Goal: Communication & Community: Share content

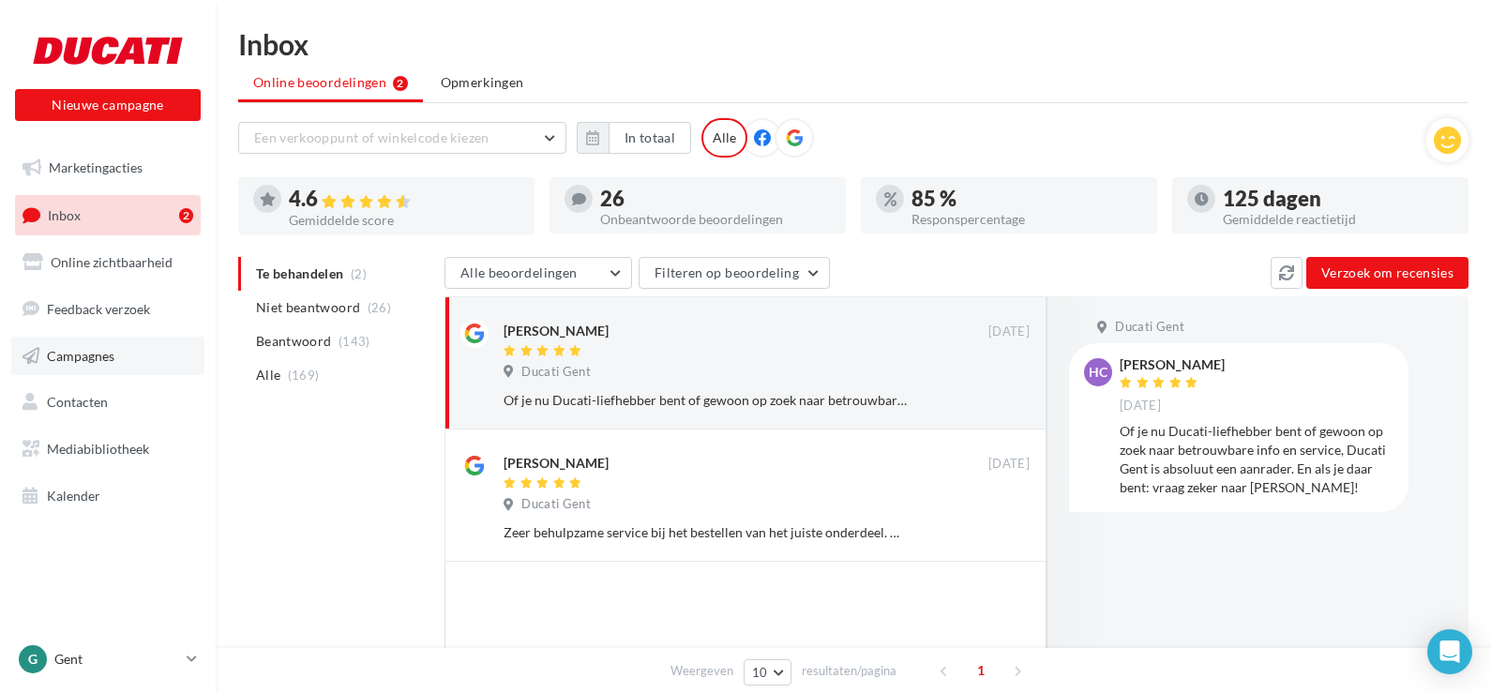
click at [79, 356] on span "Campagnes" at bounding box center [81, 355] width 68 height 16
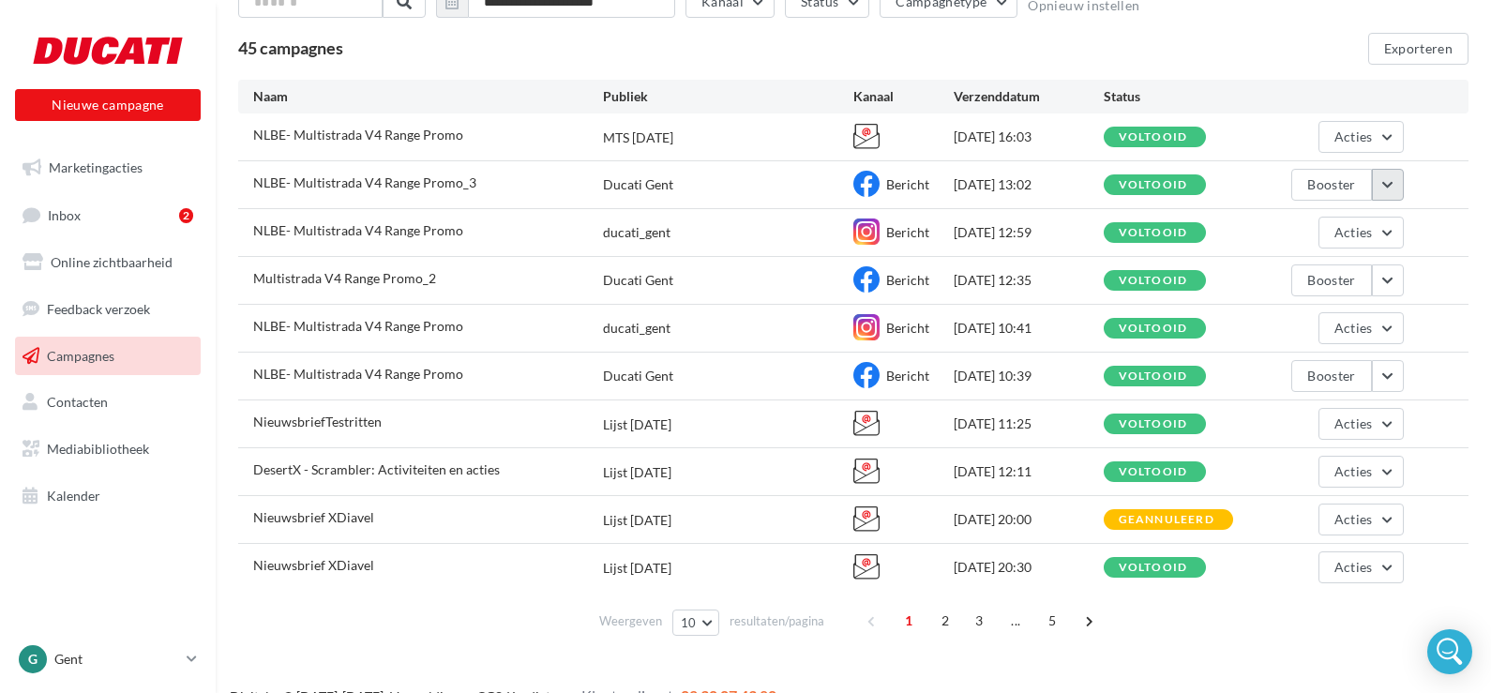
scroll to position [163, 0]
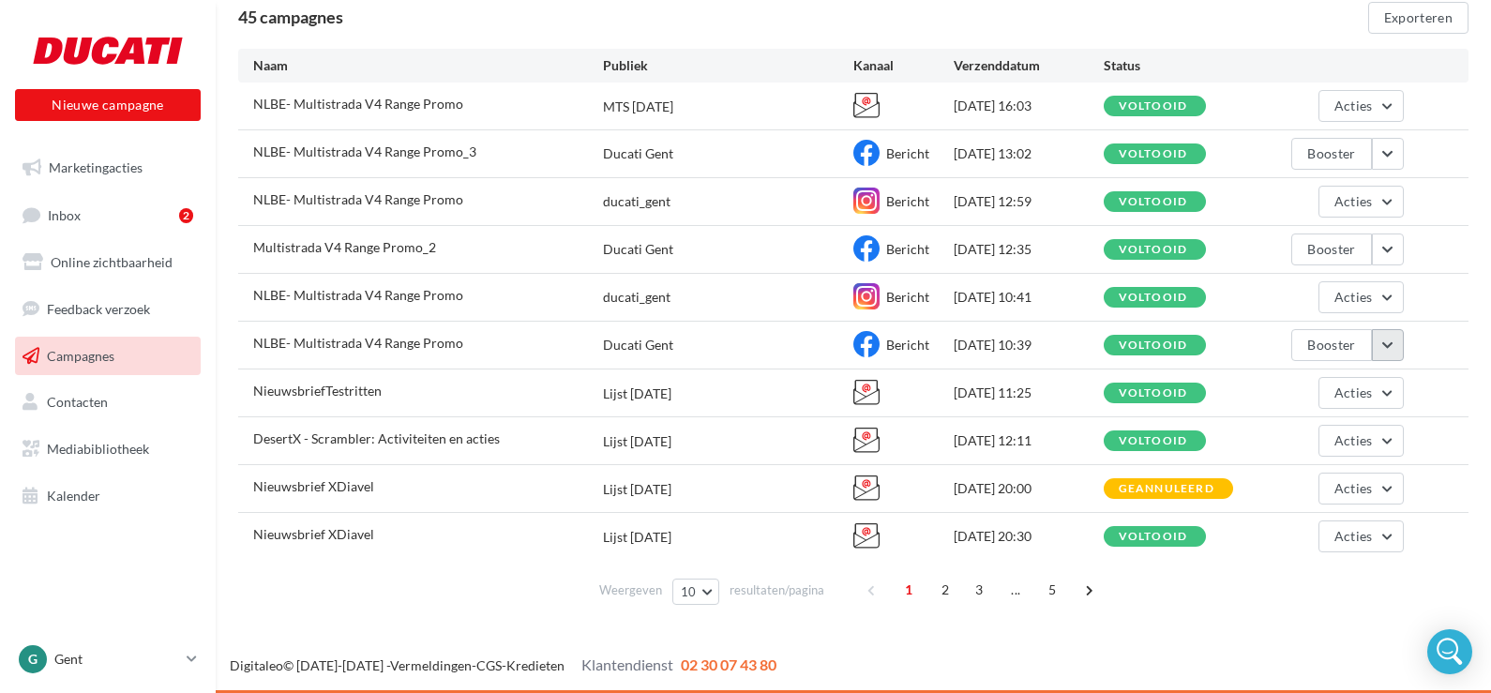
click at [1393, 350] on button "button" at bounding box center [1388, 345] width 32 height 32
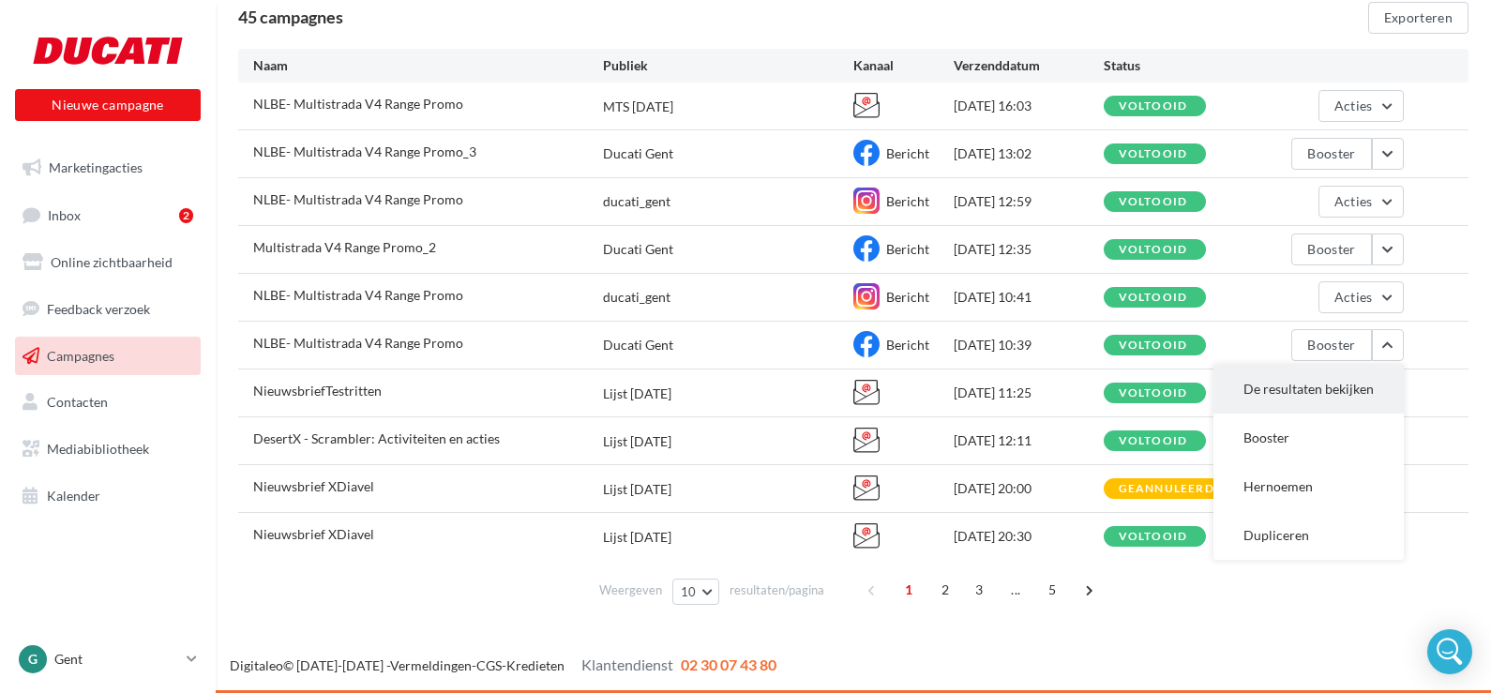
click at [1245, 380] on button "De resultaten bekijken" at bounding box center [1309, 389] width 190 height 49
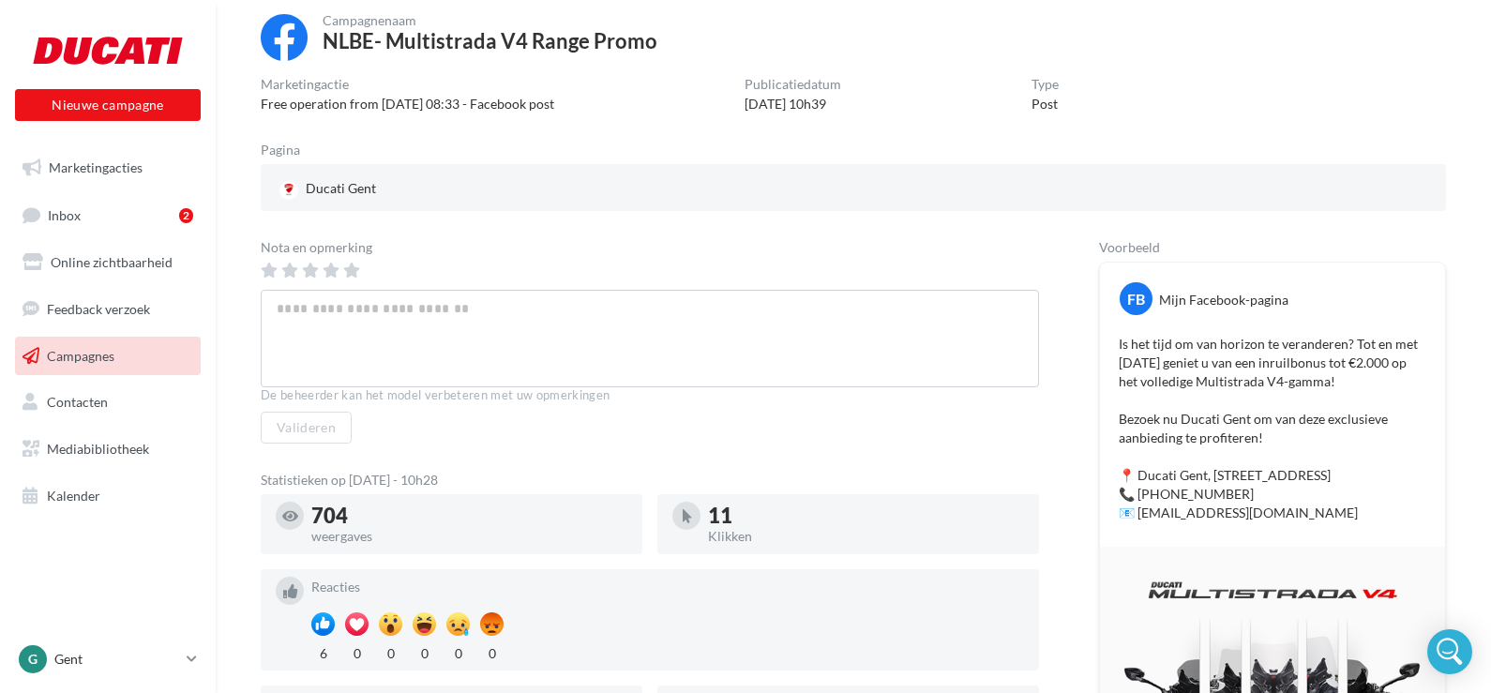
scroll to position [111, 0]
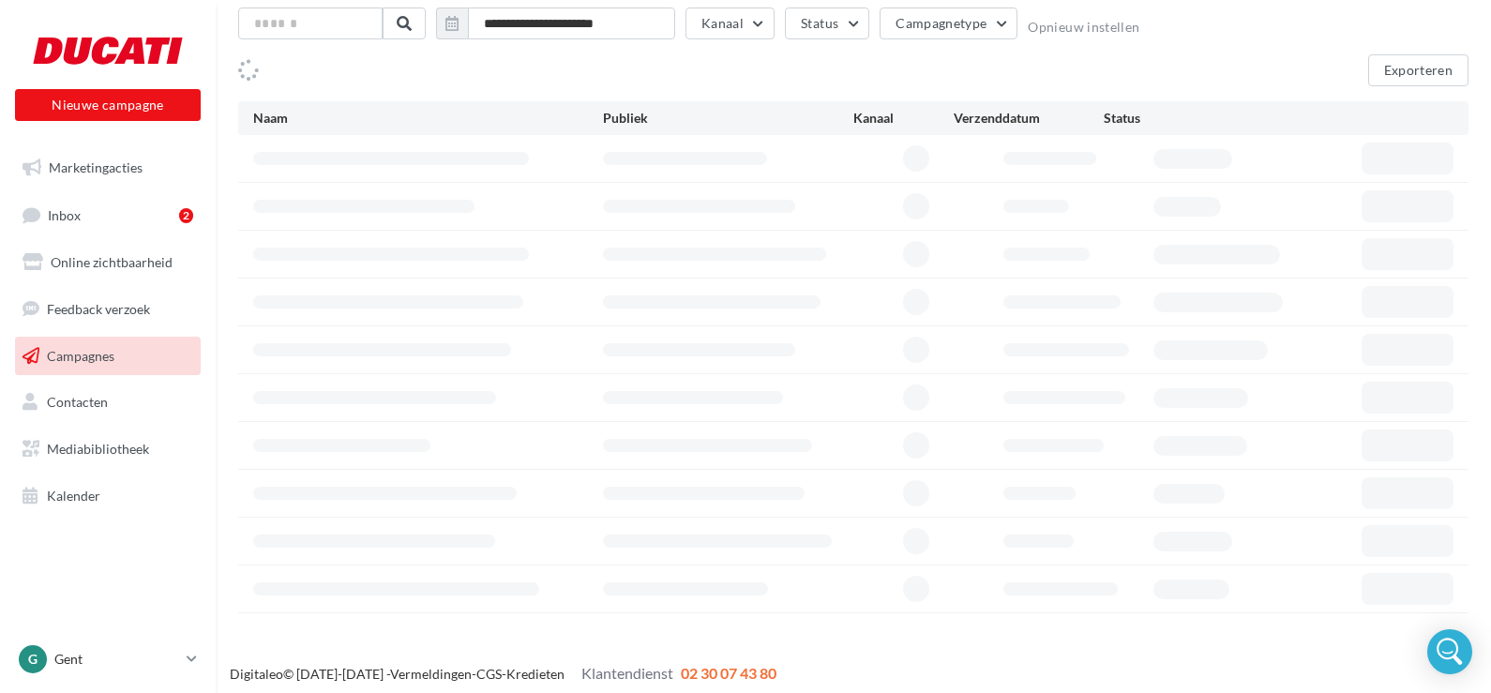
scroll to position [119, 0]
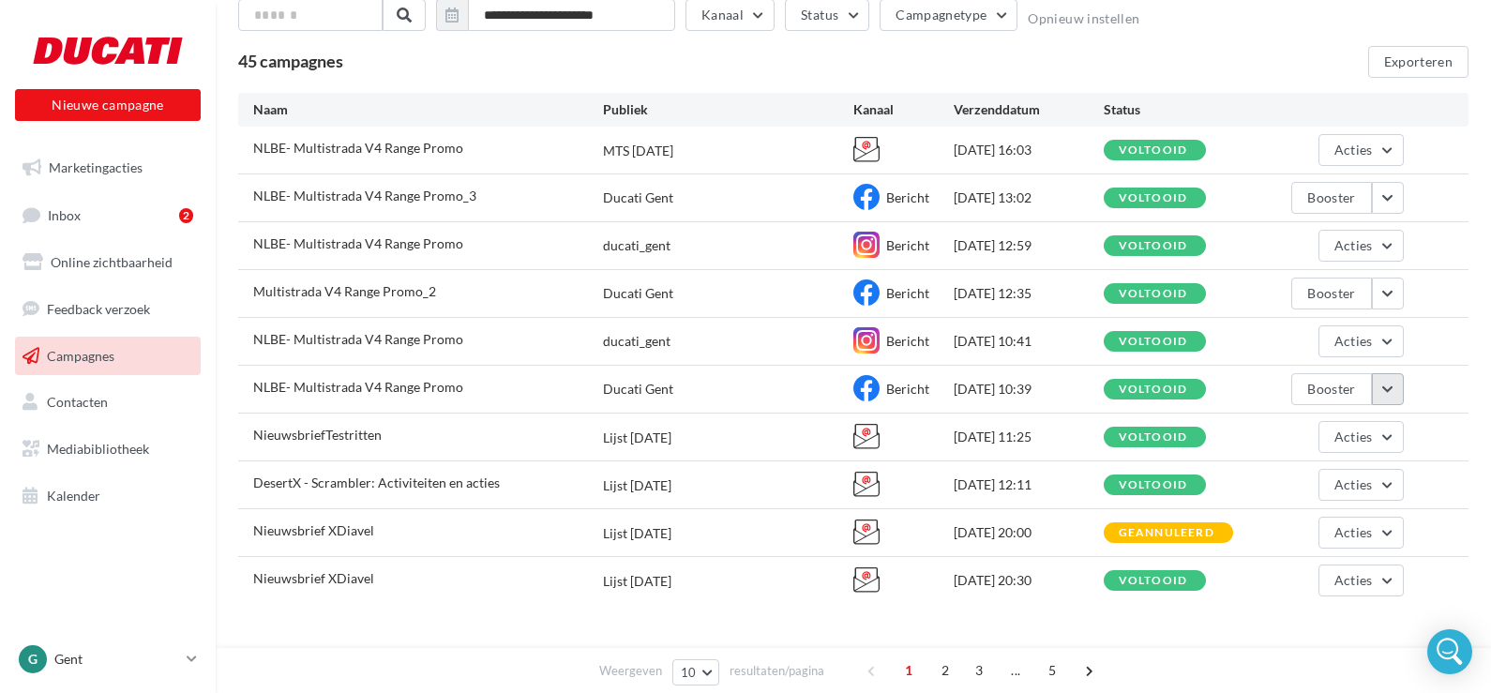
click at [1388, 387] on button "button" at bounding box center [1388, 389] width 32 height 32
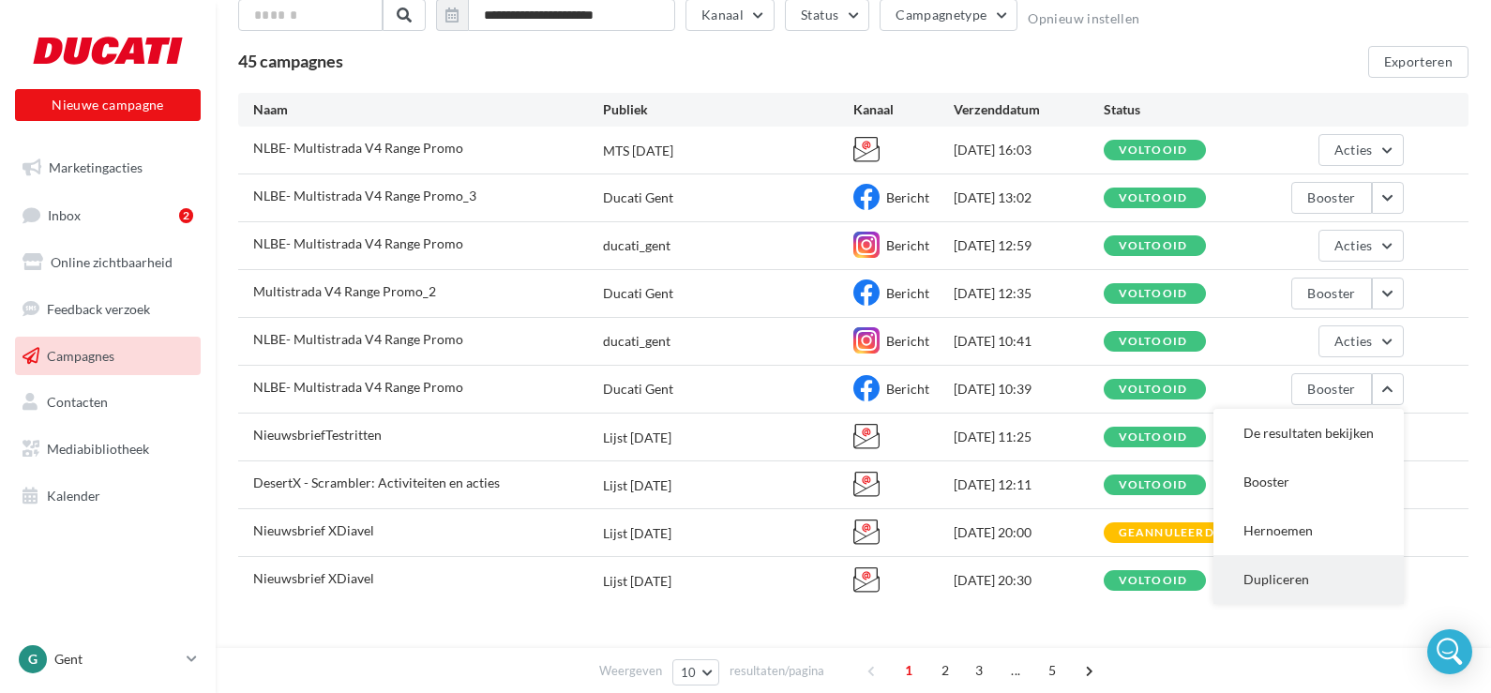
click at [1272, 580] on button "Dupliceren" at bounding box center [1309, 579] width 190 height 49
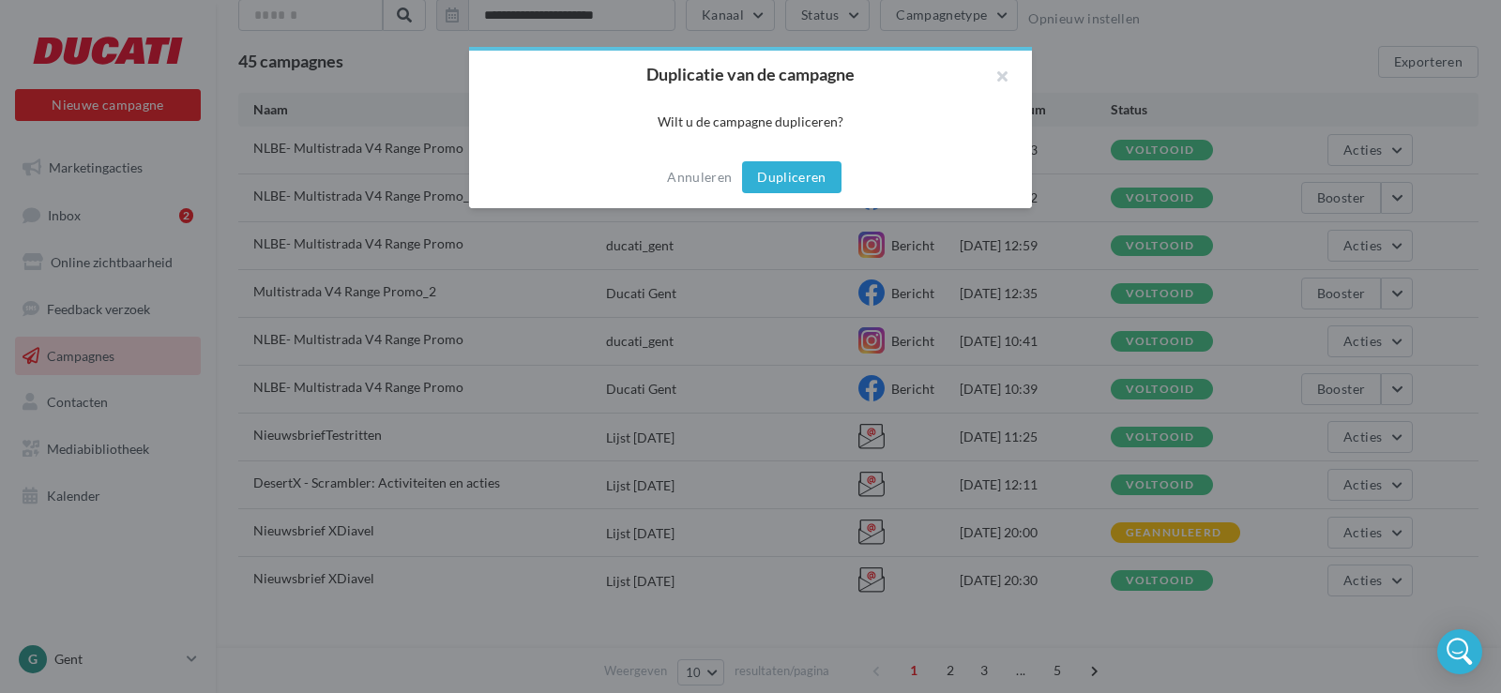
click at [794, 182] on button "Dupliceren" at bounding box center [791, 177] width 99 height 32
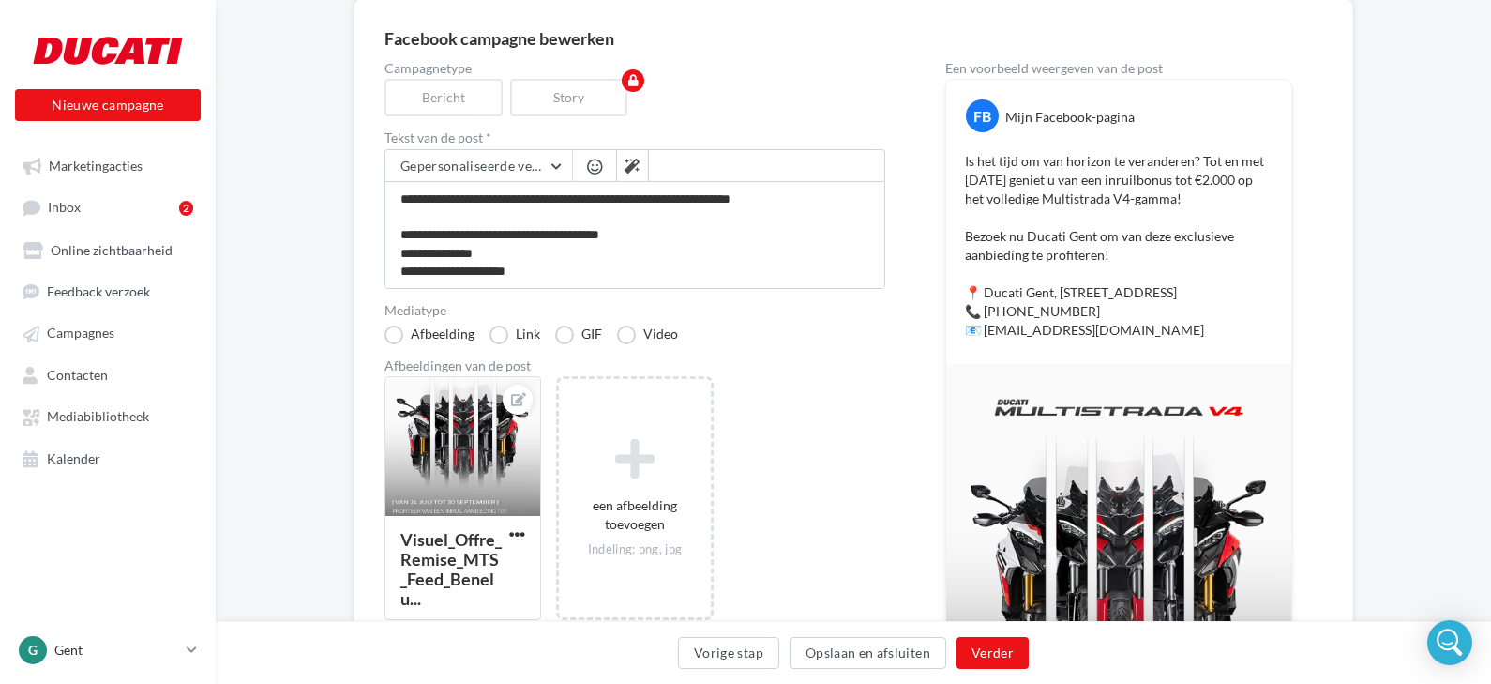
scroll to position [159, 0]
click at [515, 400] on icon at bounding box center [518, 398] width 15 height 13
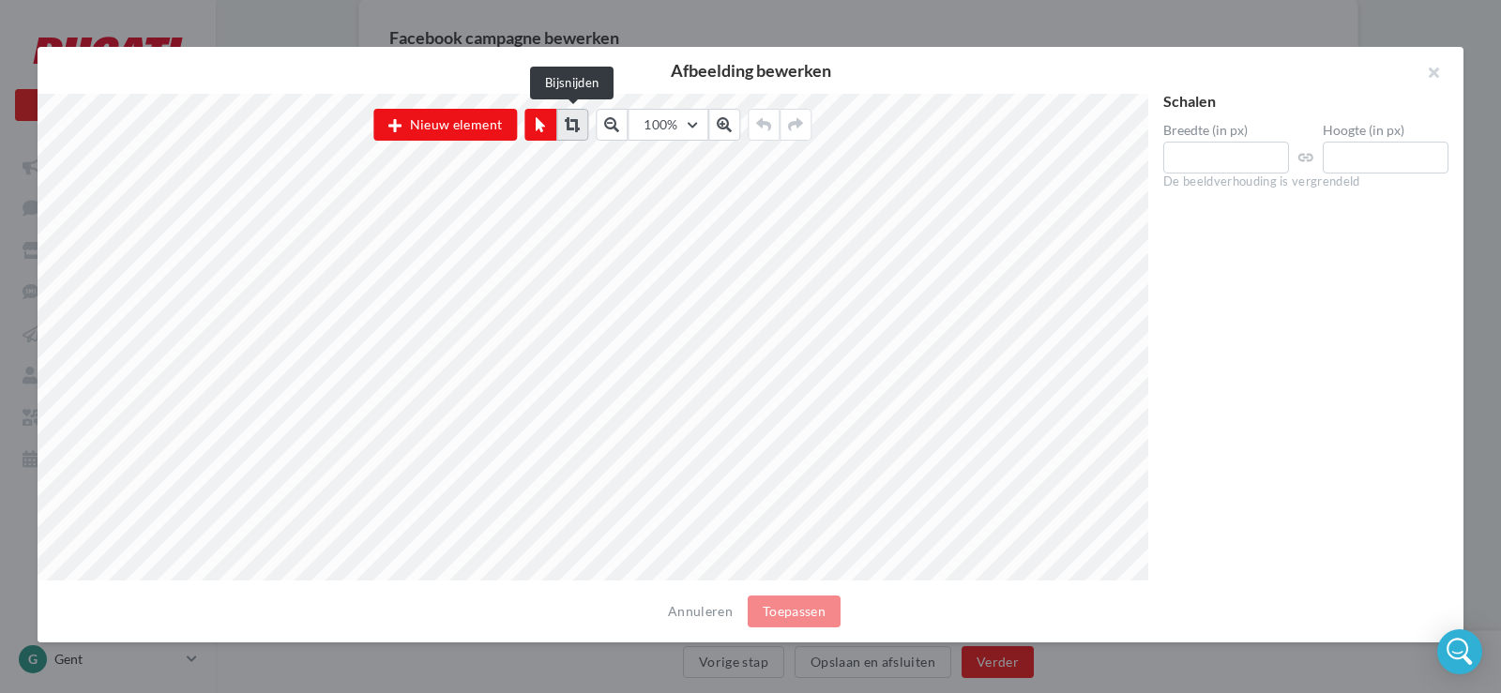
click at [573, 125] on icon at bounding box center [572, 124] width 15 height 15
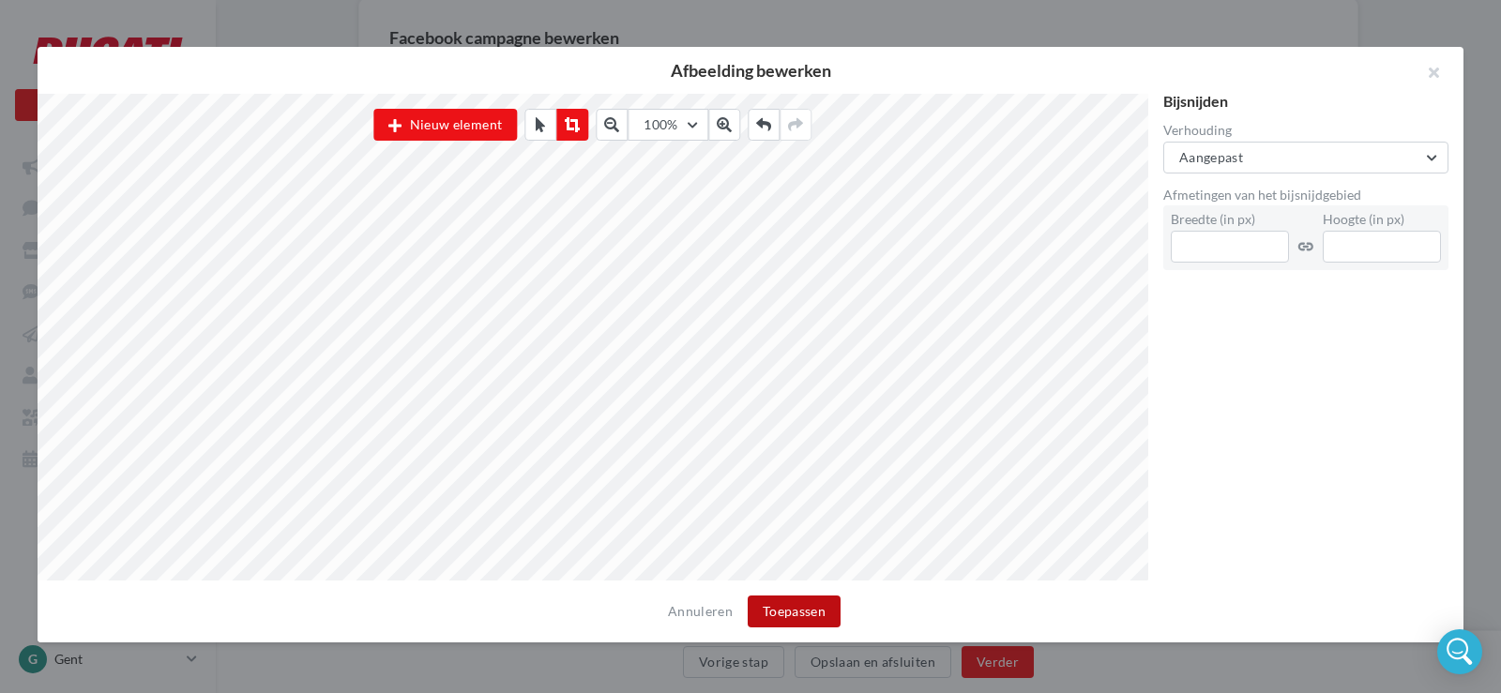
click at [789, 616] on button "Toepassen" at bounding box center [794, 612] width 93 height 32
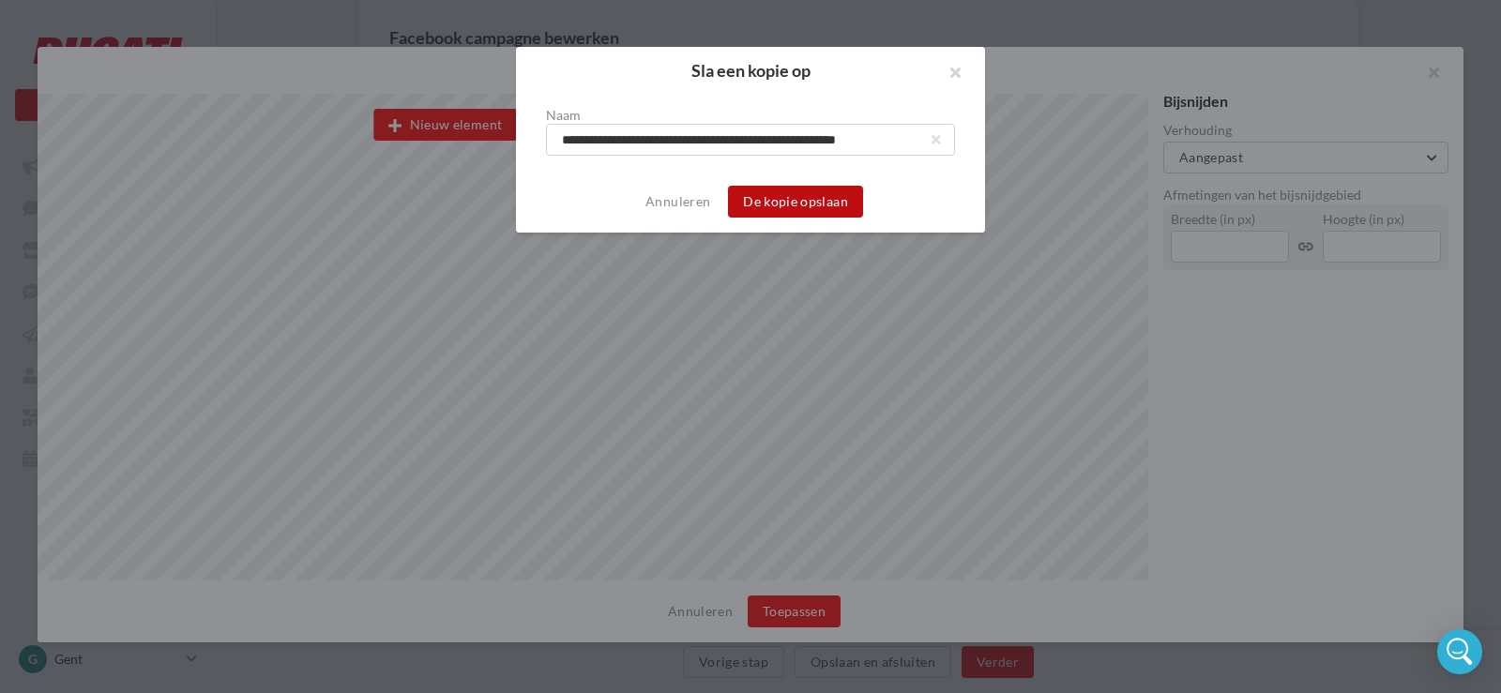
click at [771, 215] on button "De kopie opslaan" at bounding box center [795, 202] width 135 height 32
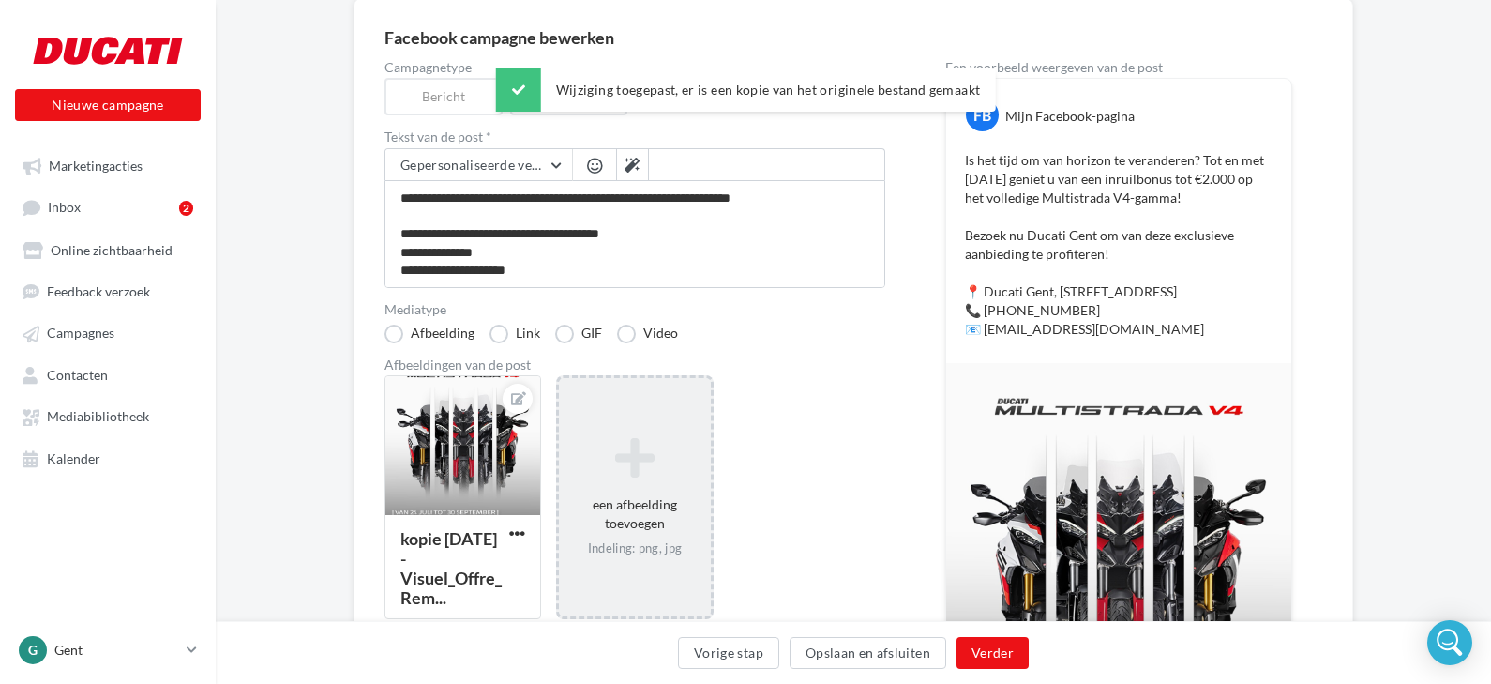
click at [645, 461] on icon at bounding box center [635, 457] width 136 height 45
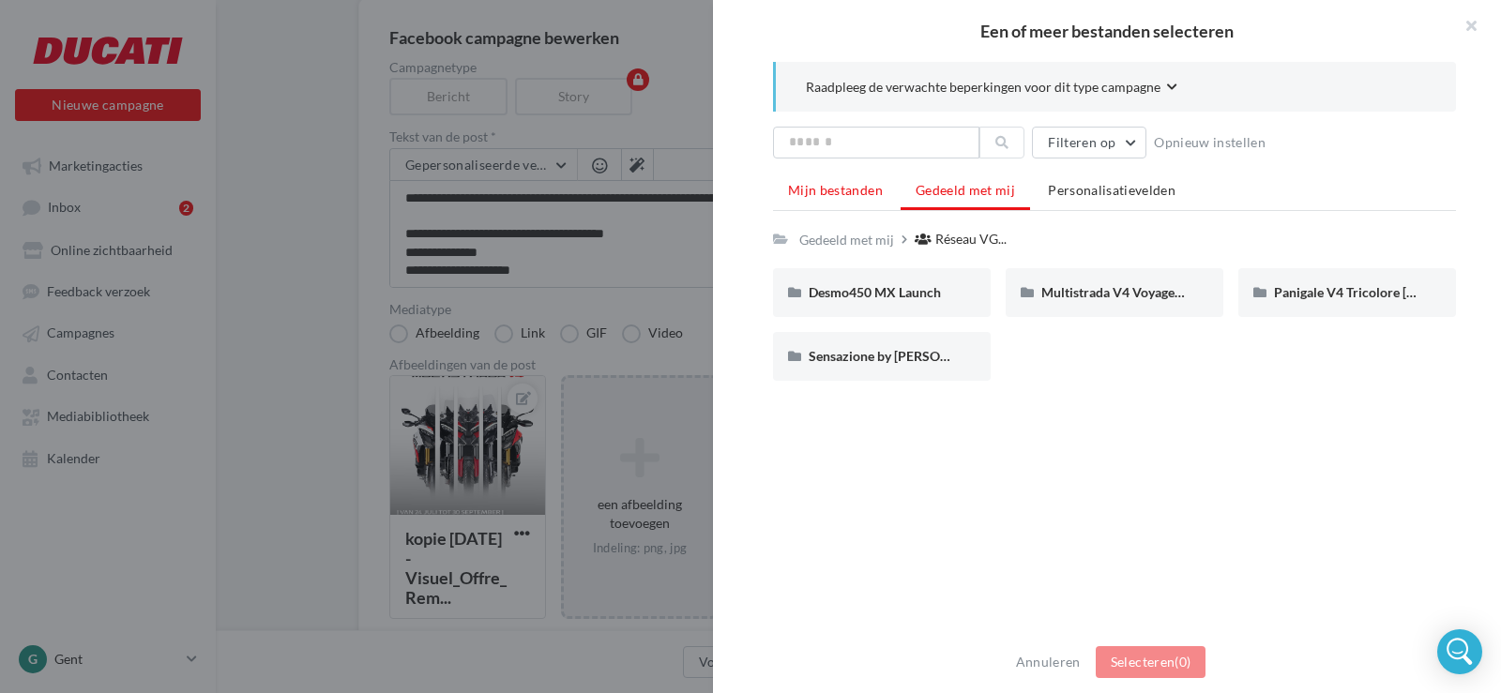
click at [815, 197] on span "Mijn bestanden" at bounding box center [835, 190] width 95 height 16
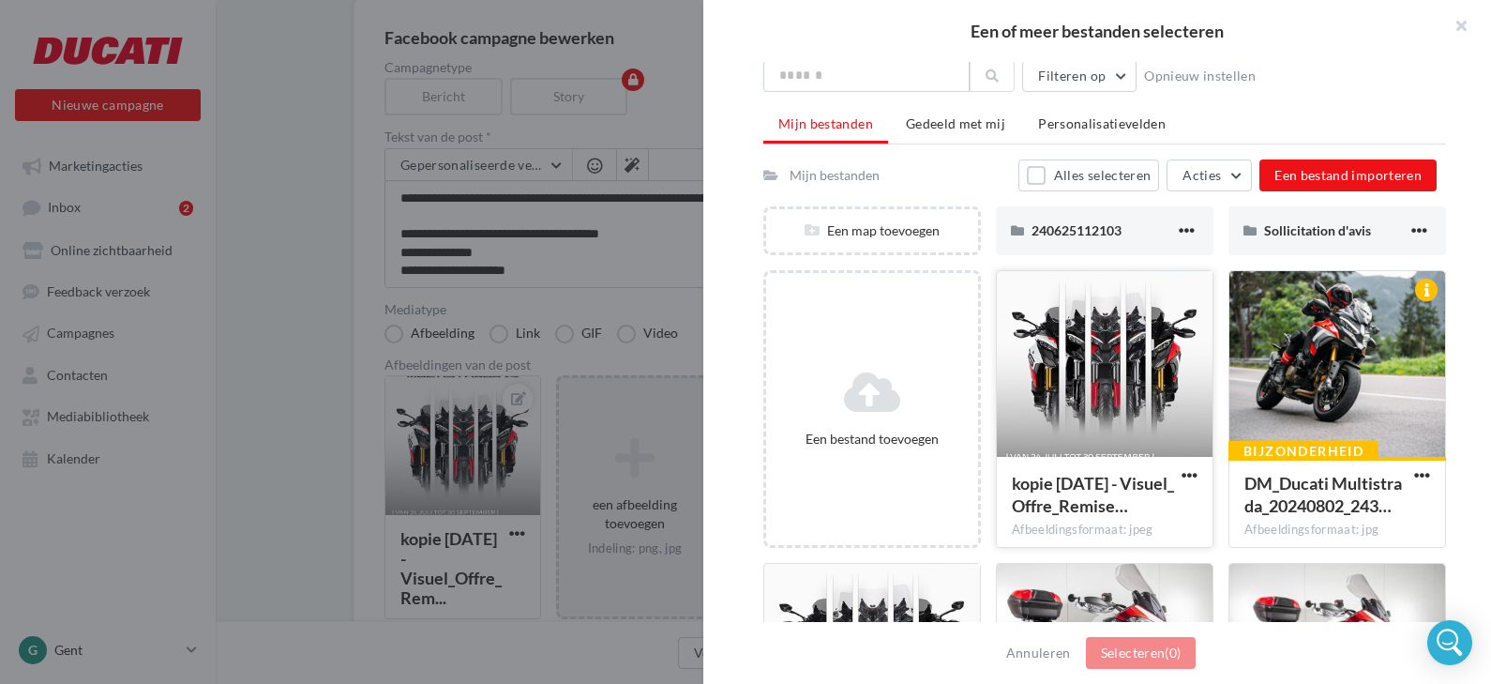
scroll to position [68, 0]
click at [1275, 323] on div at bounding box center [1338, 364] width 216 height 188
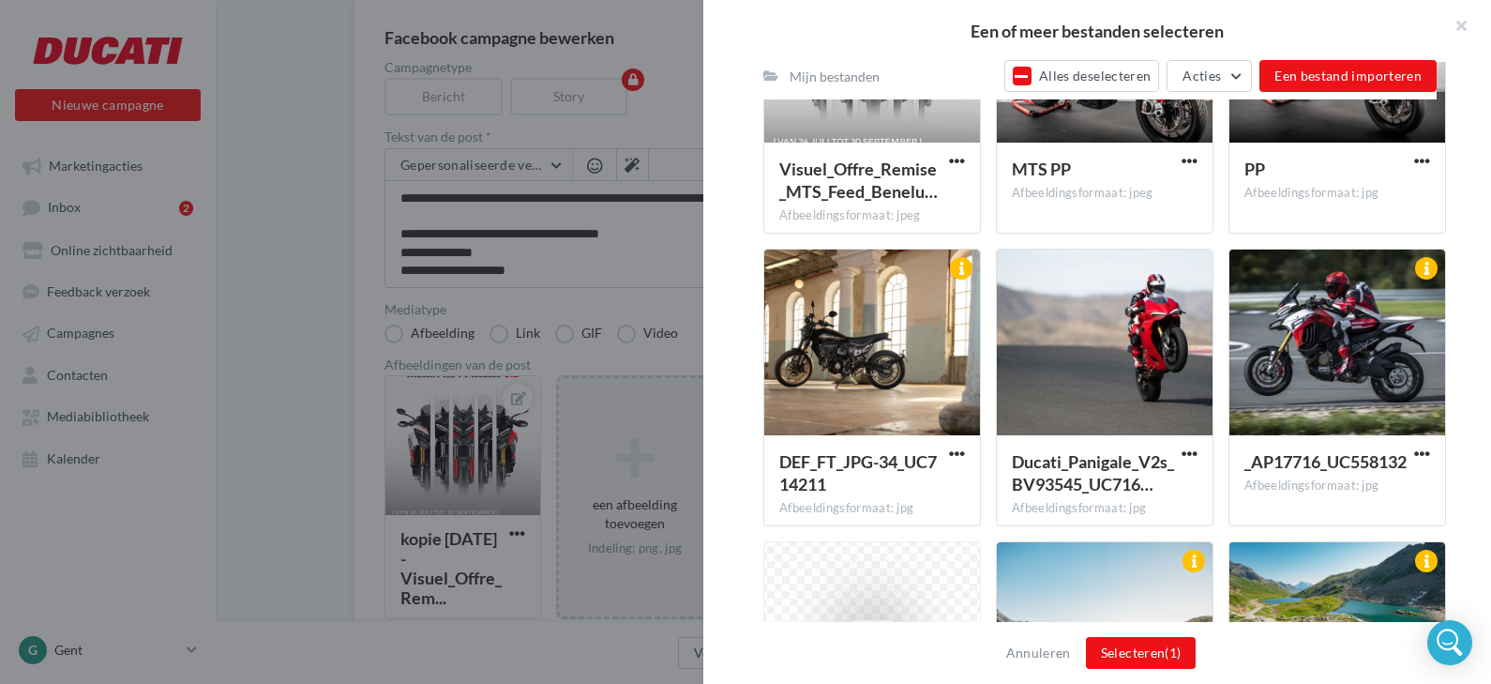
scroll to position [678, 0]
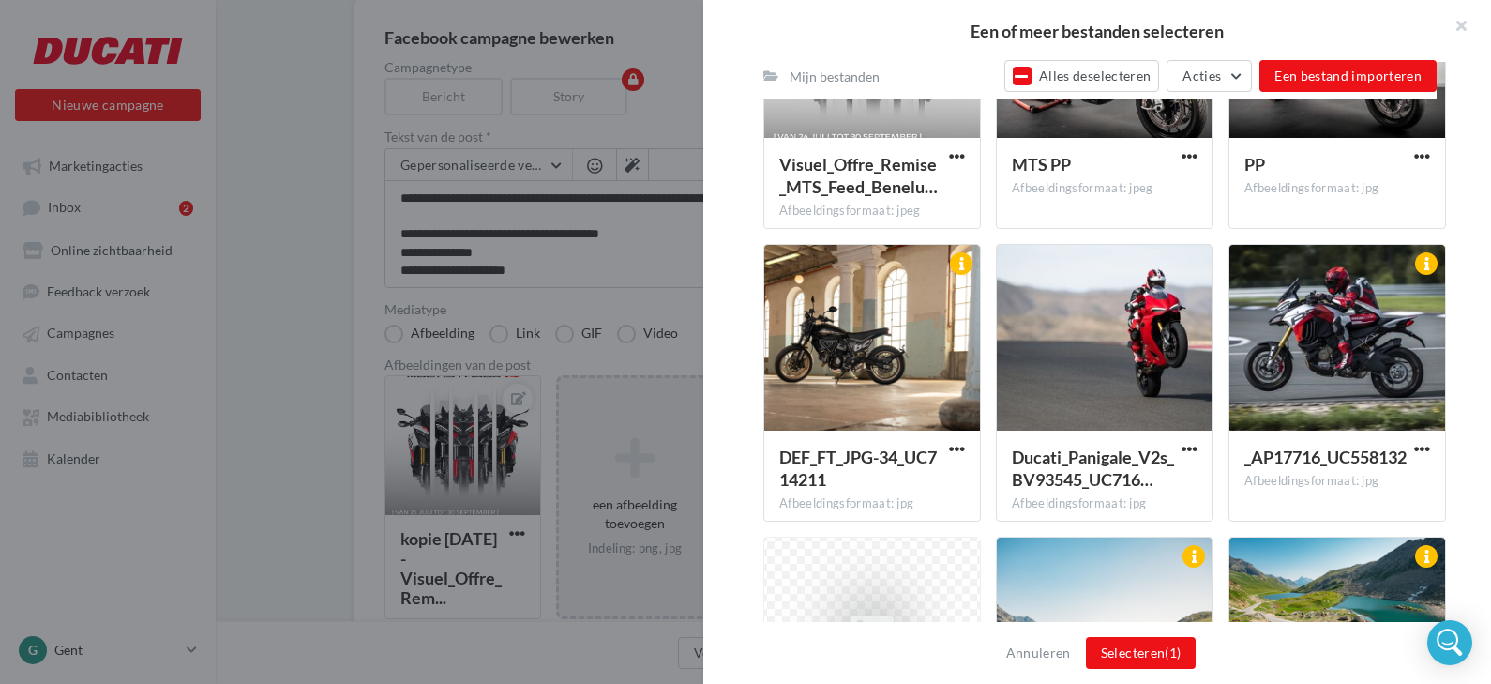
click at [1275, 323] on div at bounding box center [1338, 339] width 216 height 188
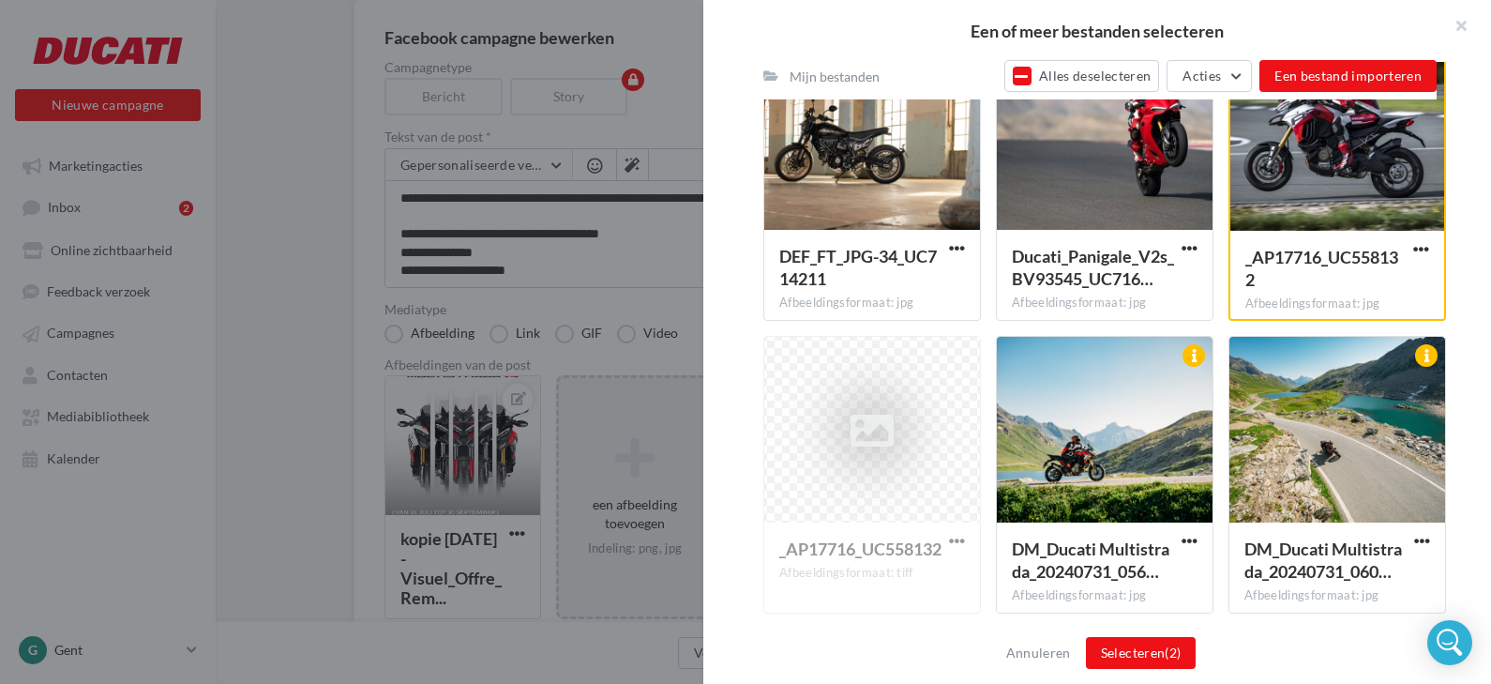
scroll to position [878, 0]
click at [1289, 160] on div at bounding box center [1338, 140] width 214 height 188
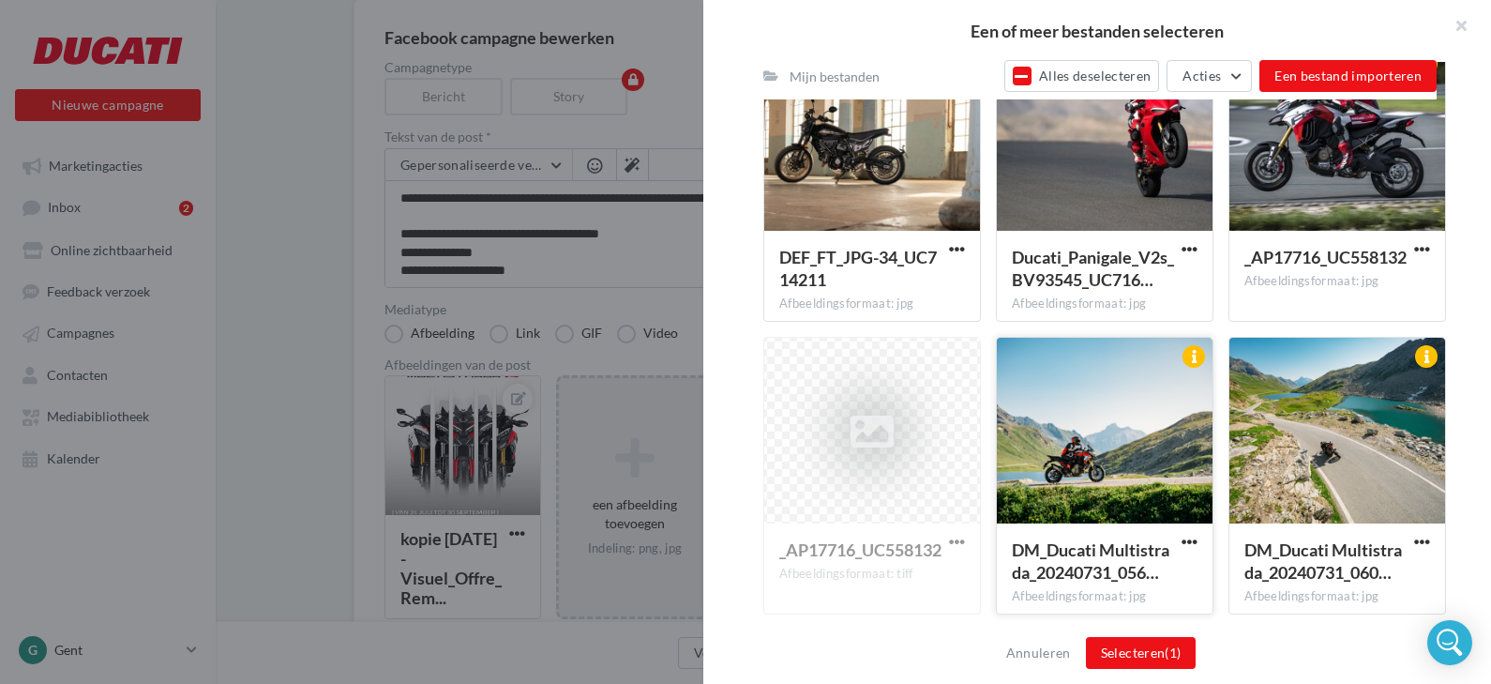
click at [1086, 425] on div at bounding box center [1105, 432] width 216 height 188
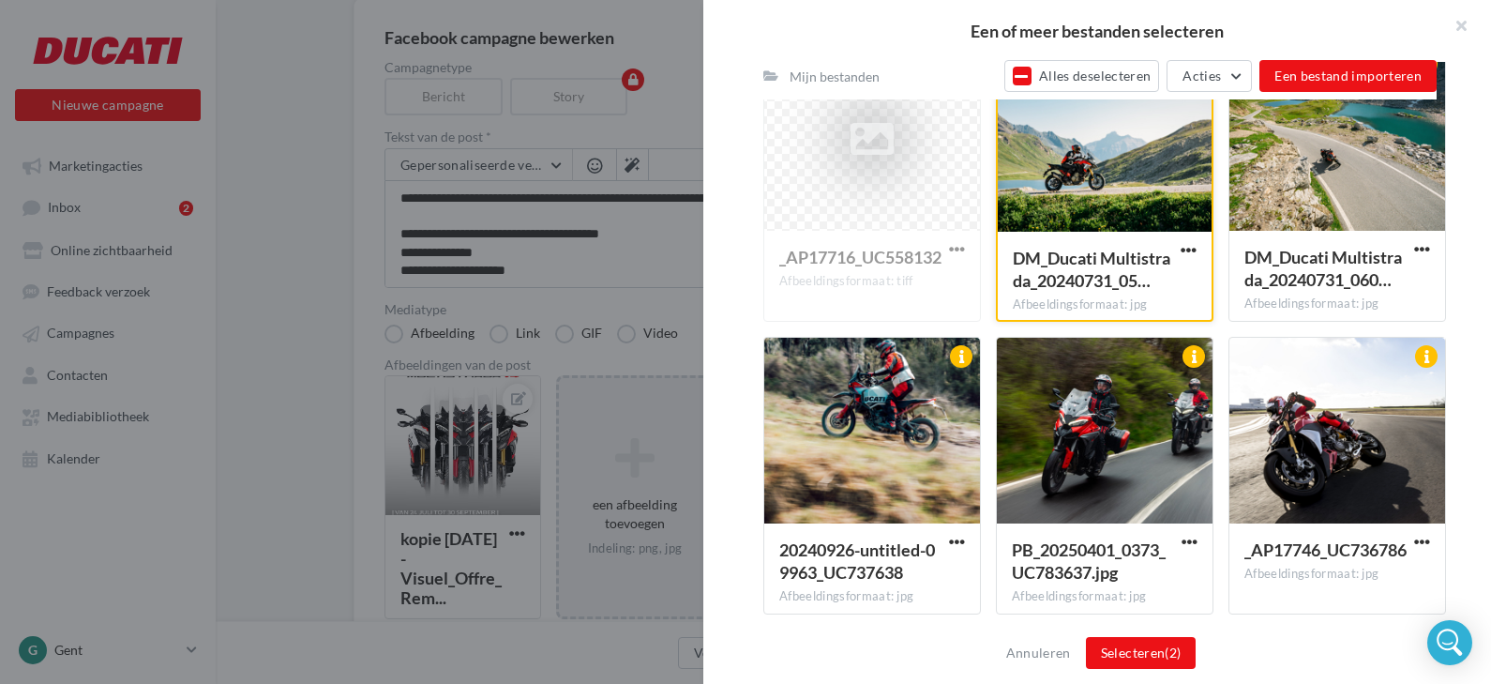
scroll to position [1172, 0]
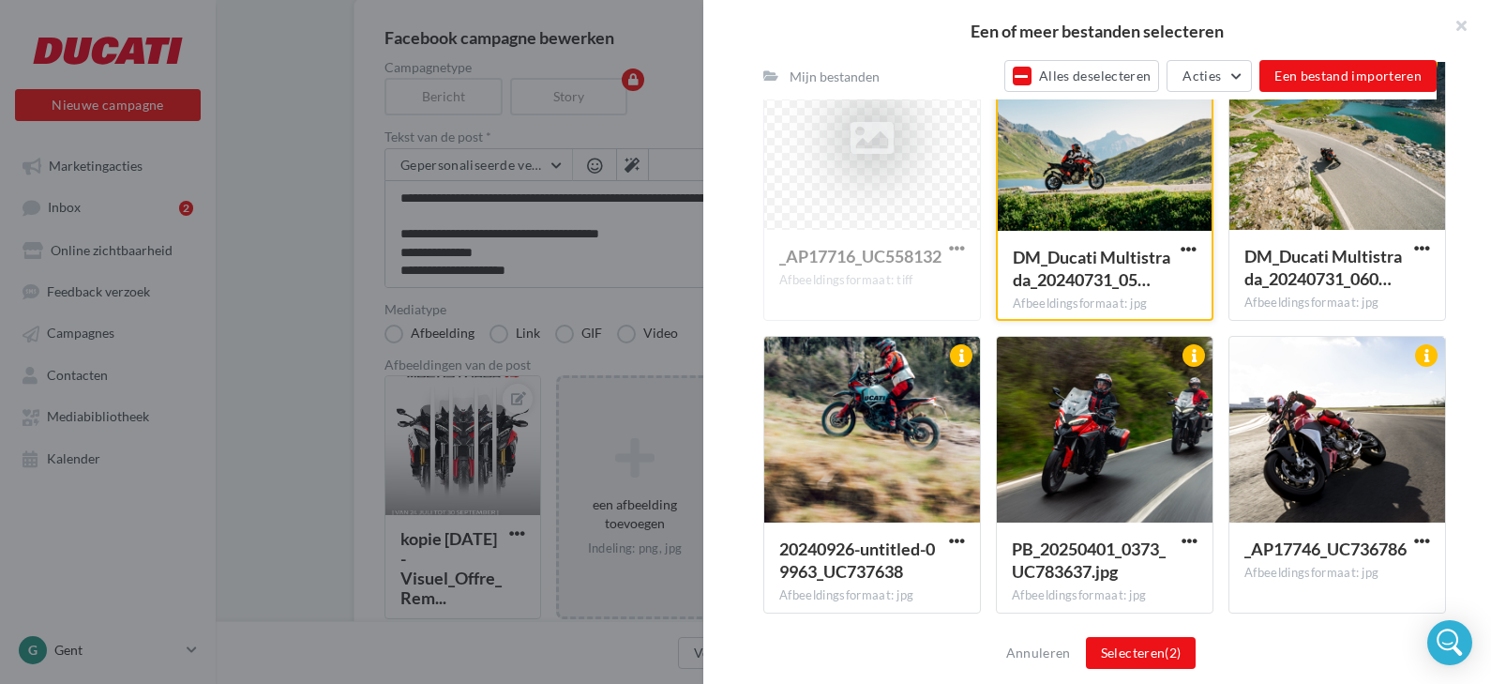
click at [1086, 425] on div at bounding box center [1105, 431] width 216 height 188
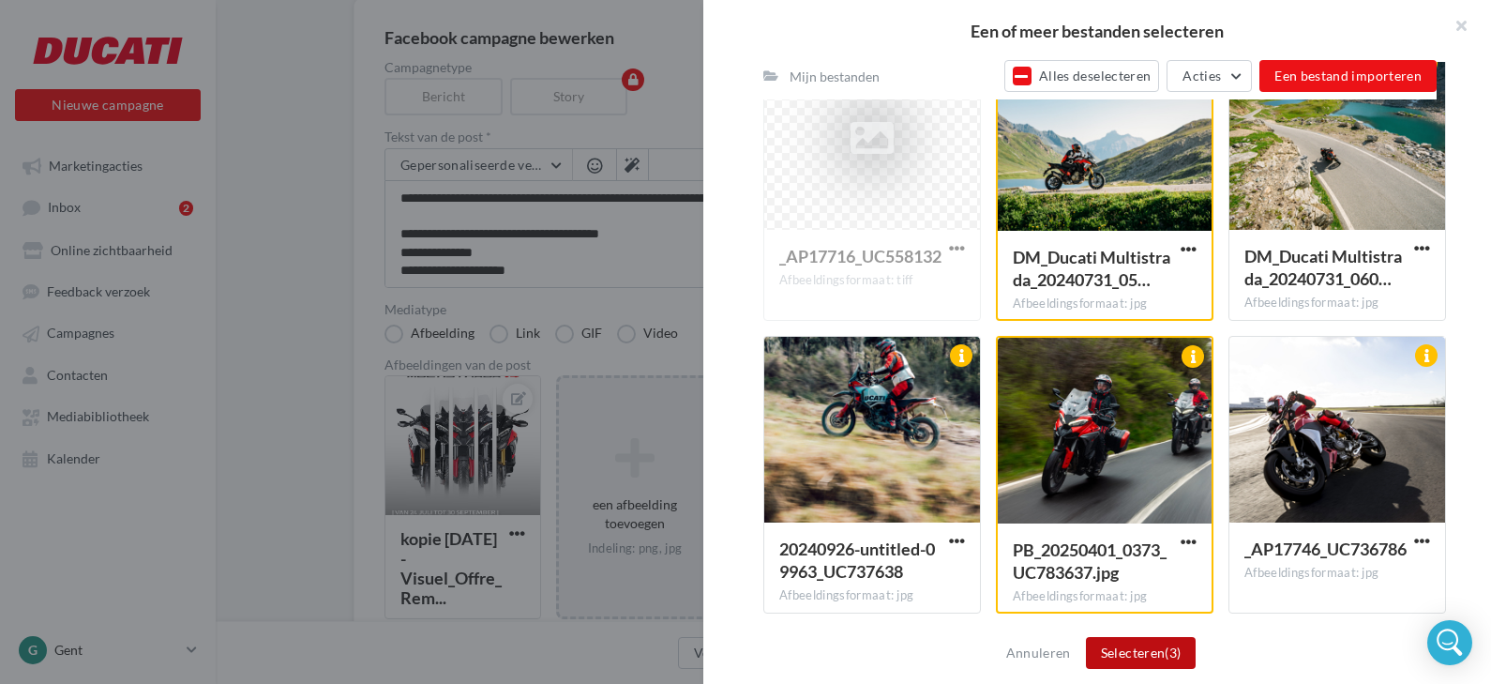
click at [1105, 652] on button "Selecteren (3)" at bounding box center [1141, 653] width 111 height 32
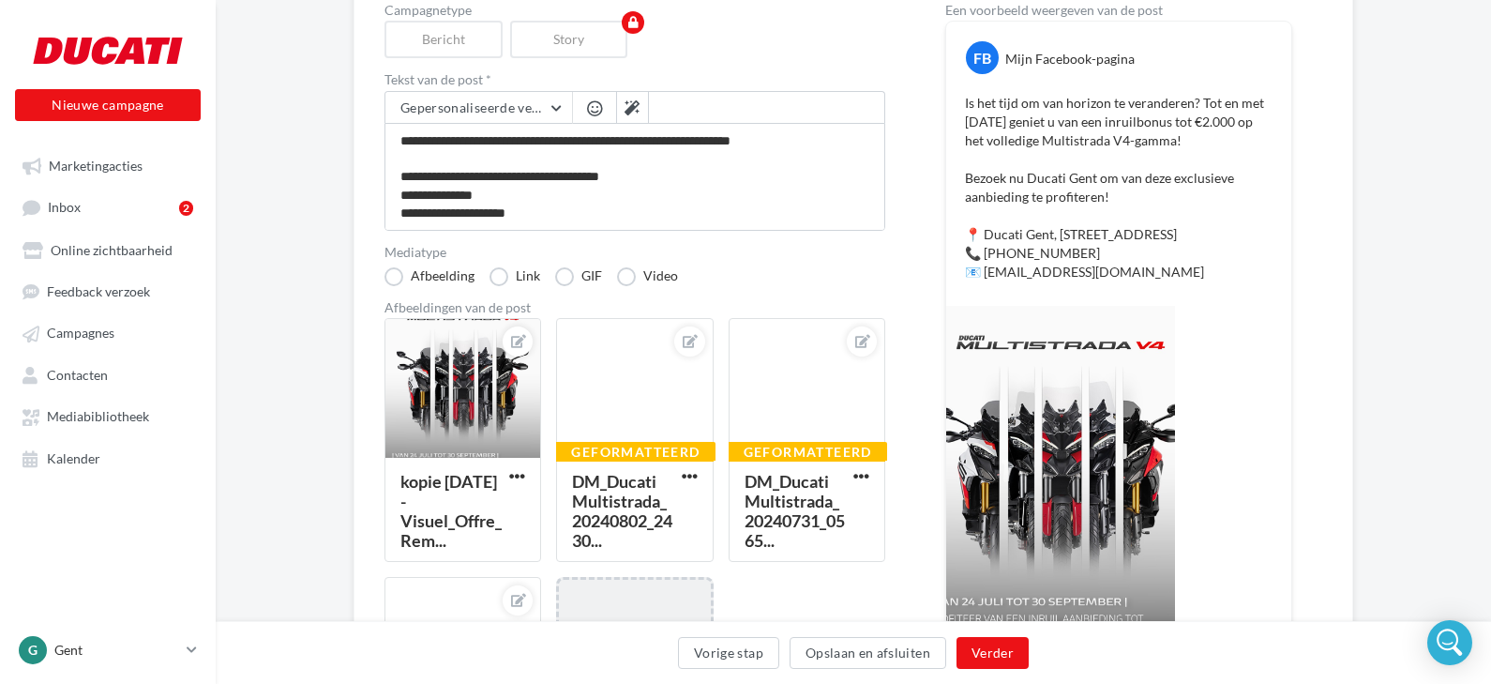
scroll to position [216, 0]
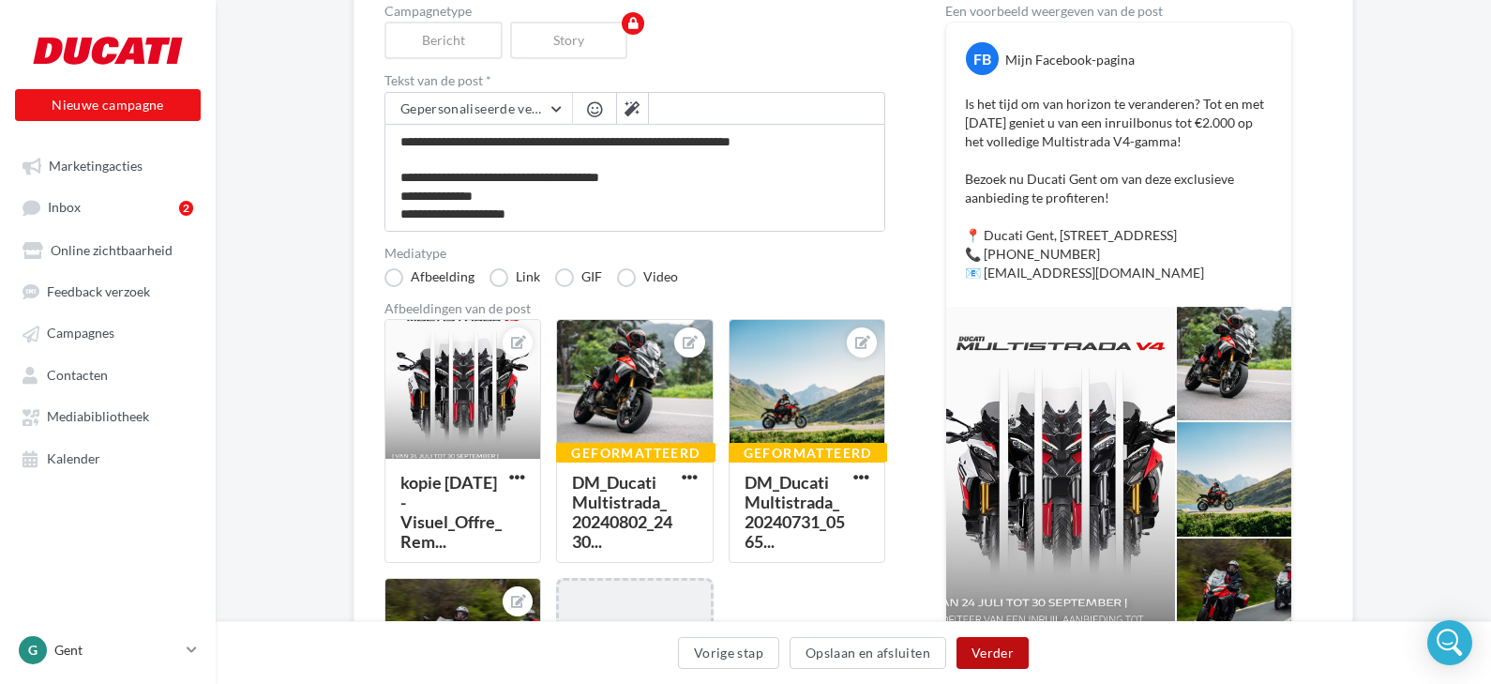
click at [983, 653] on button "Verder" at bounding box center [993, 653] width 72 height 32
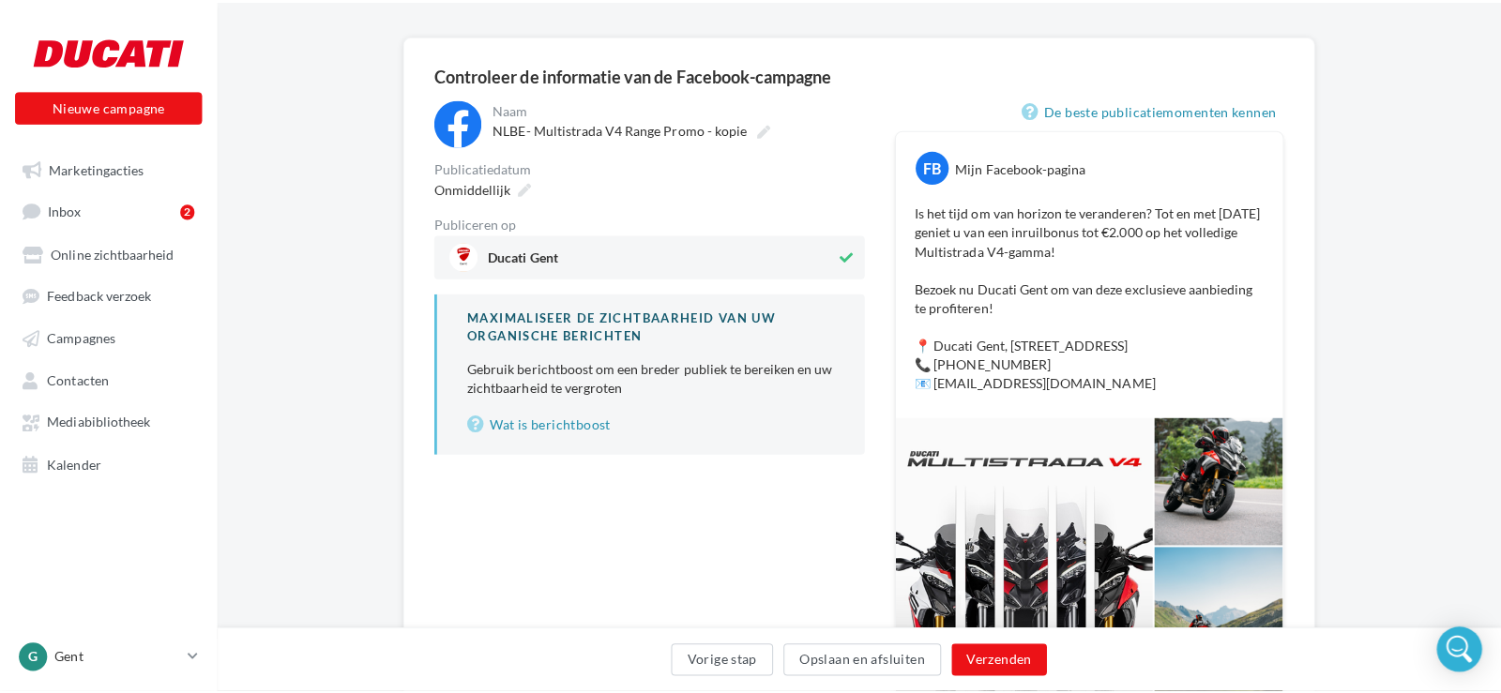
scroll to position [124, 0]
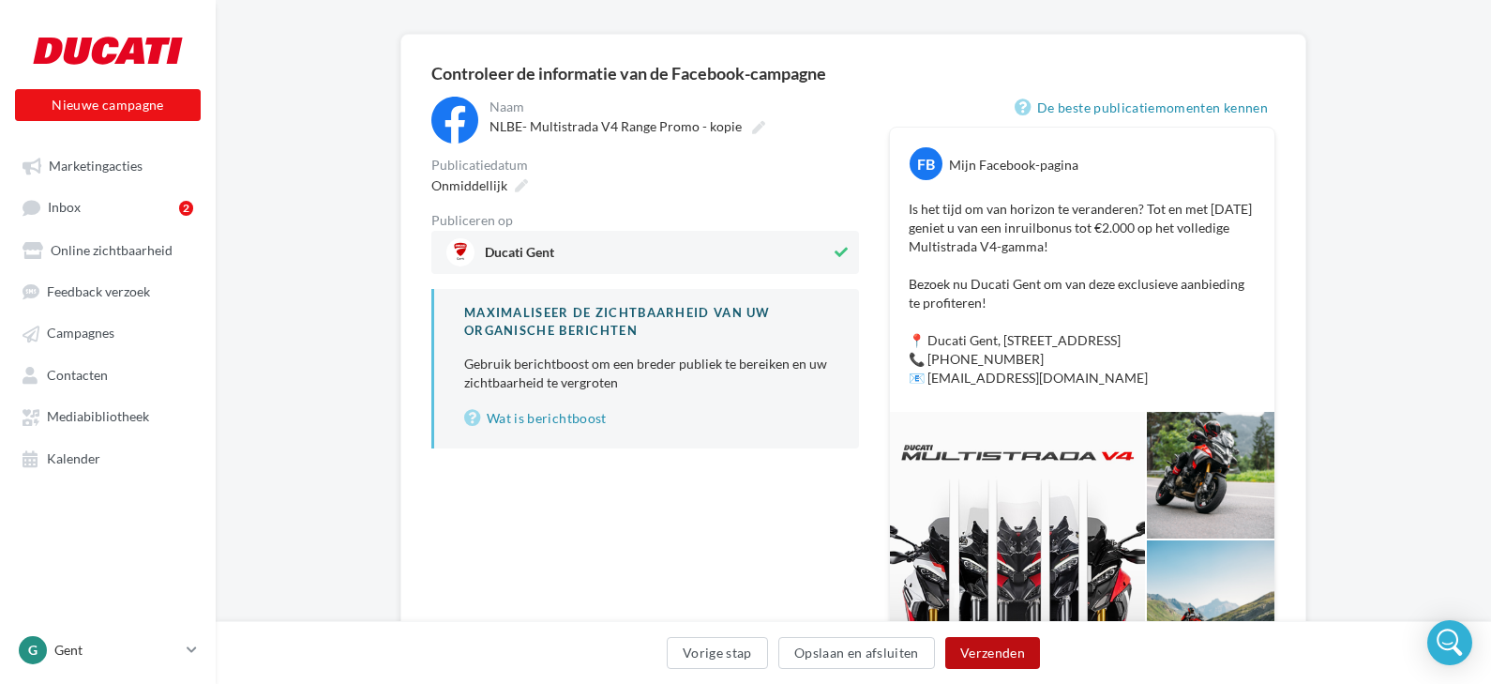
click at [984, 654] on button "Verzenden" at bounding box center [992, 653] width 95 height 32
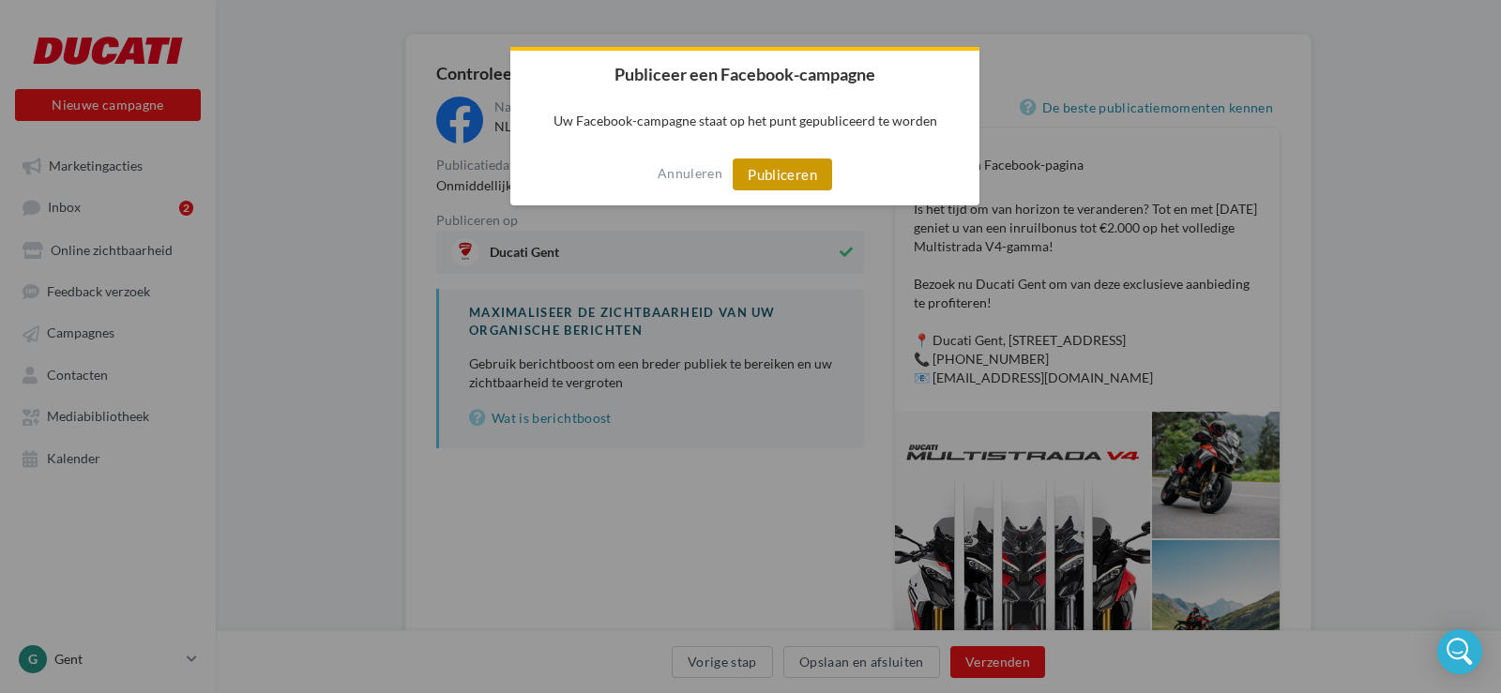
click at [786, 189] on button "Publiceren" at bounding box center [782, 175] width 99 height 32
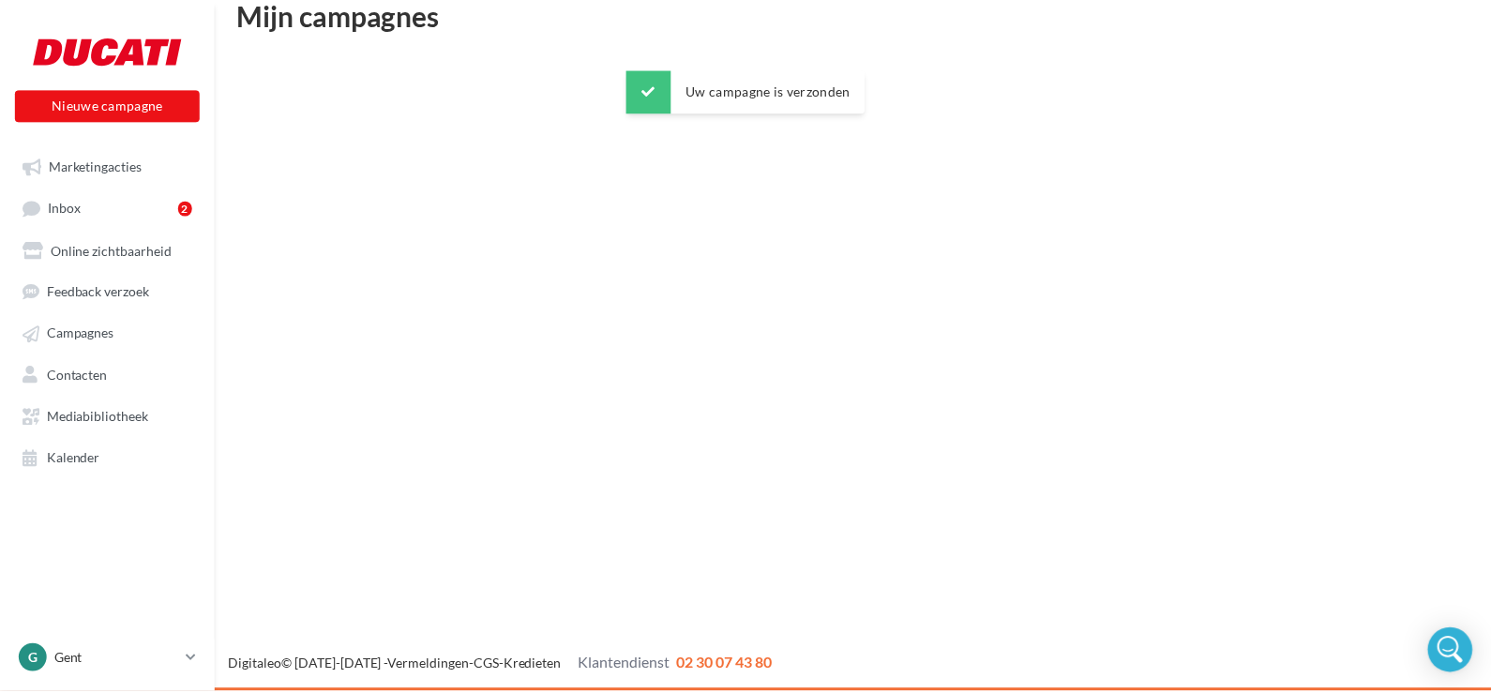
scroll to position [30, 0]
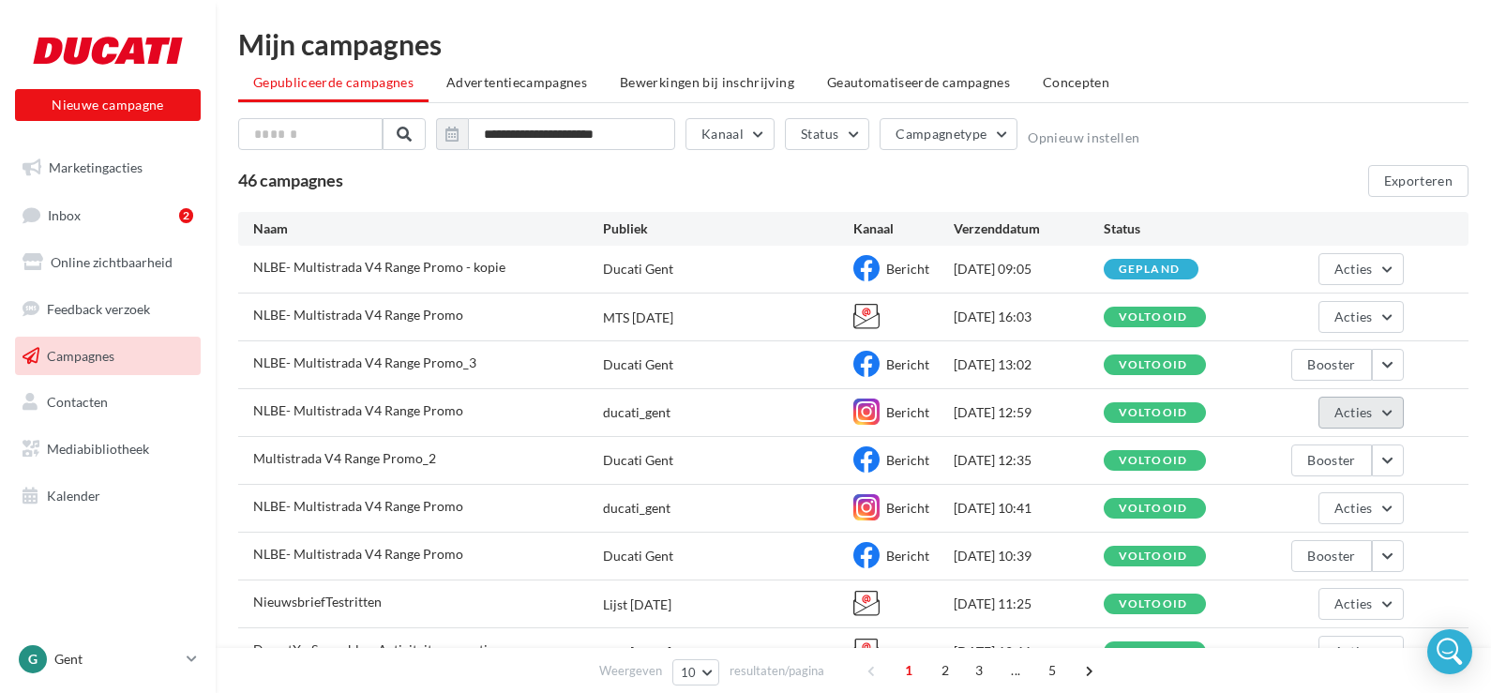
click at [1383, 411] on button "Acties" at bounding box center [1361, 413] width 85 height 32
click at [1275, 555] on button "Dupliceren" at bounding box center [1309, 554] width 190 height 49
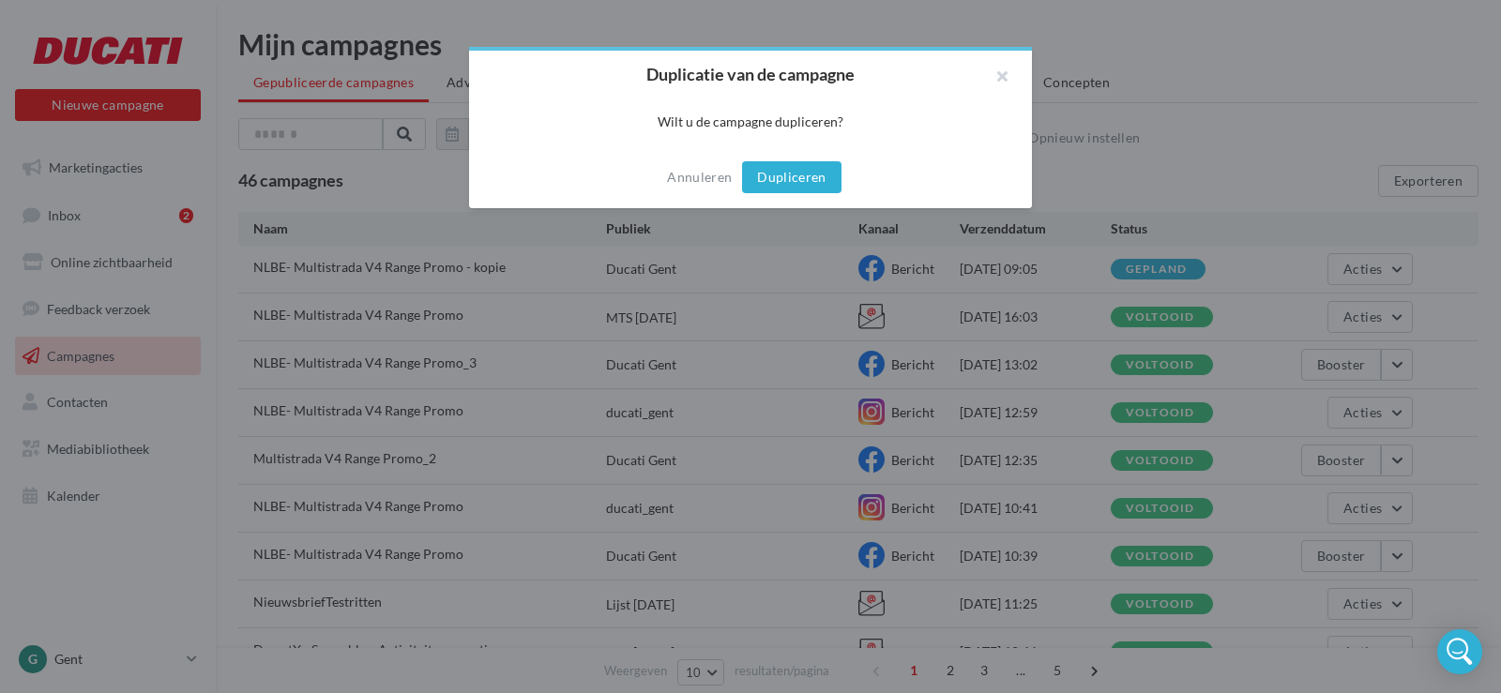
click at [816, 186] on button "Dupliceren" at bounding box center [791, 177] width 99 height 32
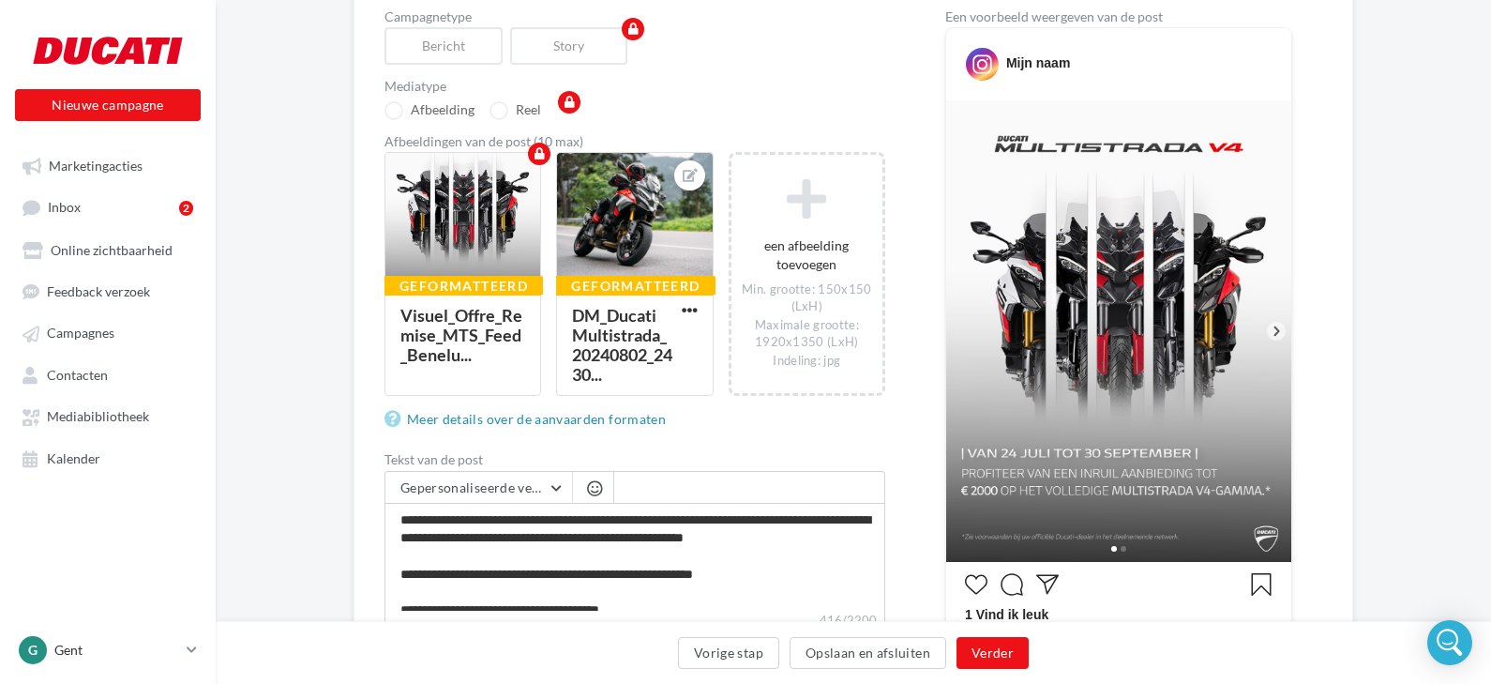
scroll to position [211, 0]
click at [477, 194] on div at bounding box center [463, 222] width 155 height 141
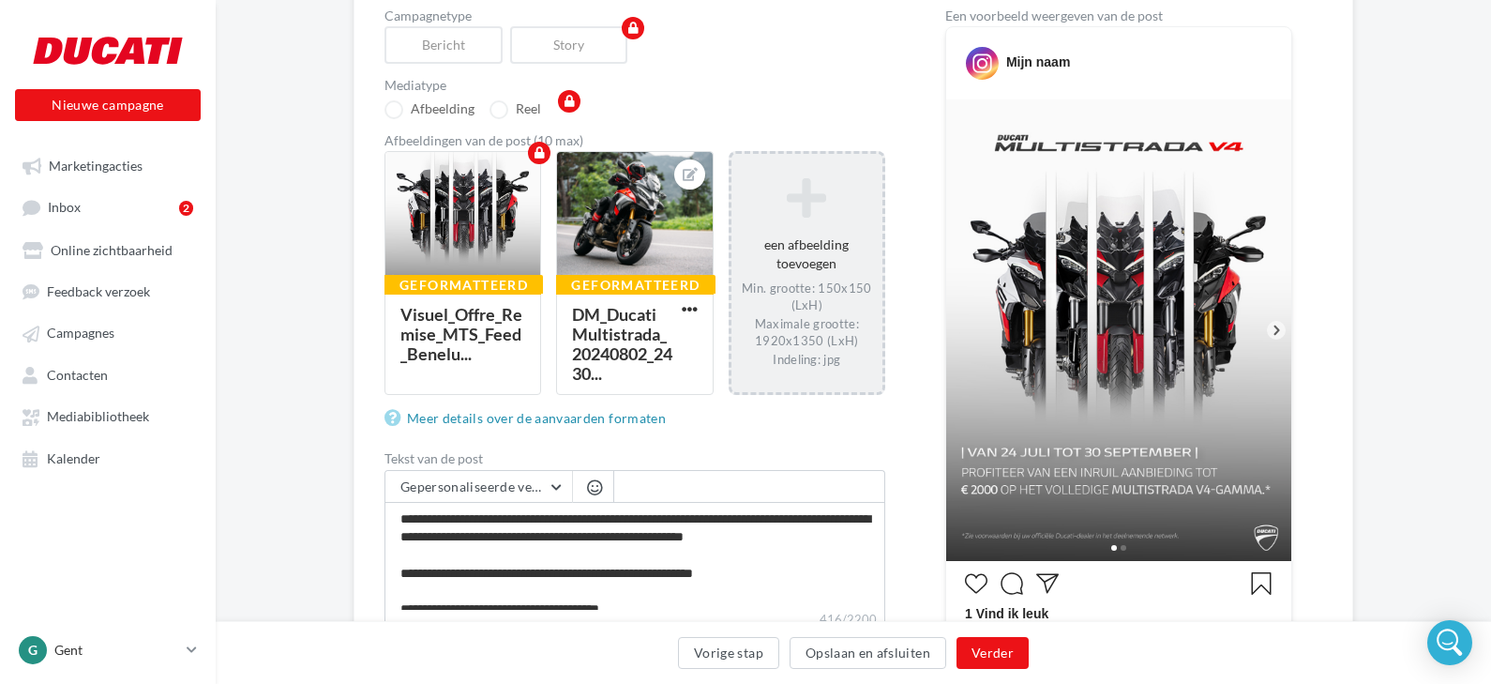
click at [801, 214] on icon at bounding box center [807, 197] width 136 height 45
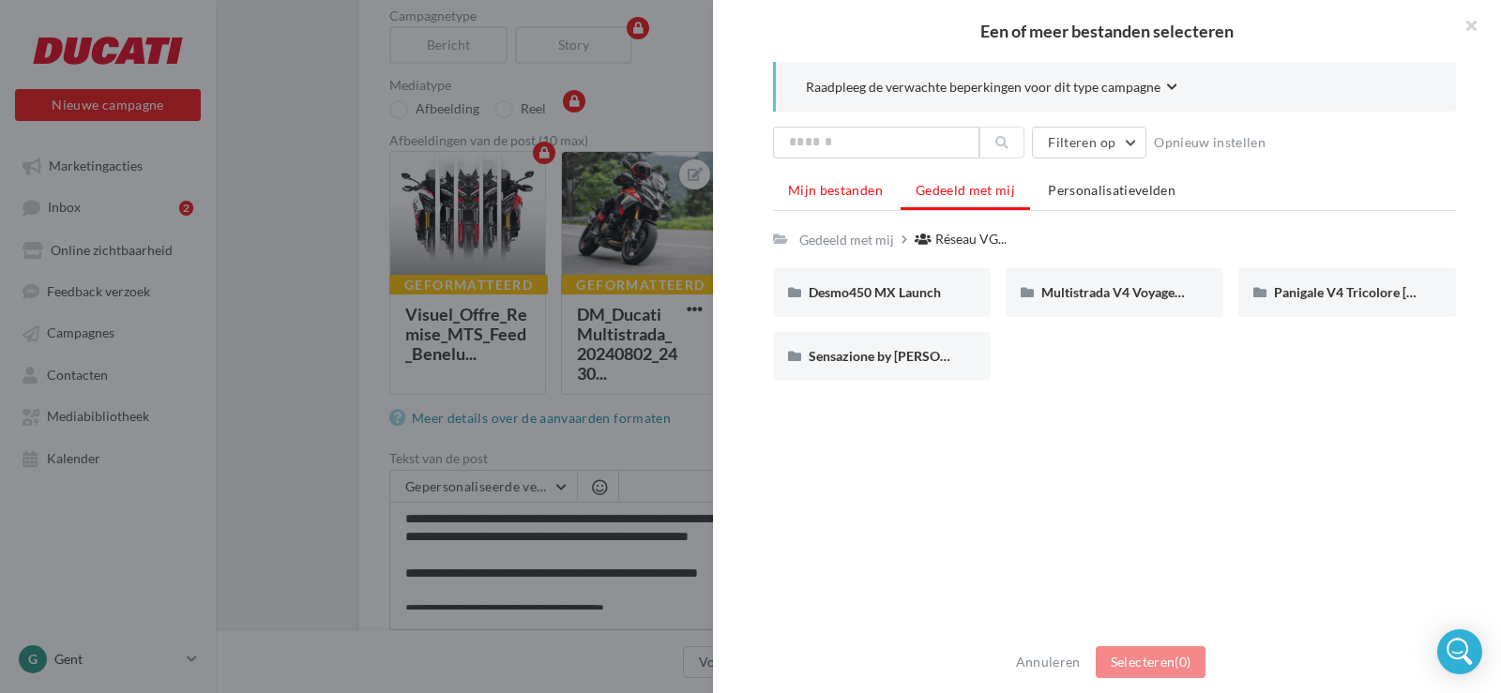
click at [837, 191] on span "Mijn bestanden" at bounding box center [835, 190] width 95 height 16
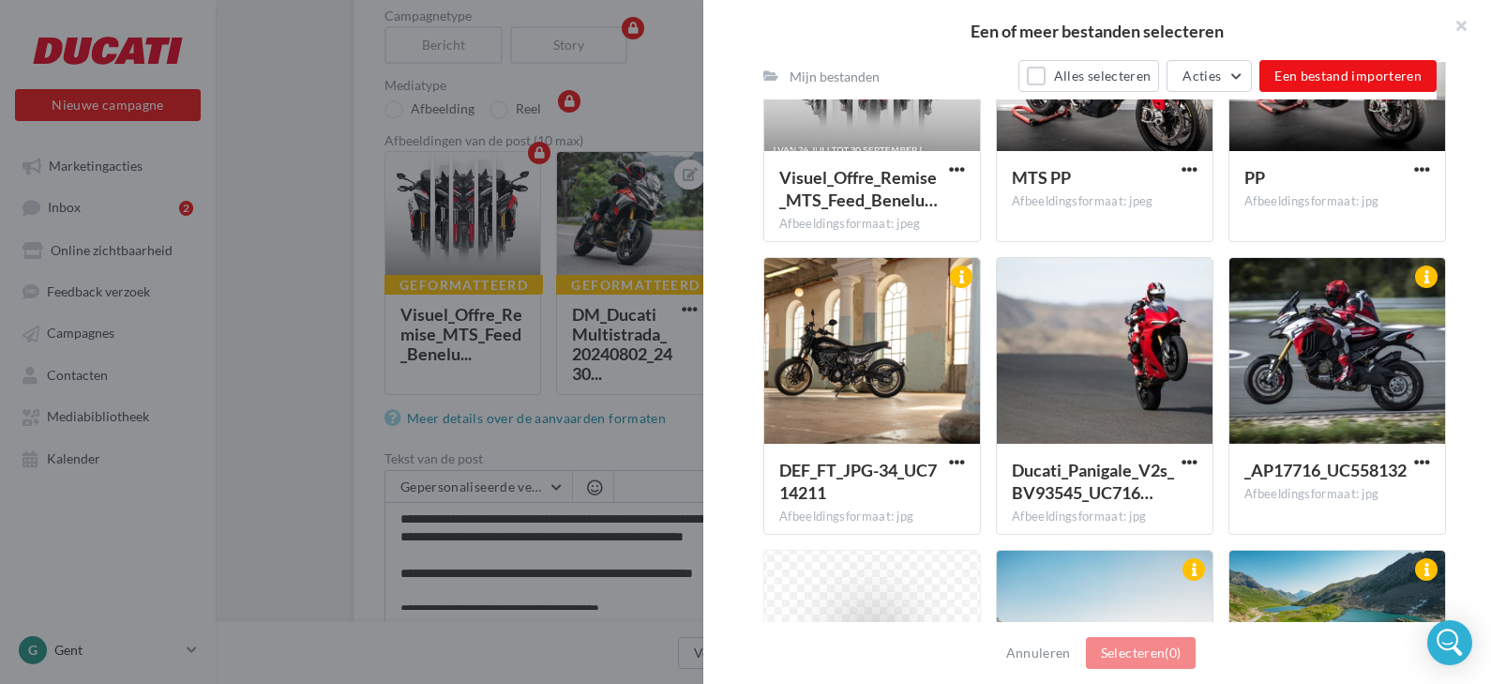
scroll to position [666, 0]
click at [1323, 347] on div at bounding box center [1338, 351] width 216 height 188
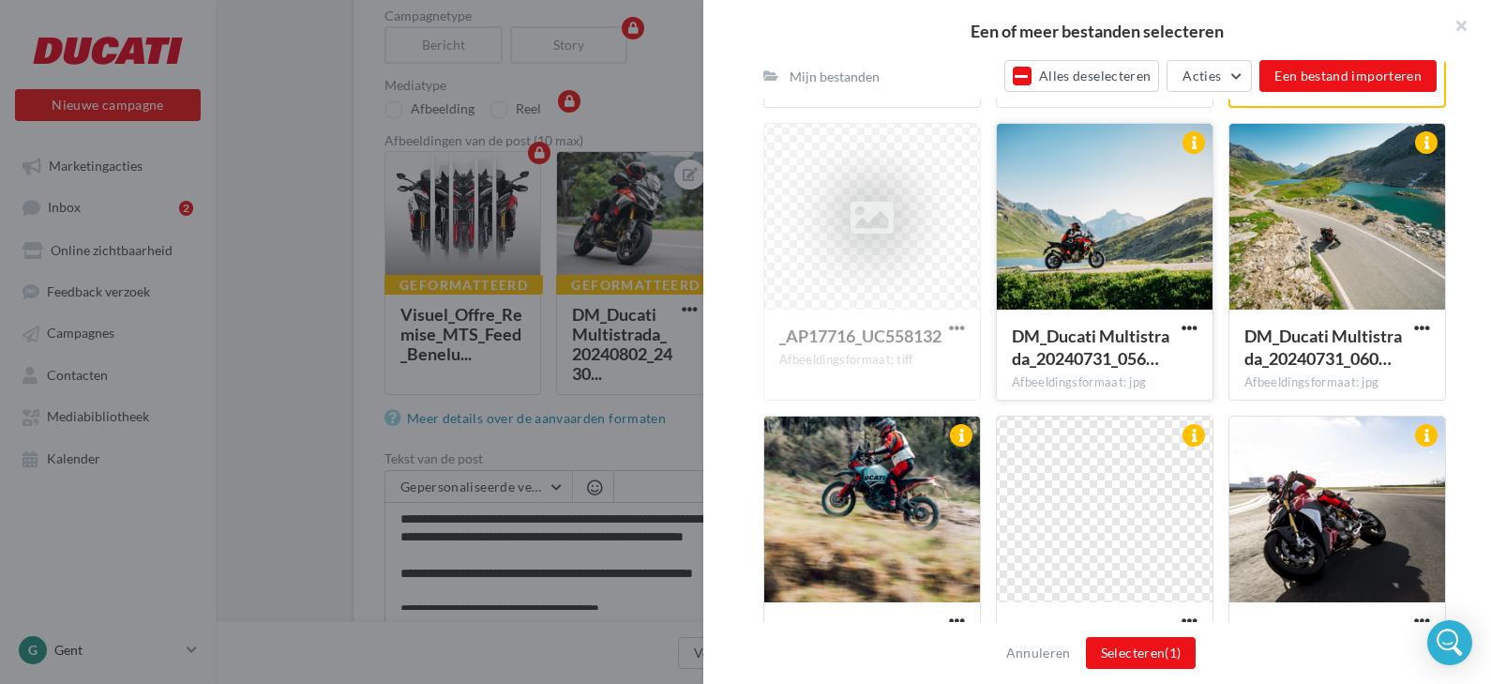
scroll to position [1099, 0]
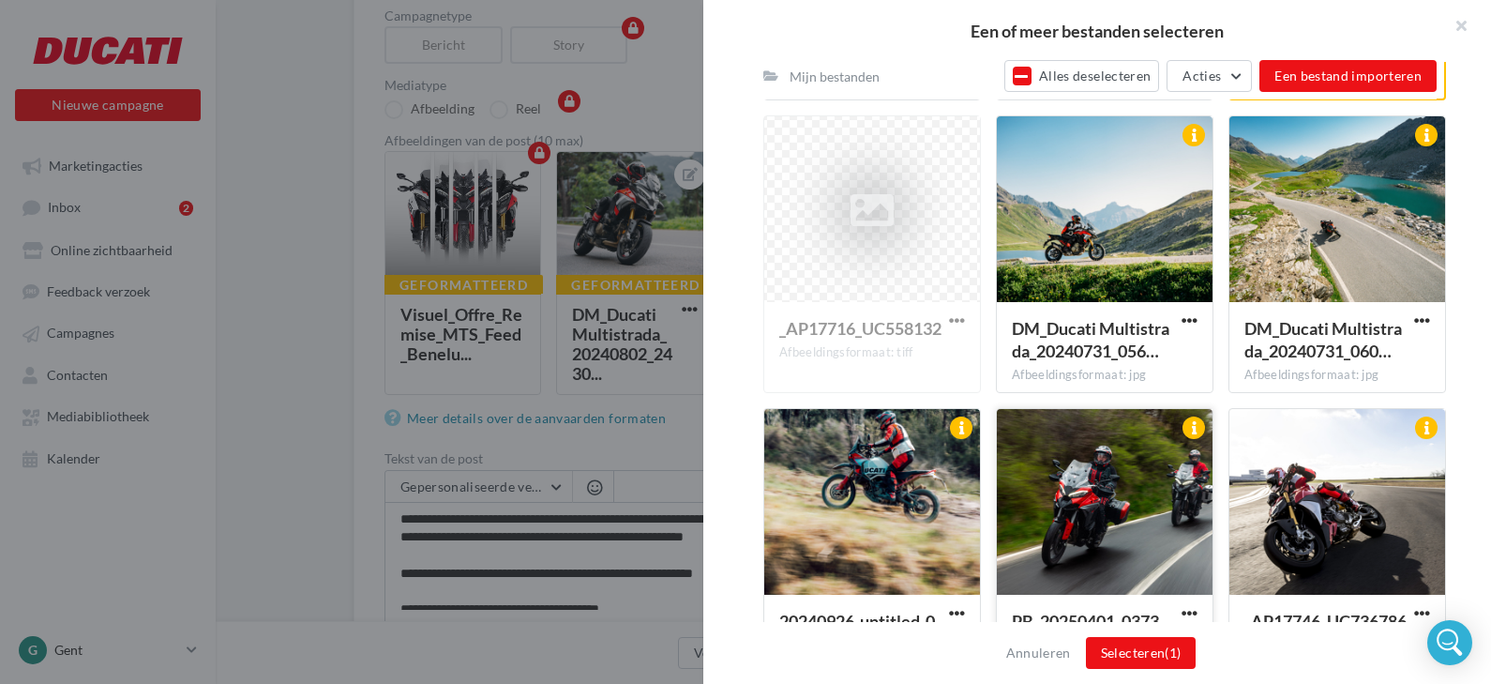
click at [1111, 476] on div at bounding box center [1105, 503] width 216 height 188
click at [1096, 295] on div at bounding box center [1105, 210] width 216 height 188
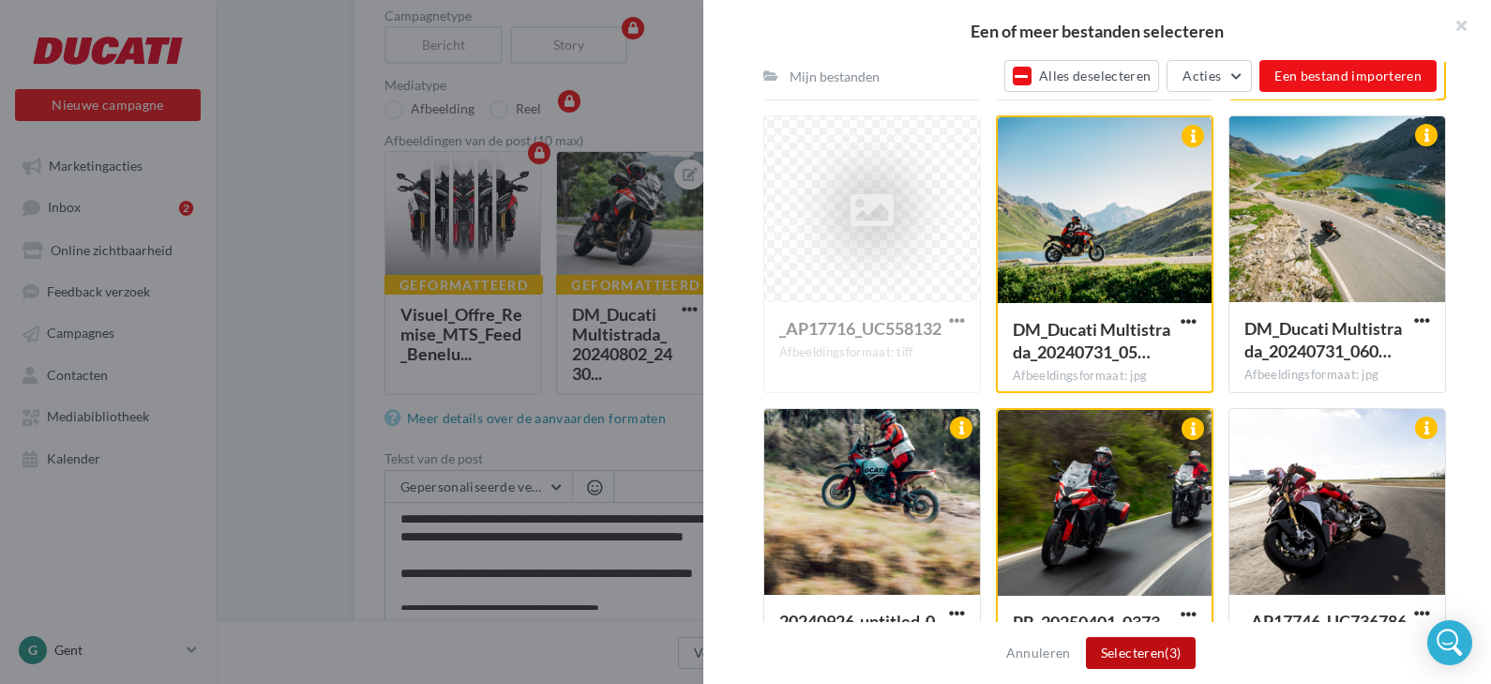
click at [1097, 648] on button "Selecteren (3)" at bounding box center [1141, 653] width 111 height 32
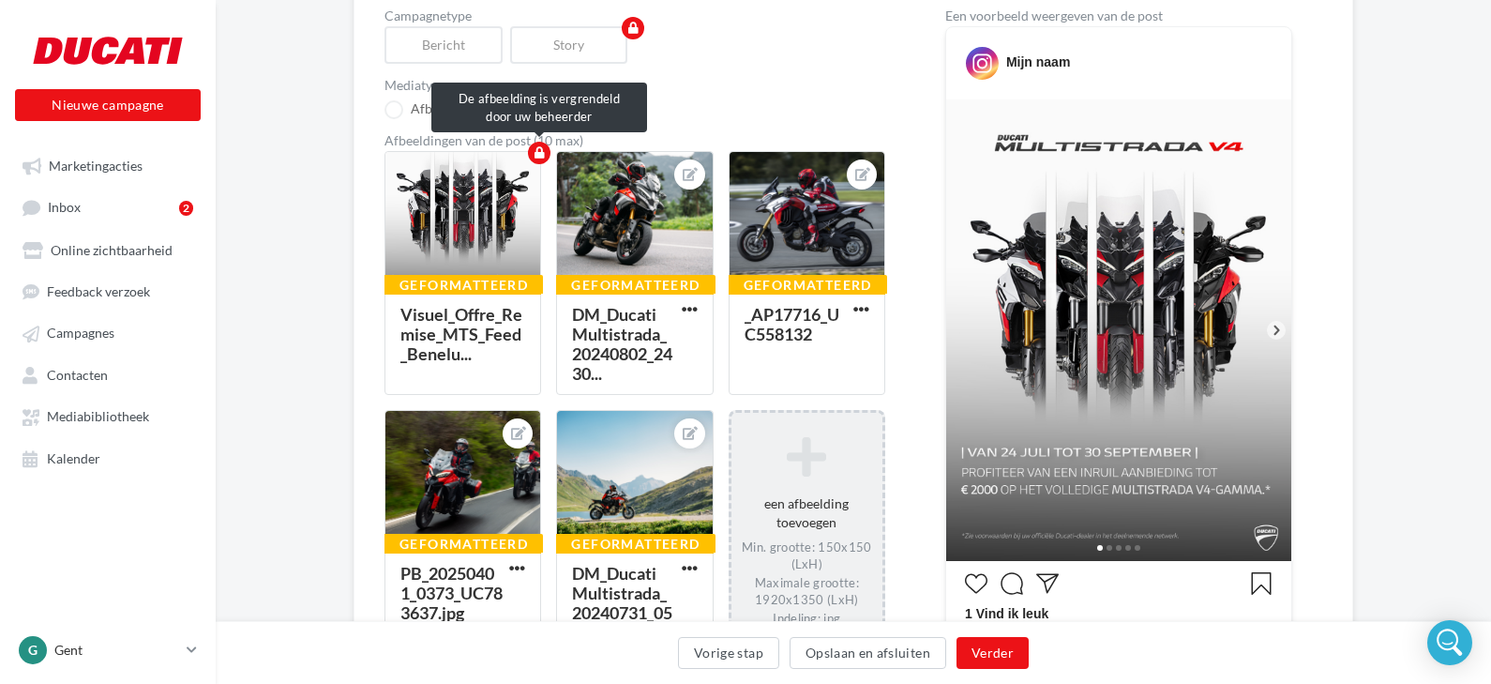
click at [473, 182] on div at bounding box center [463, 222] width 155 height 141
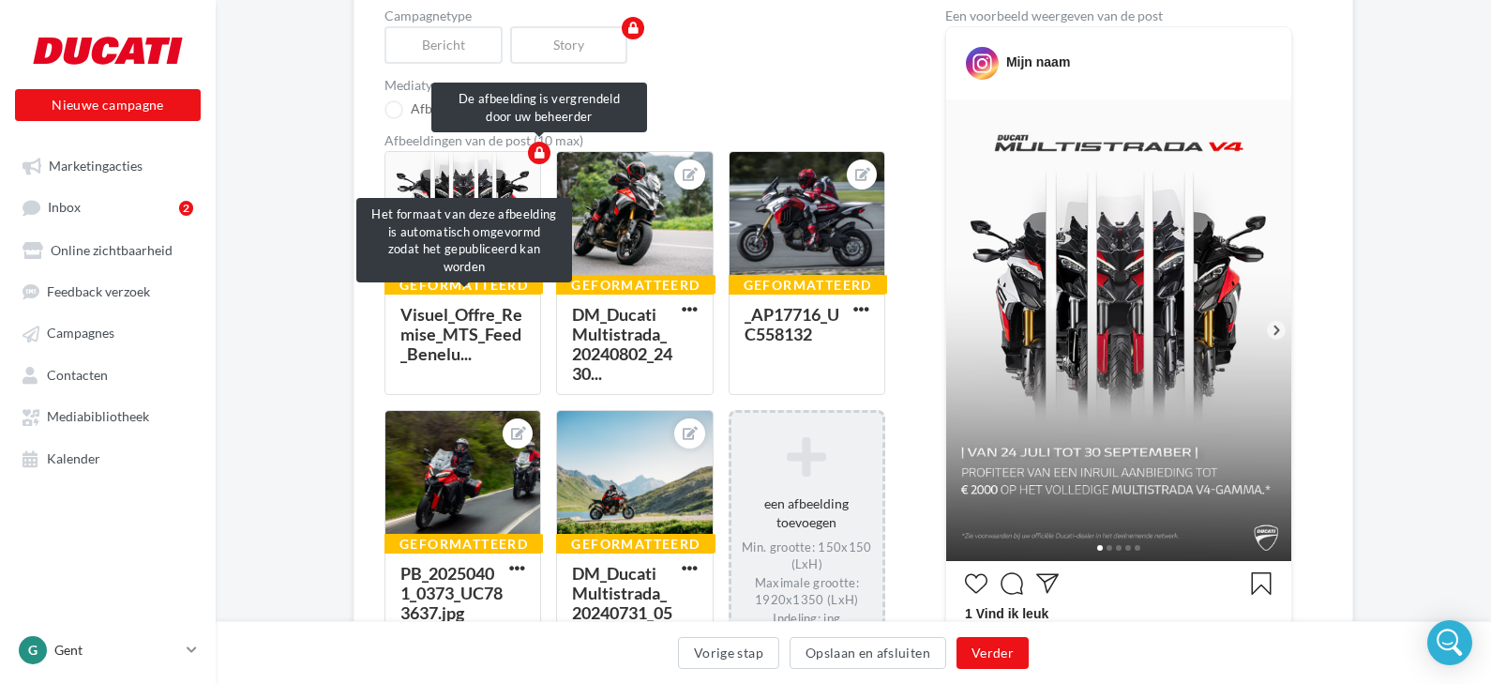
click at [456, 287] on div "Geformatteerd" at bounding box center [464, 285] width 159 height 21
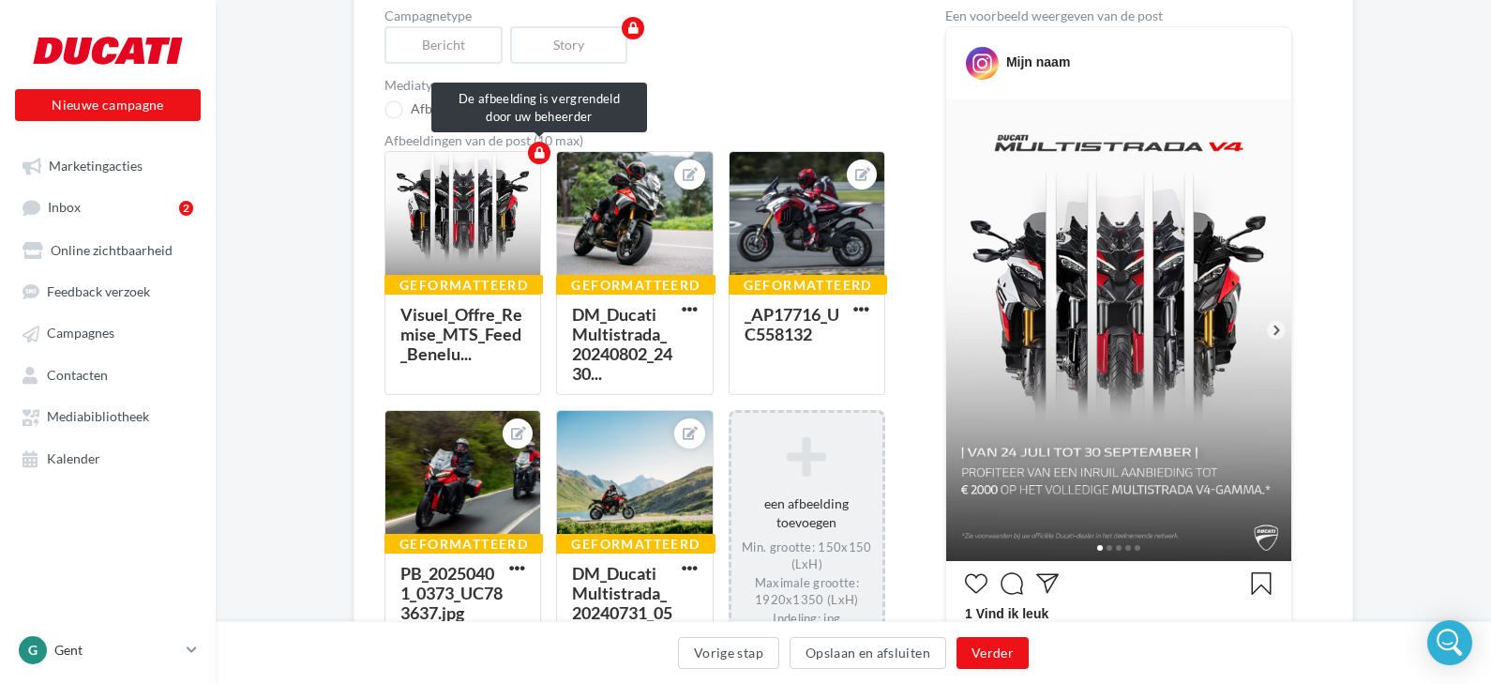
click at [456, 287] on div "Geformatteerd" at bounding box center [464, 285] width 159 height 21
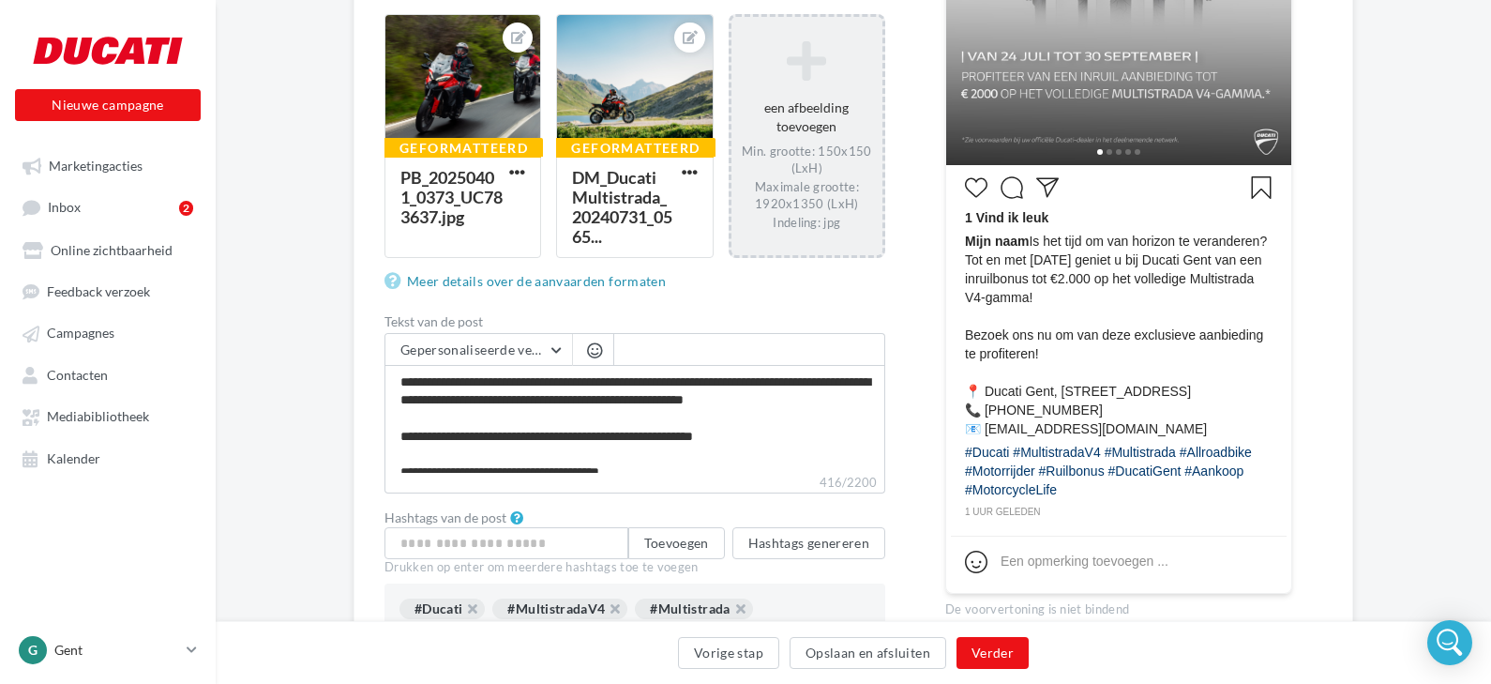
scroll to position [614, 0]
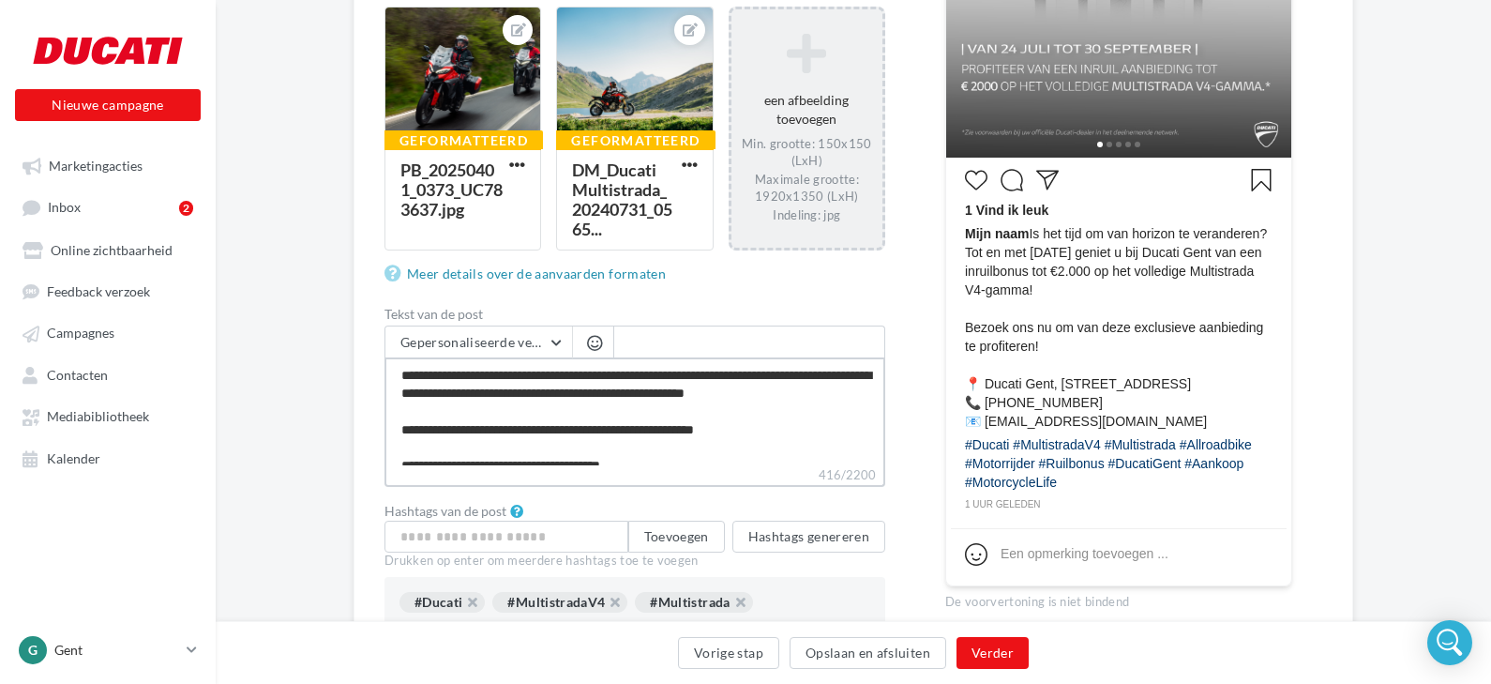
click at [537, 386] on textarea "**********" at bounding box center [635, 411] width 501 height 108
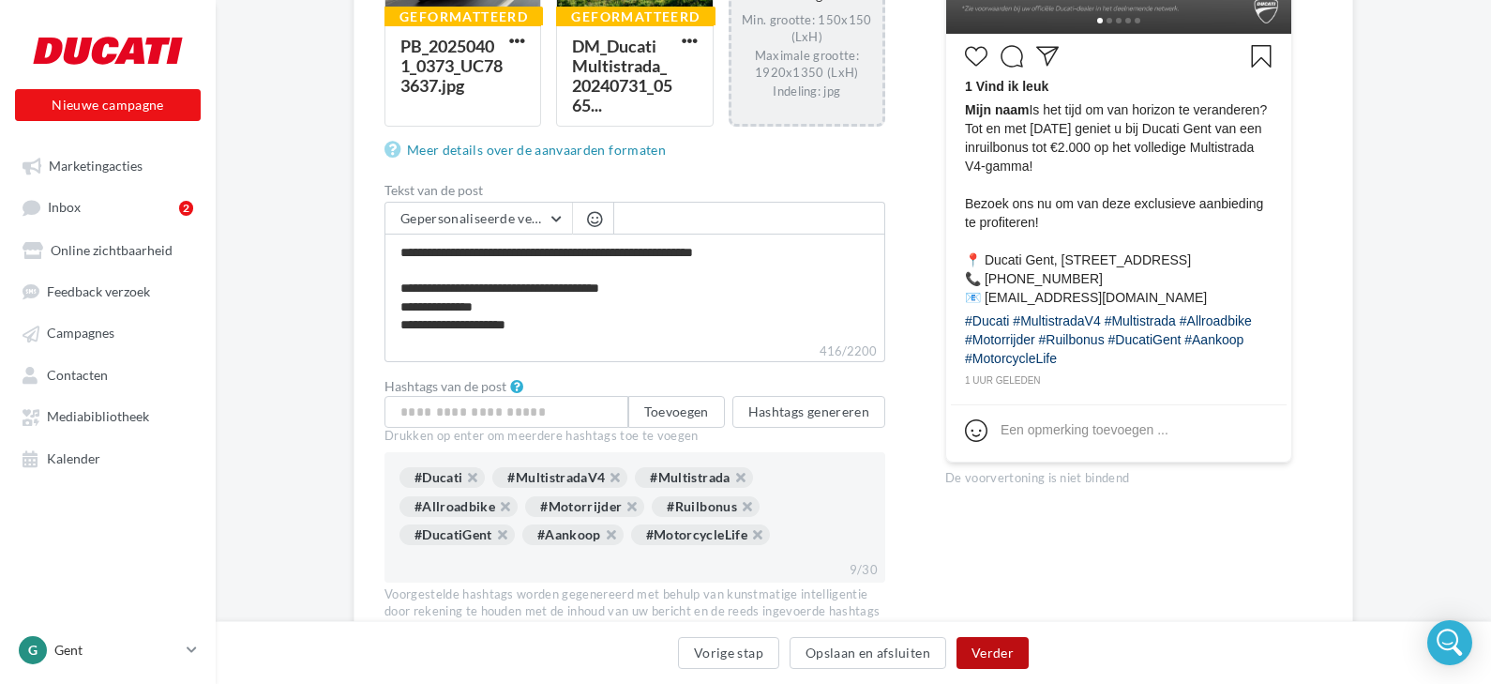
scroll to position [70, 0]
click at [979, 646] on button "Verder" at bounding box center [993, 653] width 72 height 32
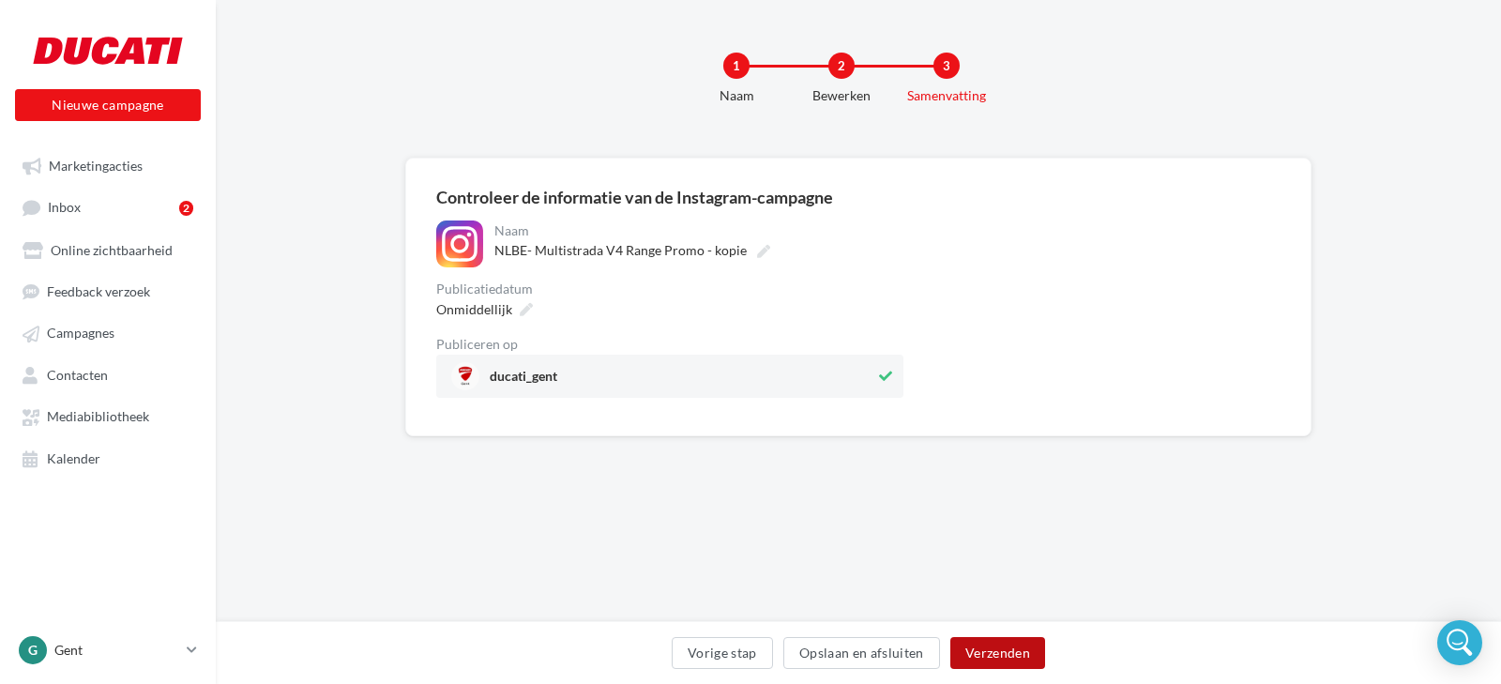
click at [979, 646] on button "Verzenden" at bounding box center [997, 653] width 95 height 32
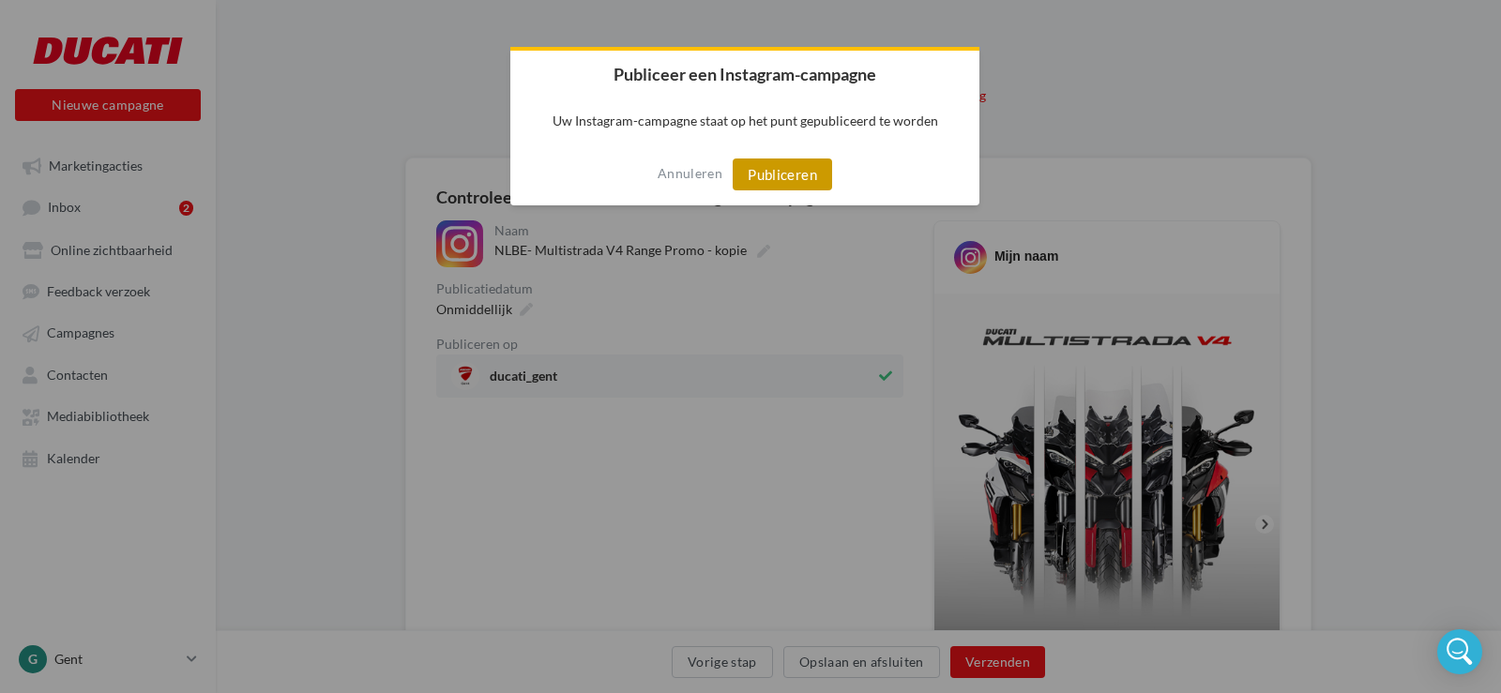
click at [777, 186] on button "Publiceren" at bounding box center [782, 175] width 99 height 32
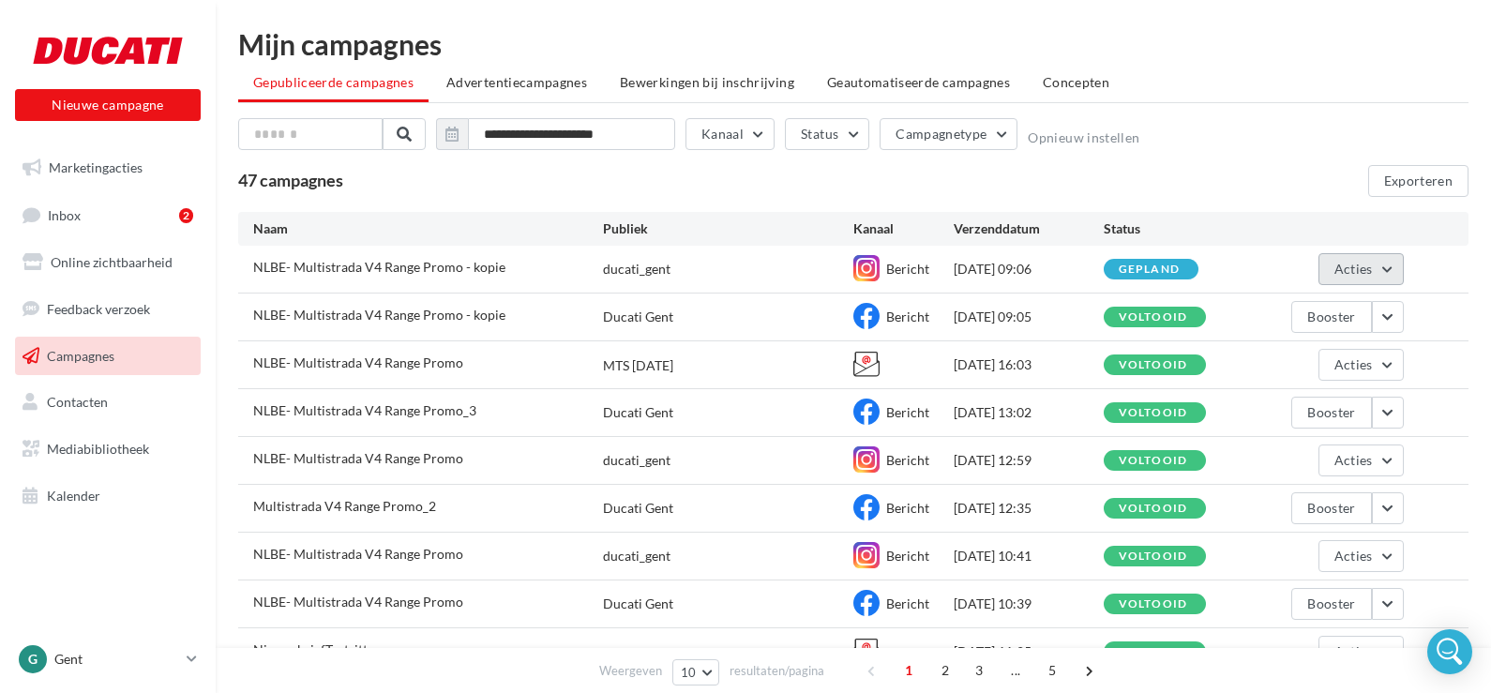
click at [1349, 270] on span "Acties" at bounding box center [1354, 269] width 38 height 16
click at [1221, 265] on div "gepland" at bounding box center [1179, 269] width 150 height 21
click at [1392, 410] on button "button" at bounding box center [1388, 413] width 32 height 32
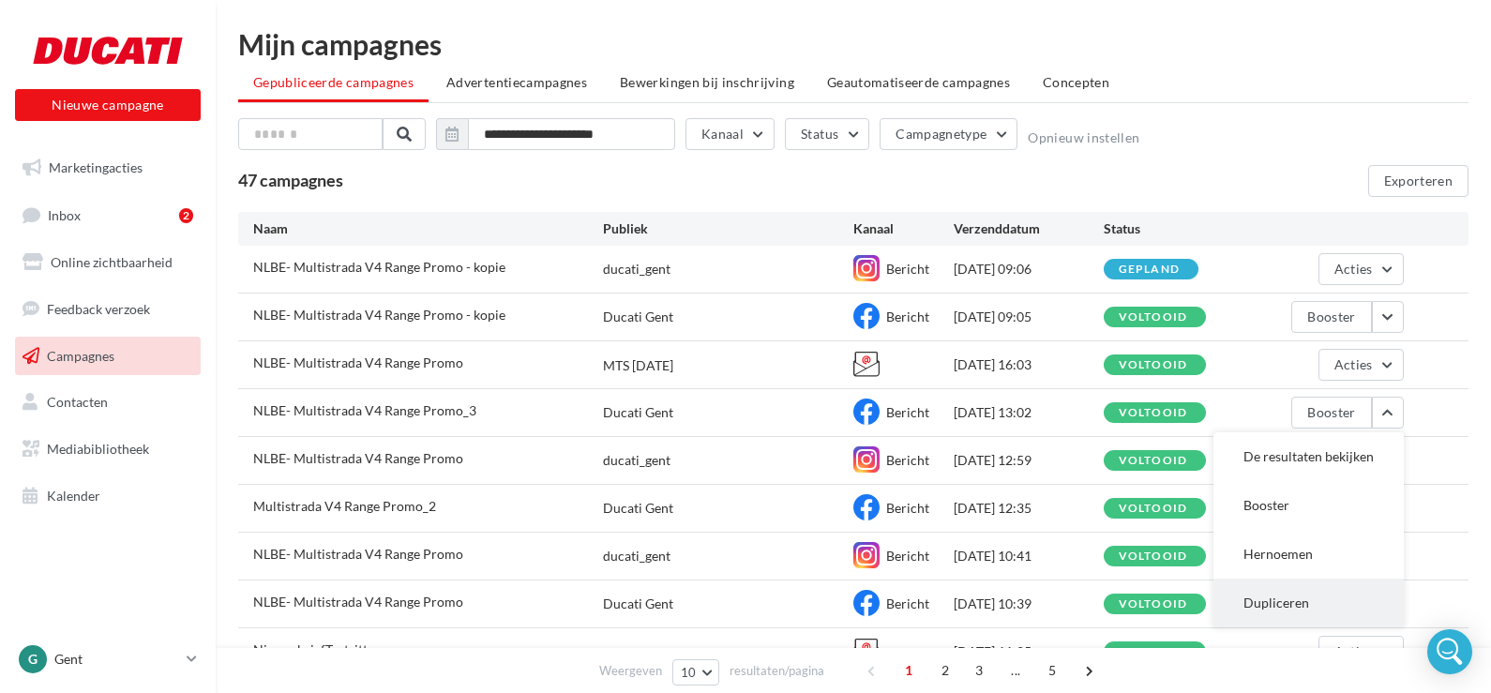
click at [1274, 597] on button "Dupliceren" at bounding box center [1309, 603] width 190 height 49
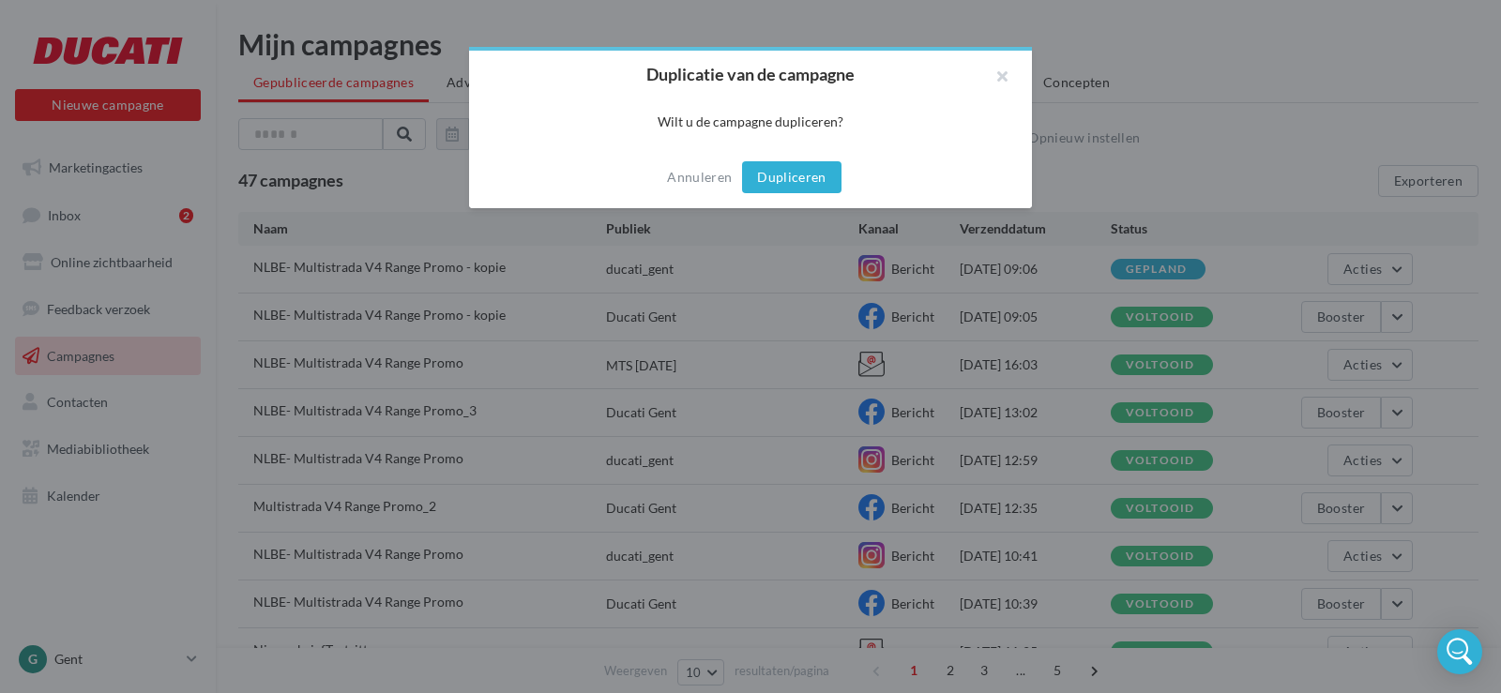
click at [766, 175] on button "Dupliceren" at bounding box center [791, 177] width 99 height 32
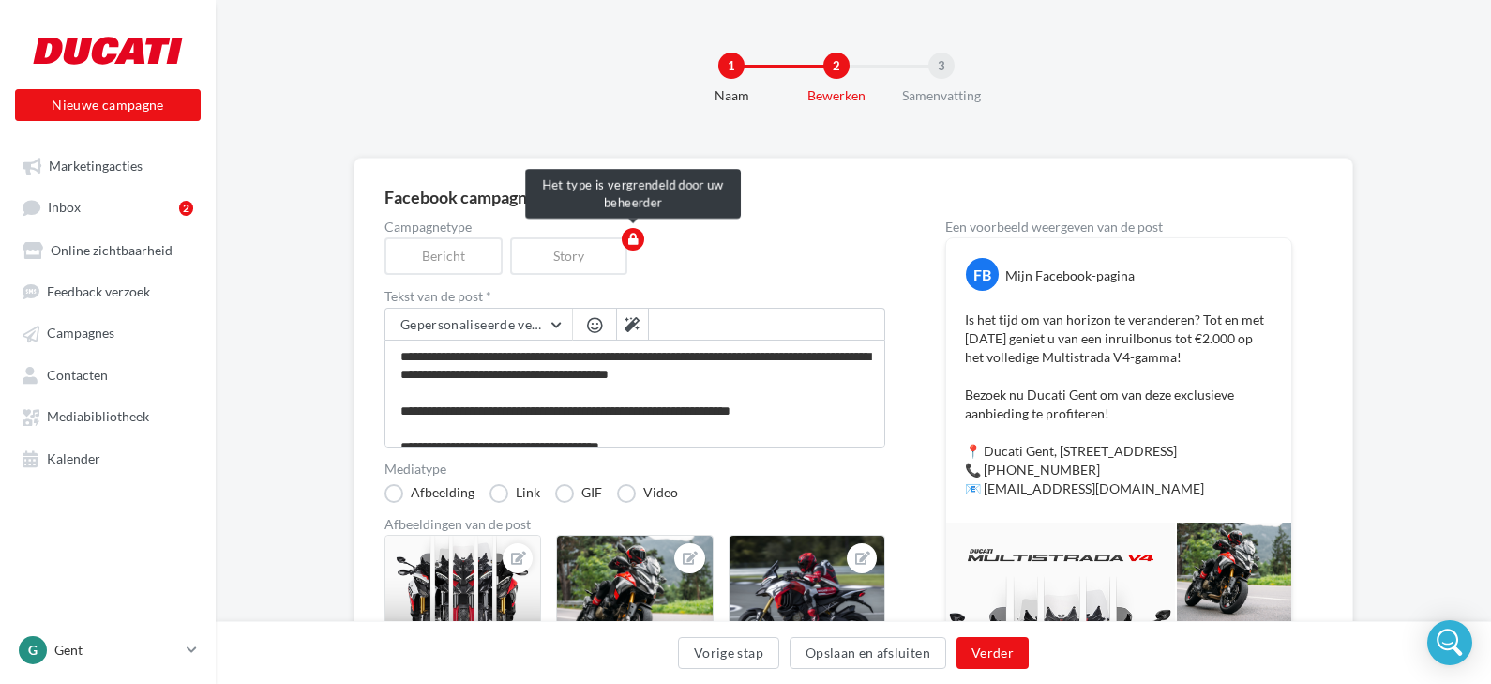
click at [583, 253] on div "Story" at bounding box center [573, 256] width 126 height 38
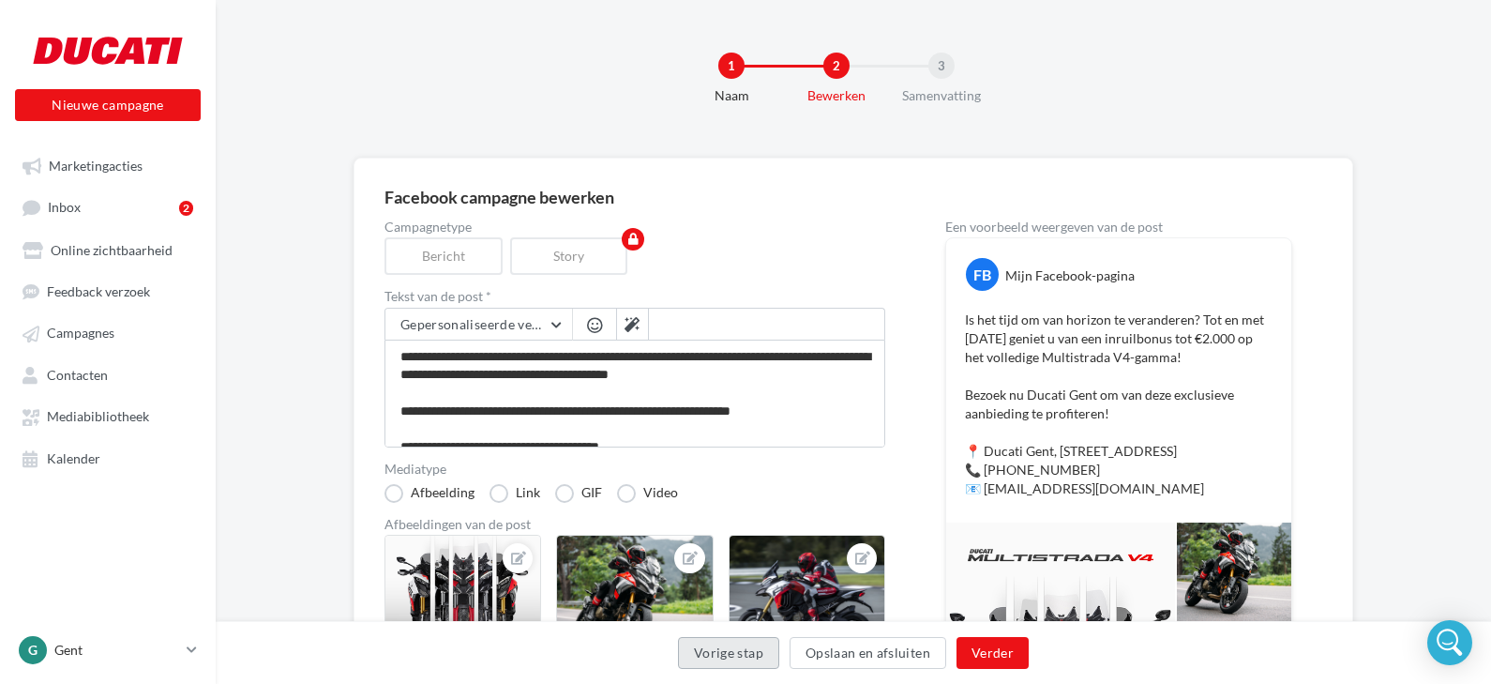
click at [702, 646] on button "Vorige stap" at bounding box center [728, 653] width 101 height 32
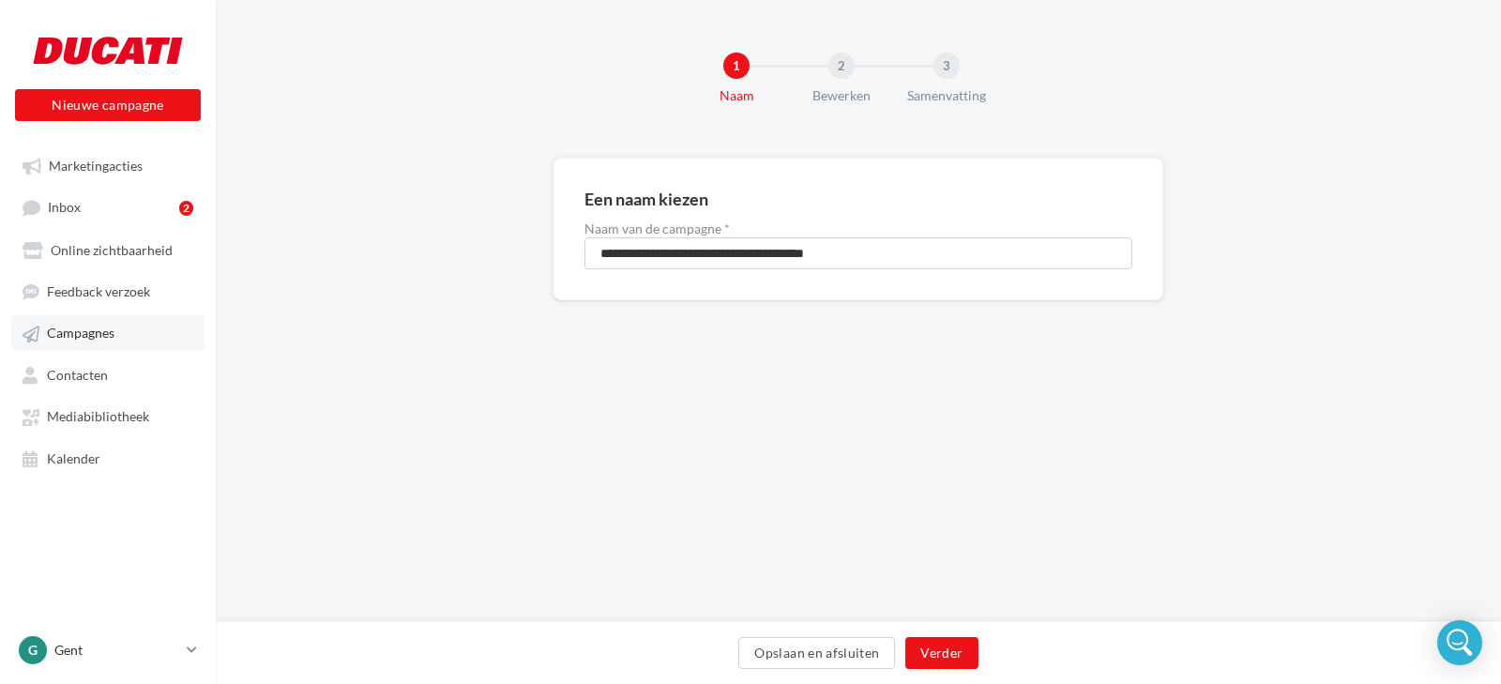
click at [95, 336] on span "Campagnes" at bounding box center [81, 333] width 68 height 16
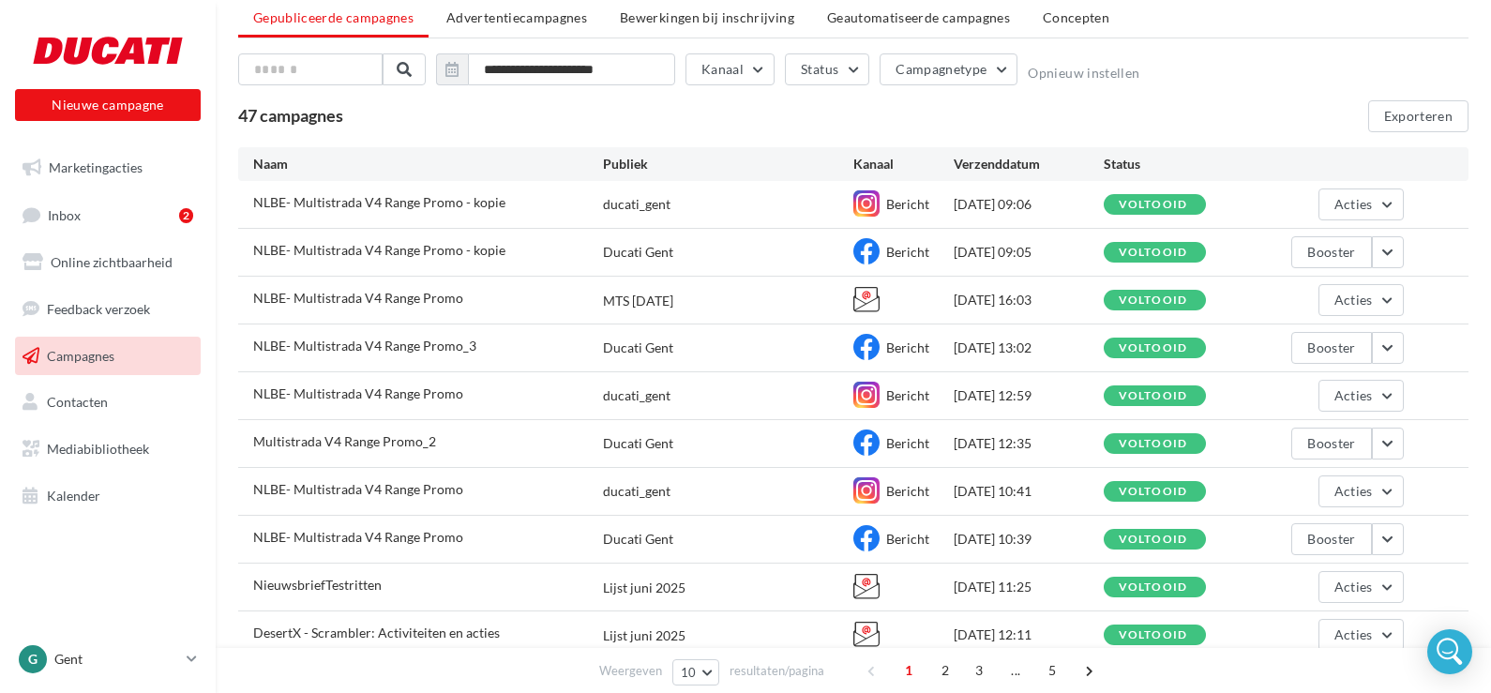
scroll to position [66, 0]
click at [1388, 441] on button "button" at bounding box center [1388, 443] width 32 height 32
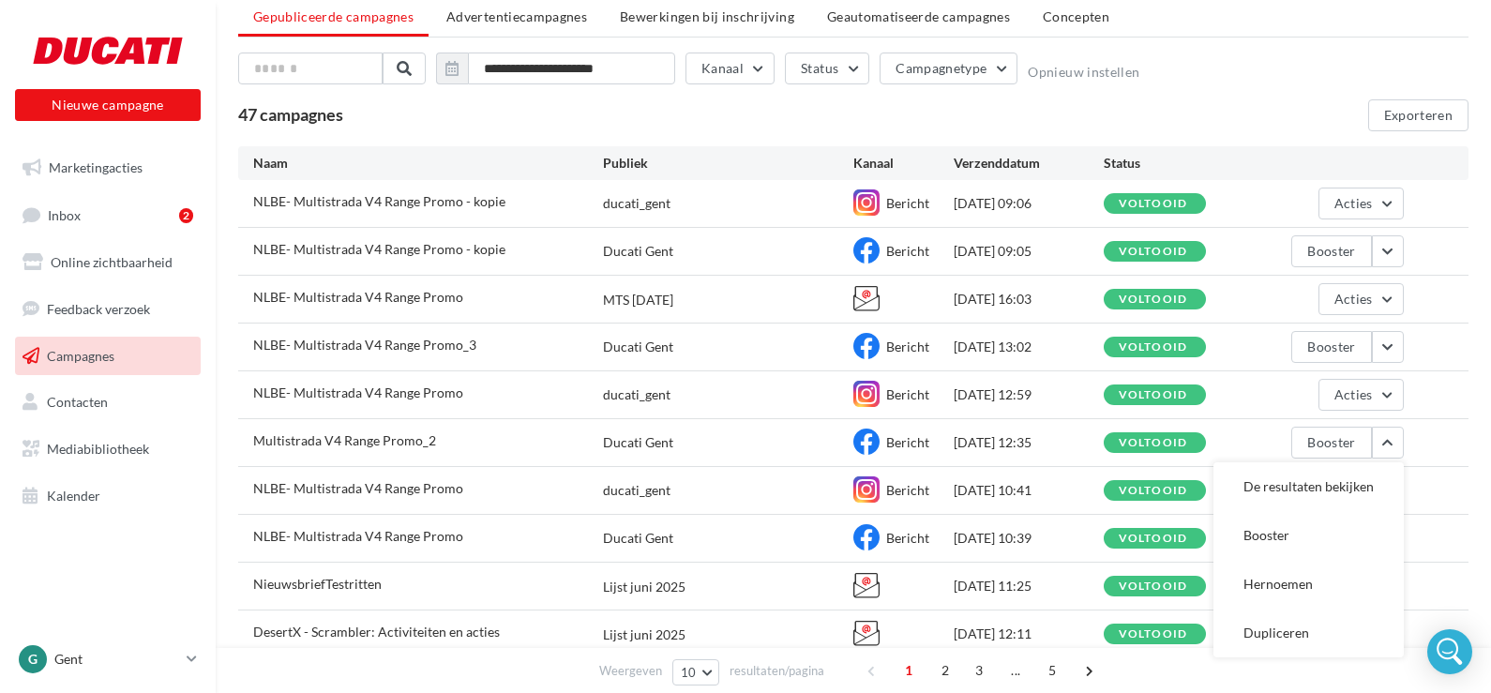
click at [920, 445] on span "Bericht" at bounding box center [907, 442] width 43 height 16
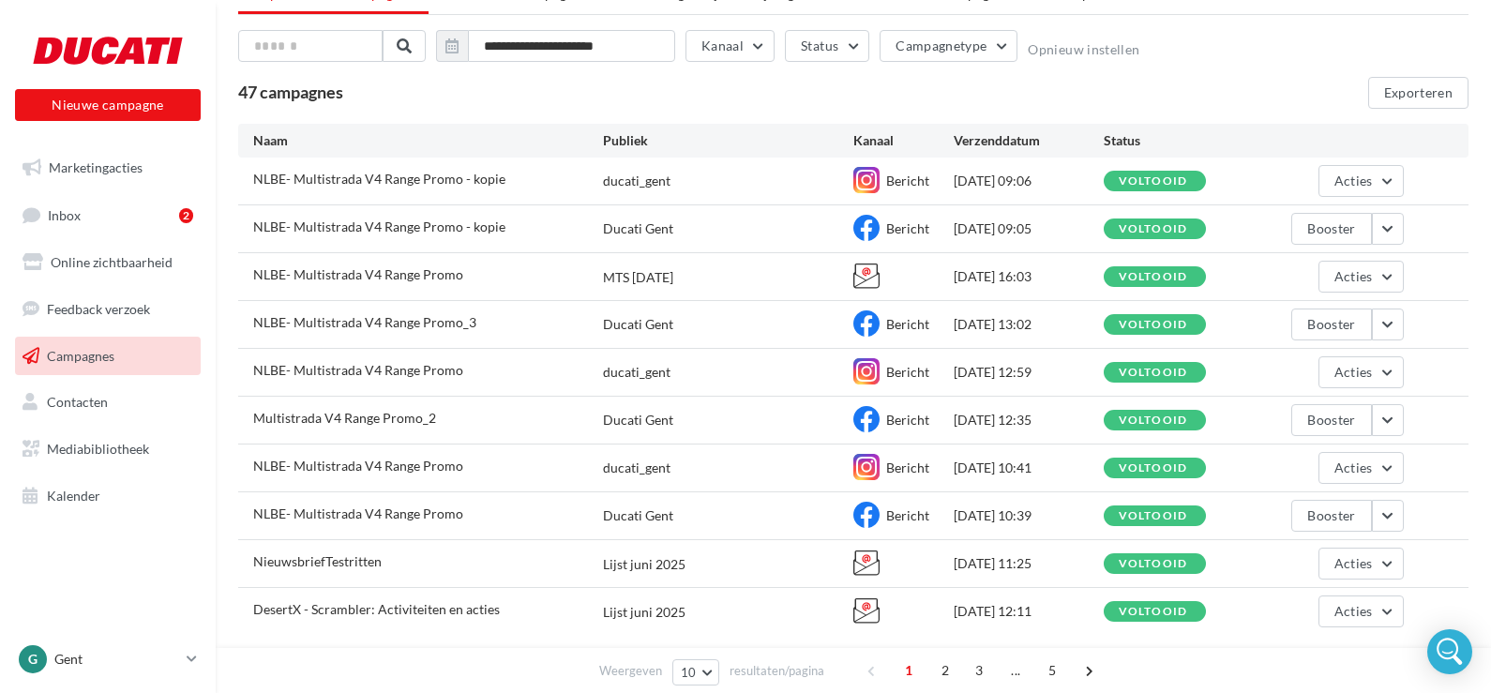
scroll to position [0, 0]
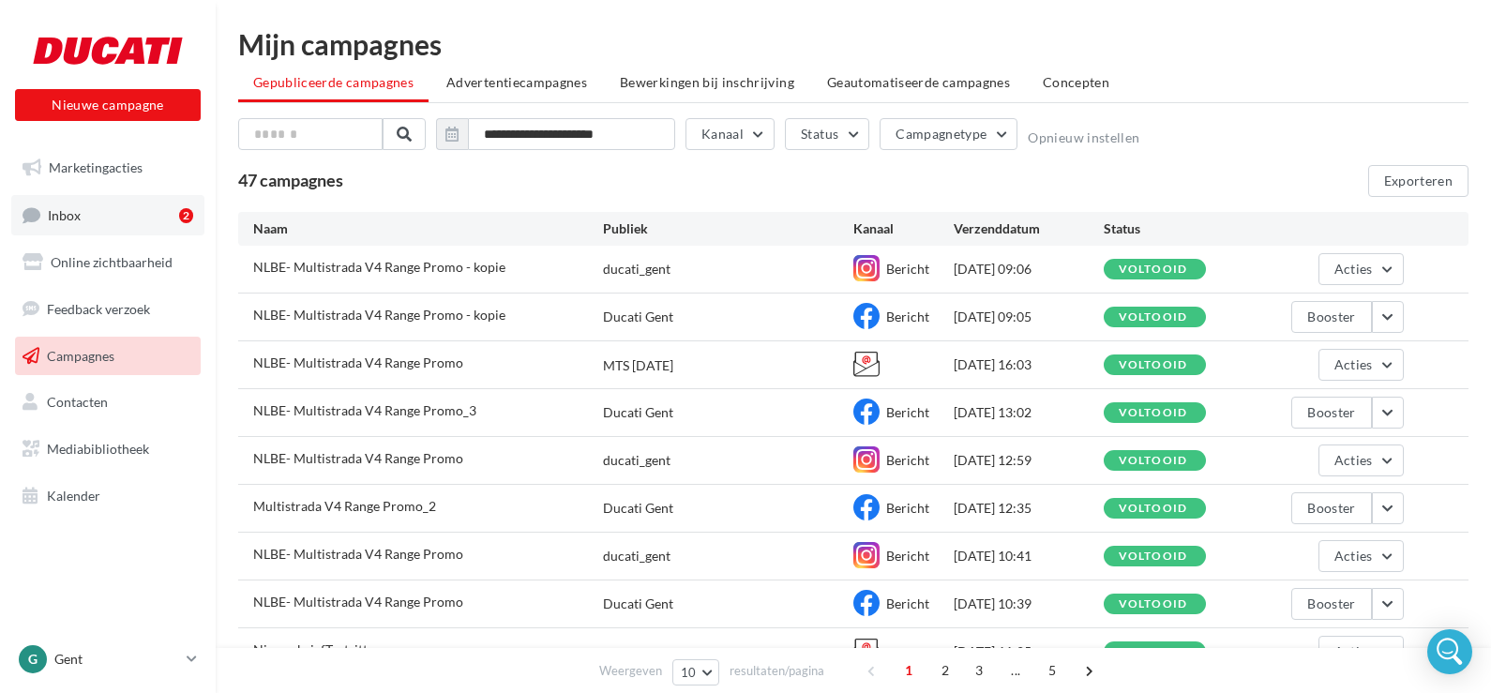
click at [68, 219] on span "Inbox" at bounding box center [64, 214] width 33 height 16
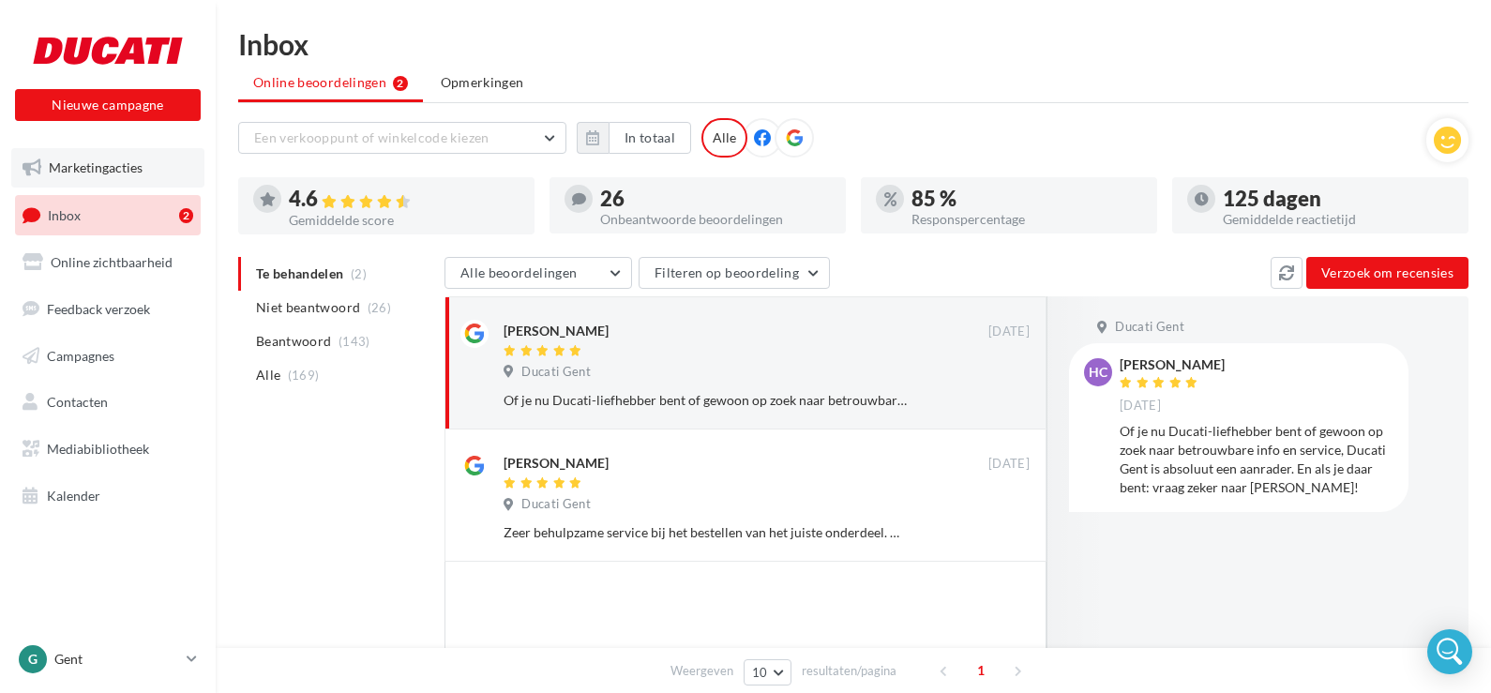
click at [77, 177] on link "Marketingacties" at bounding box center [107, 167] width 193 height 39
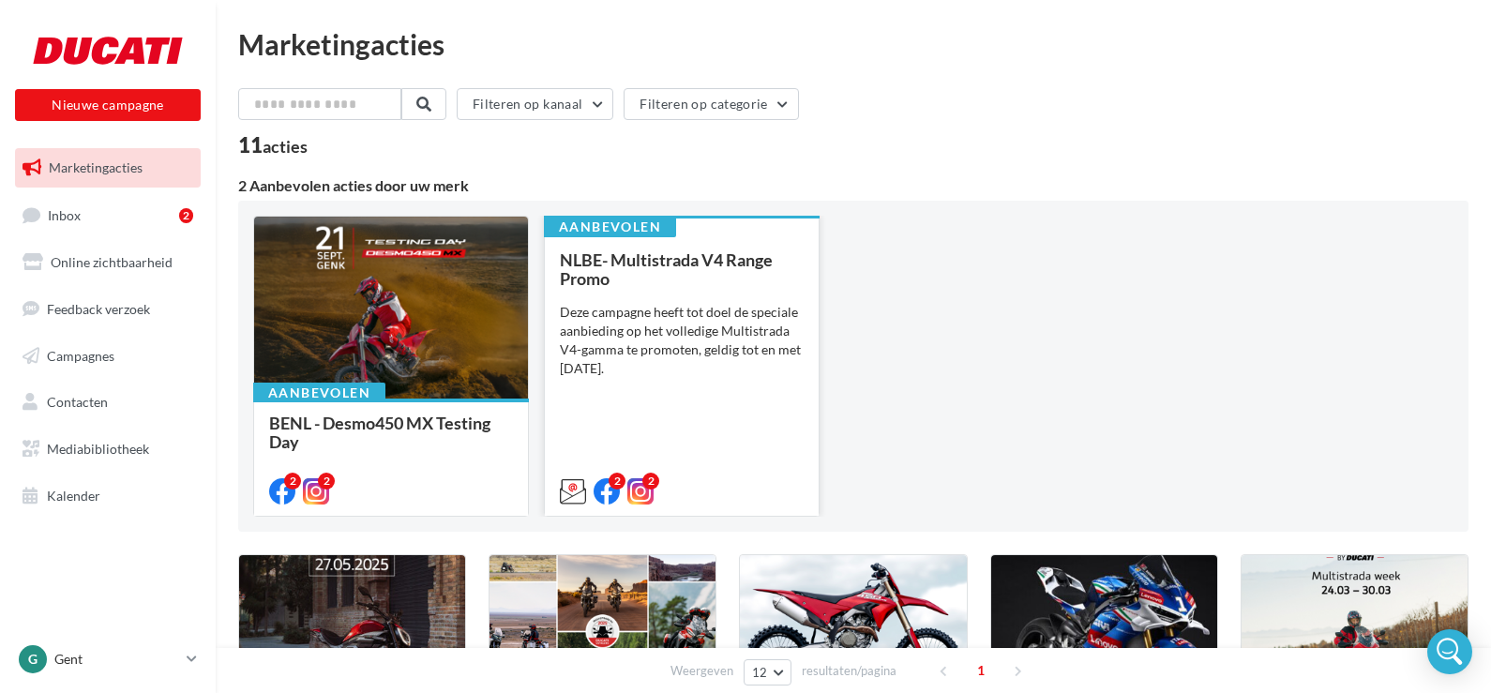
click at [653, 331] on div "Deze campagne heeft tot doel de speciale aanbieding op het volledige Multistrad…" at bounding box center [682, 340] width 244 height 75
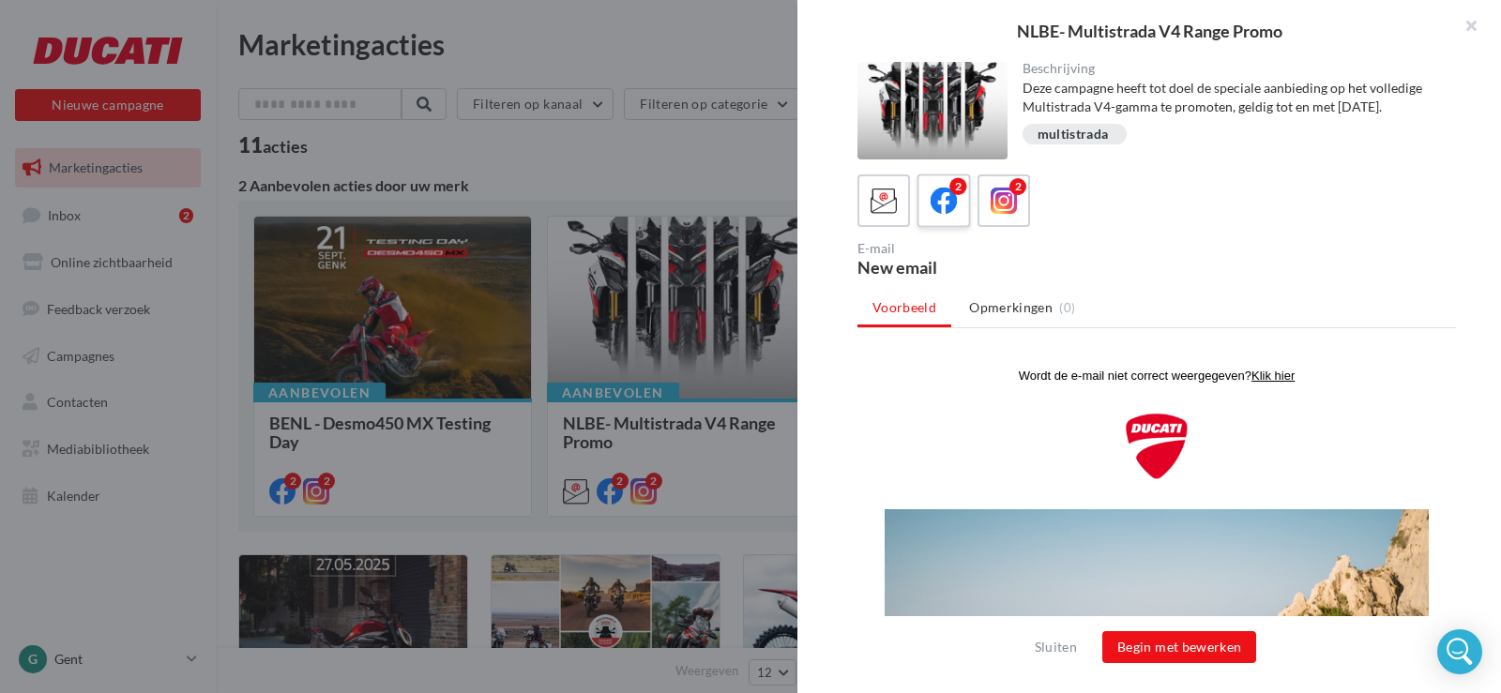
click at [950, 213] on icon at bounding box center [943, 201] width 27 height 27
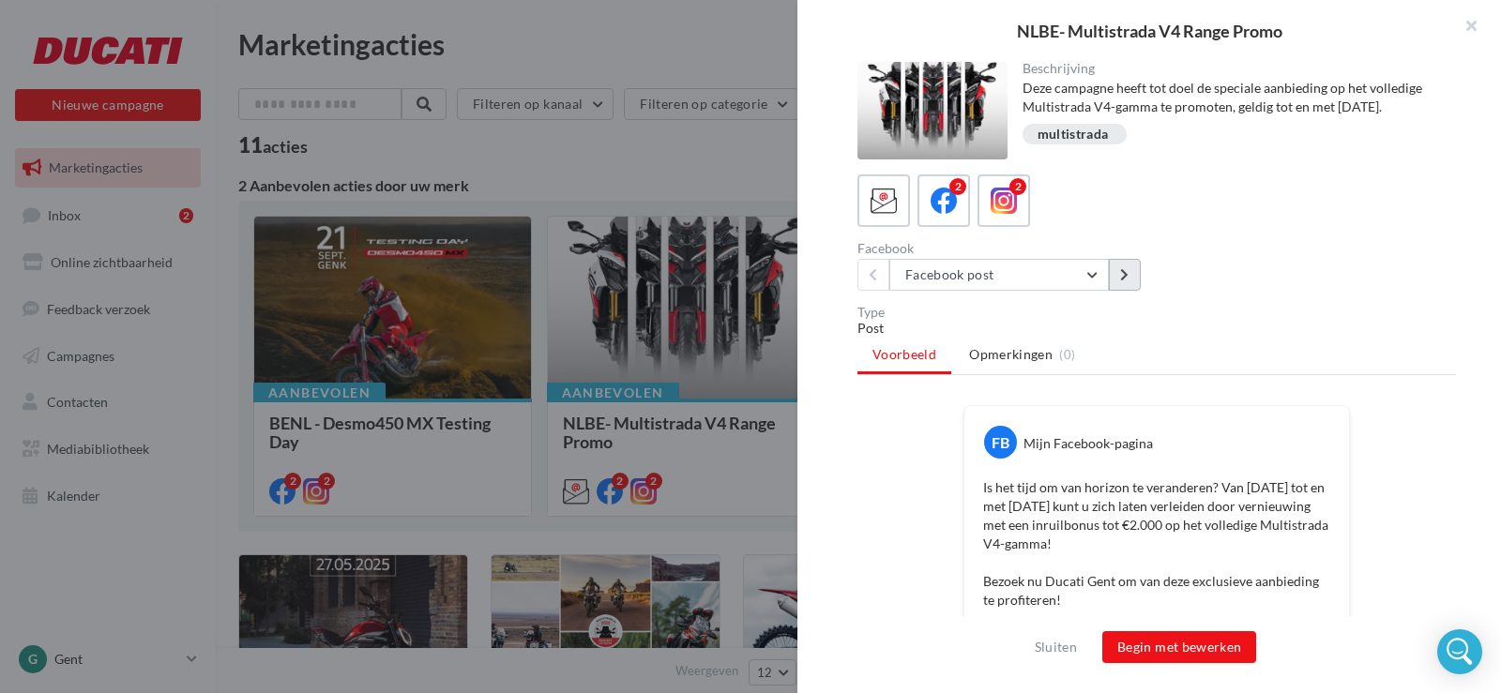
click at [1125, 281] on icon at bounding box center [1124, 274] width 8 height 13
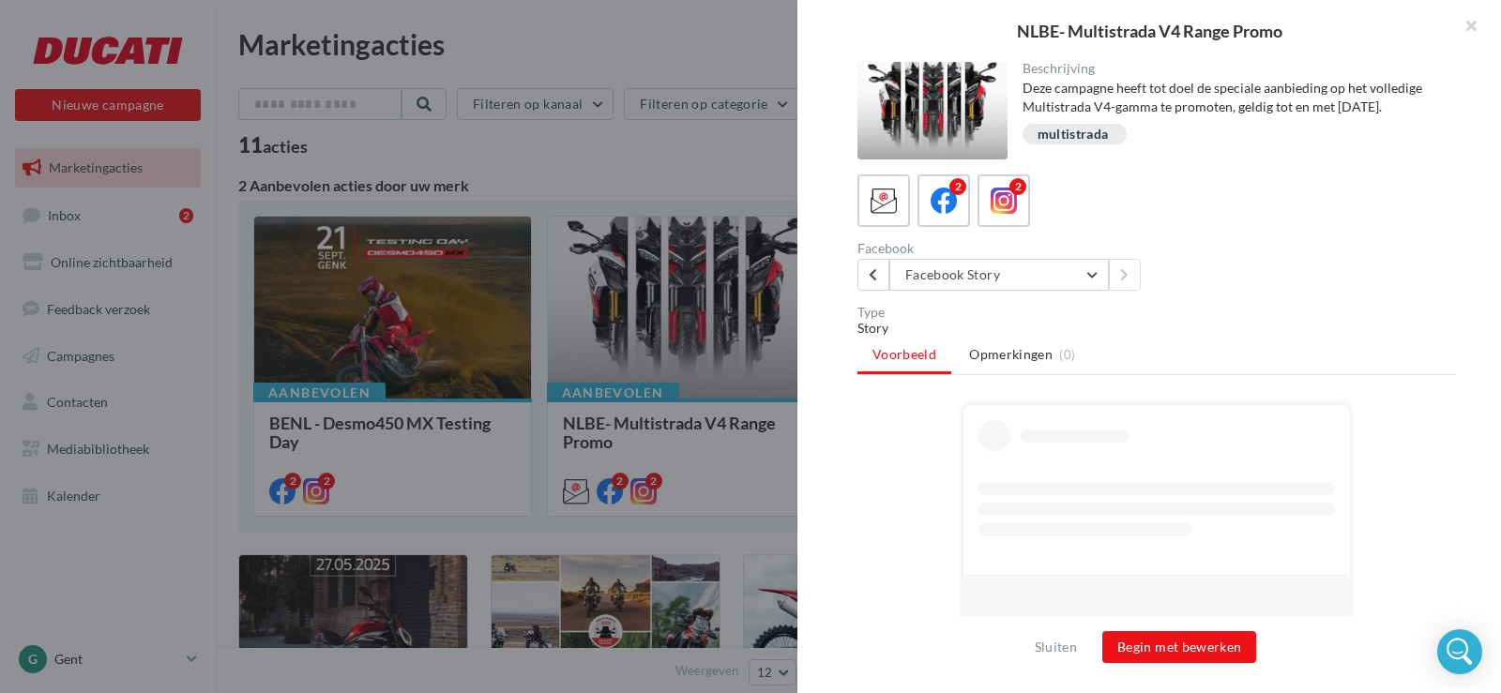
scroll to position [151, 0]
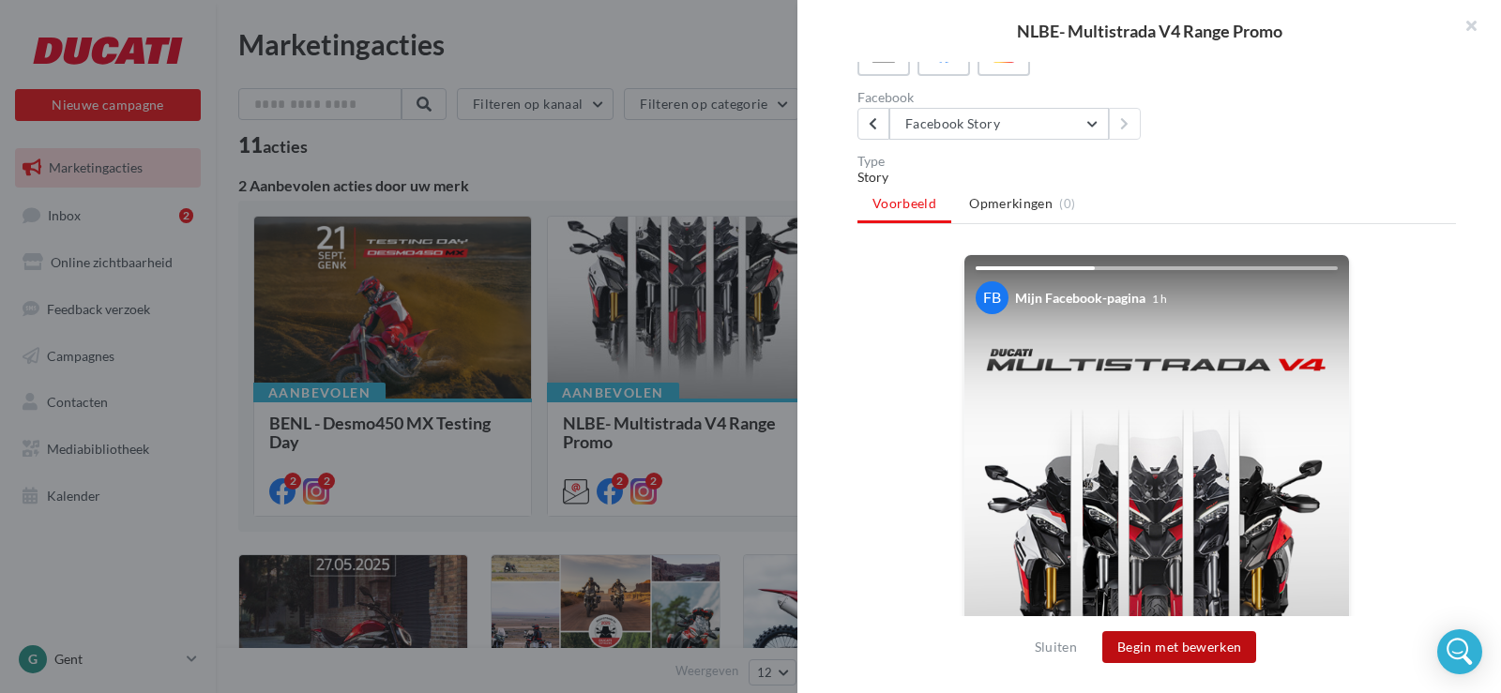
click at [1171, 654] on button "Begin met bewerken" at bounding box center [1179, 647] width 154 height 32
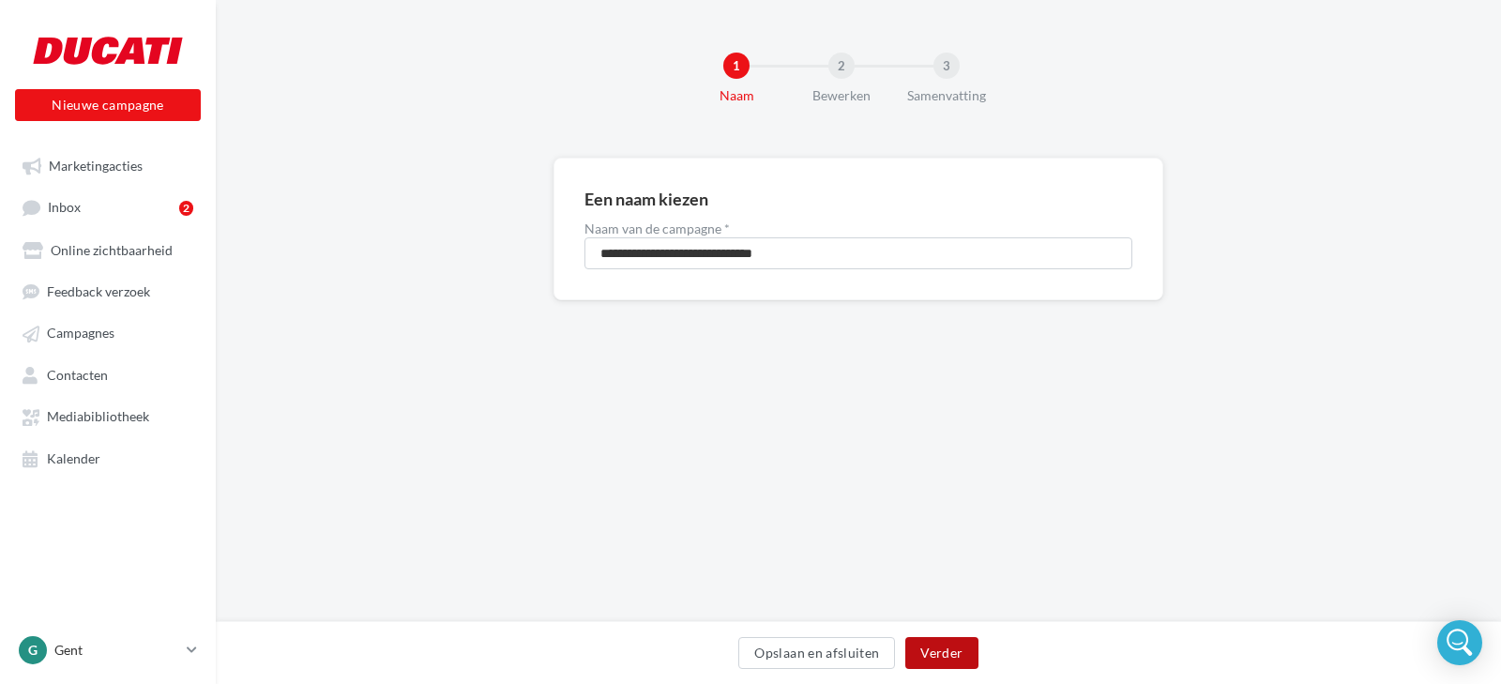
click at [949, 657] on button "Verder" at bounding box center [941, 653] width 72 height 32
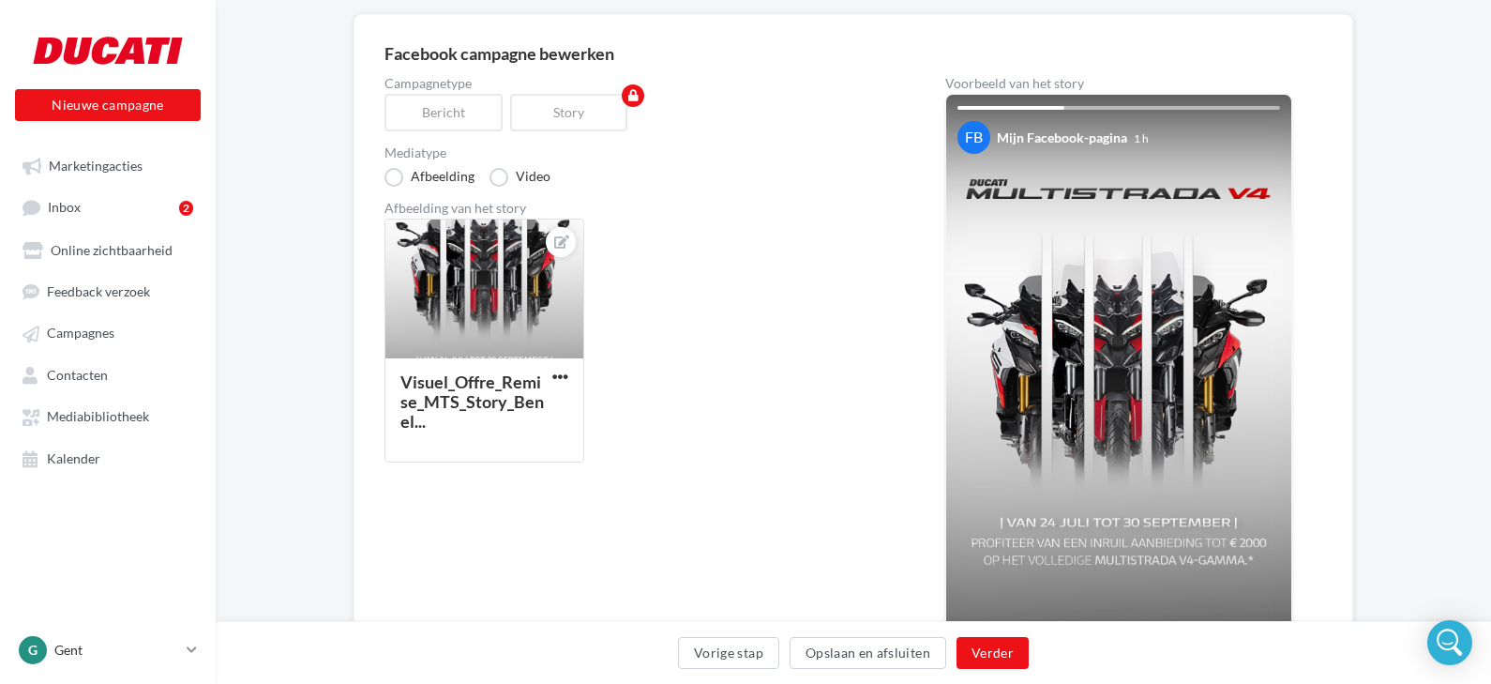
scroll to position [144, 0]
click at [559, 237] on icon at bounding box center [561, 240] width 15 height 13
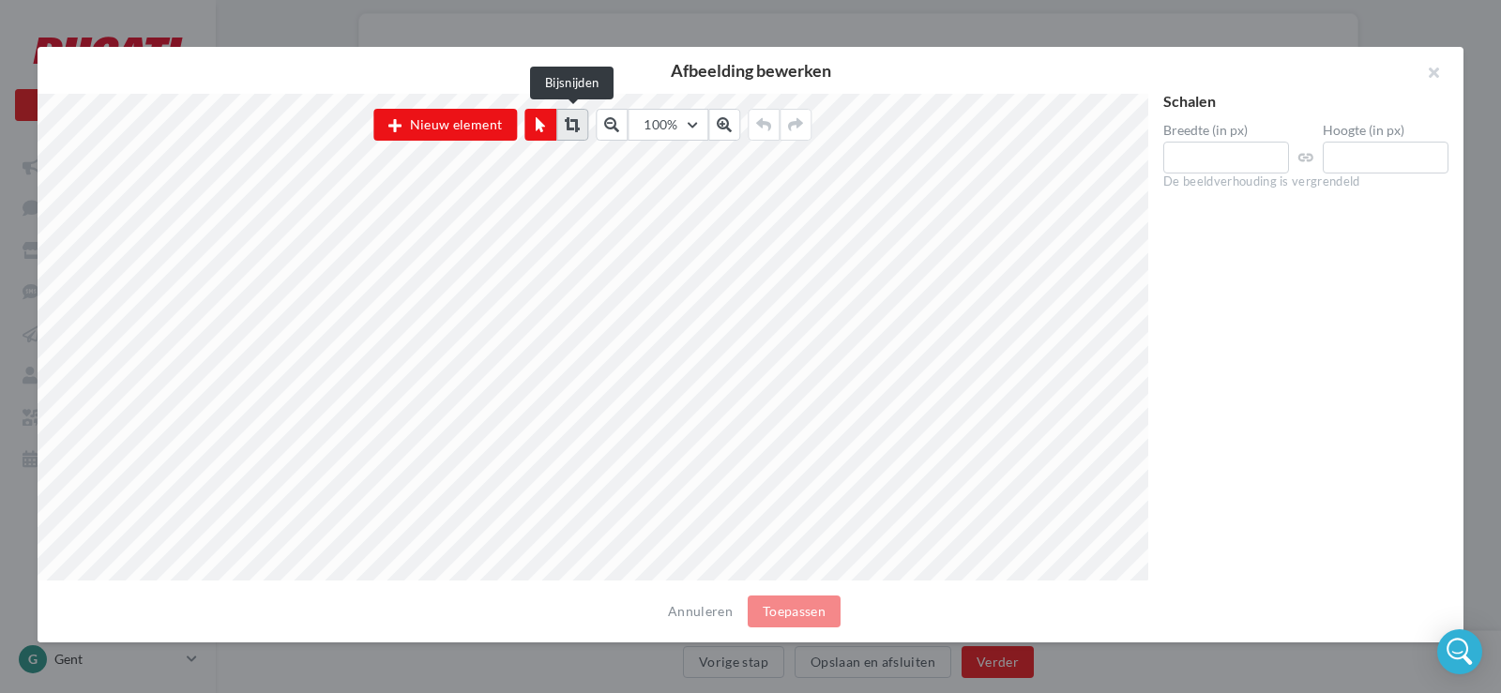
click at [574, 124] on icon at bounding box center [572, 124] width 15 height 15
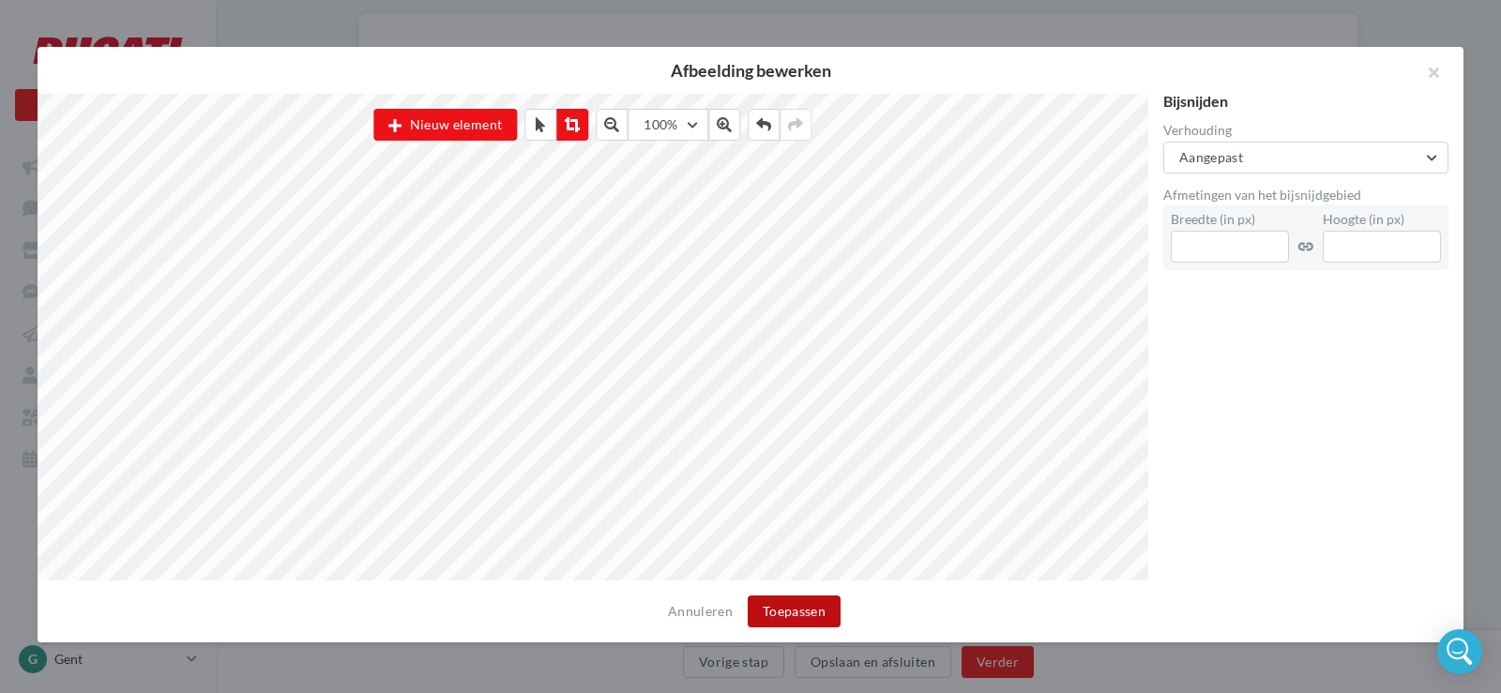
click at [788, 610] on button "Toepassen" at bounding box center [794, 612] width 93 height 32
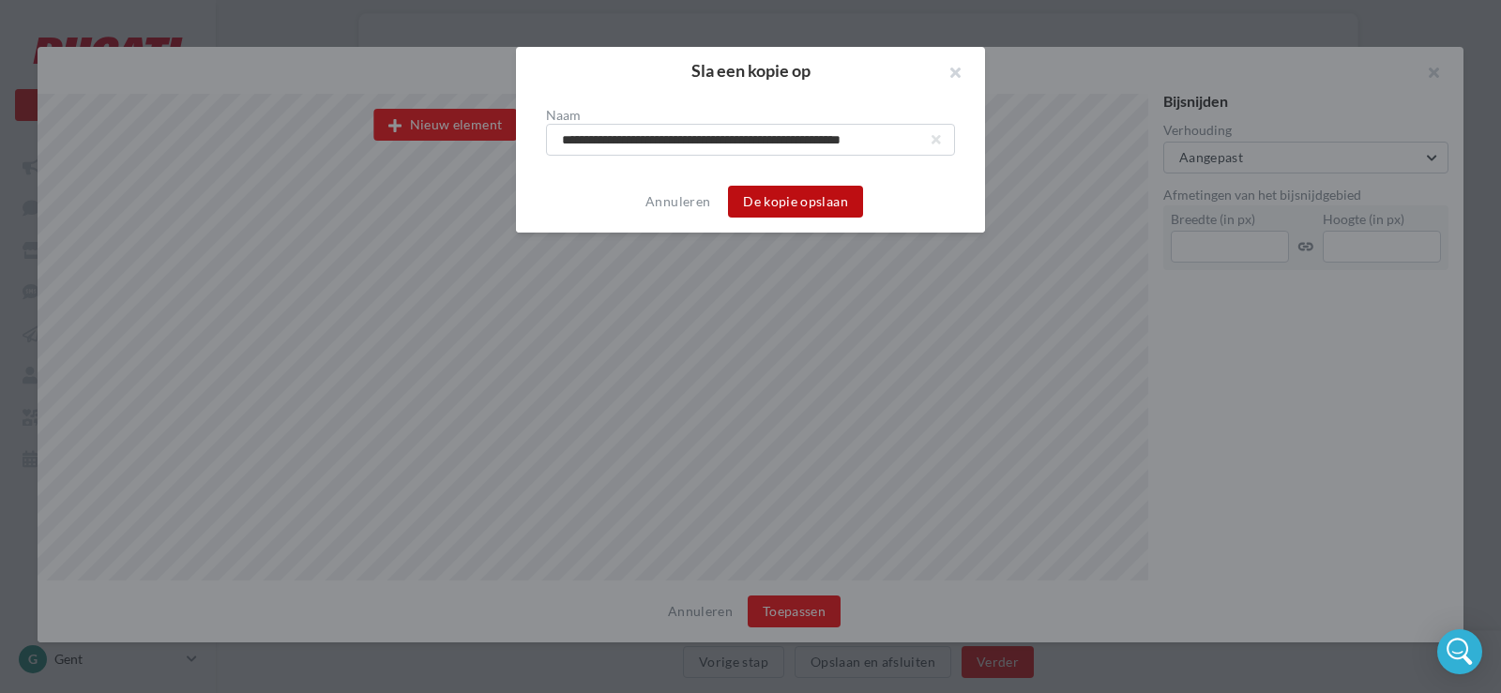
click at [771, 201] on button "De kopie opslaan" at bounding box center [795, 202] width 135 height 32
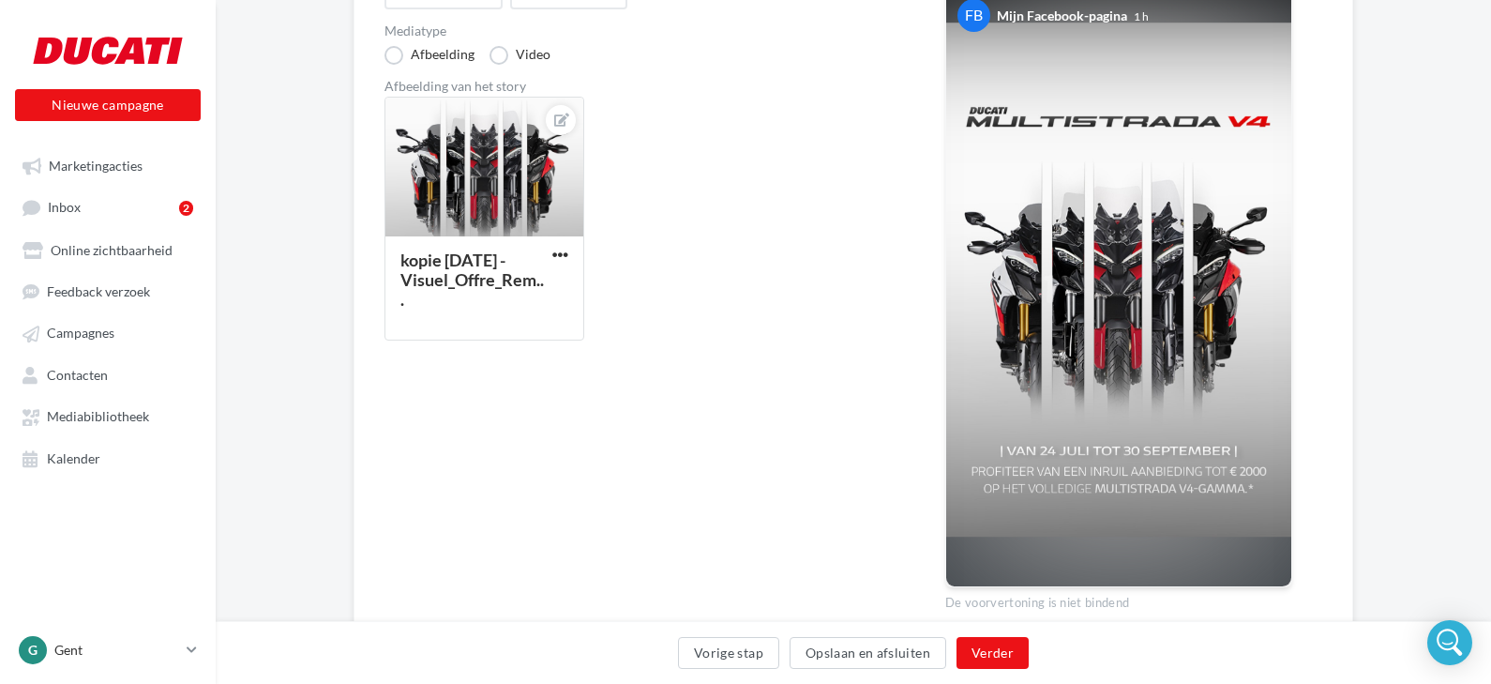
scroll to position [266, 0]
click at [980, 657] on button "Verder" at bounding box center [993, 653] width 72 height 32
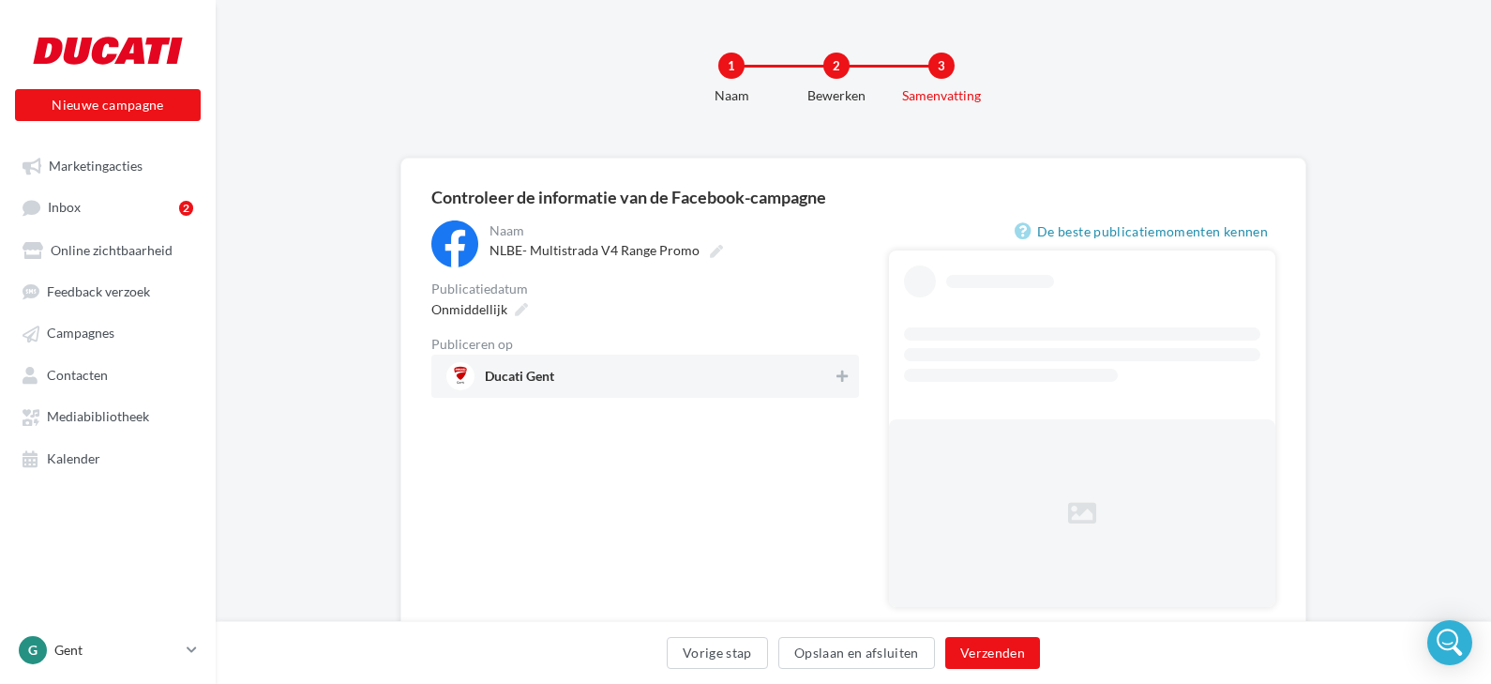
click at [846, 298] on div "Onmiddellijk" at bounding box center [645, 308] width 428 height 27
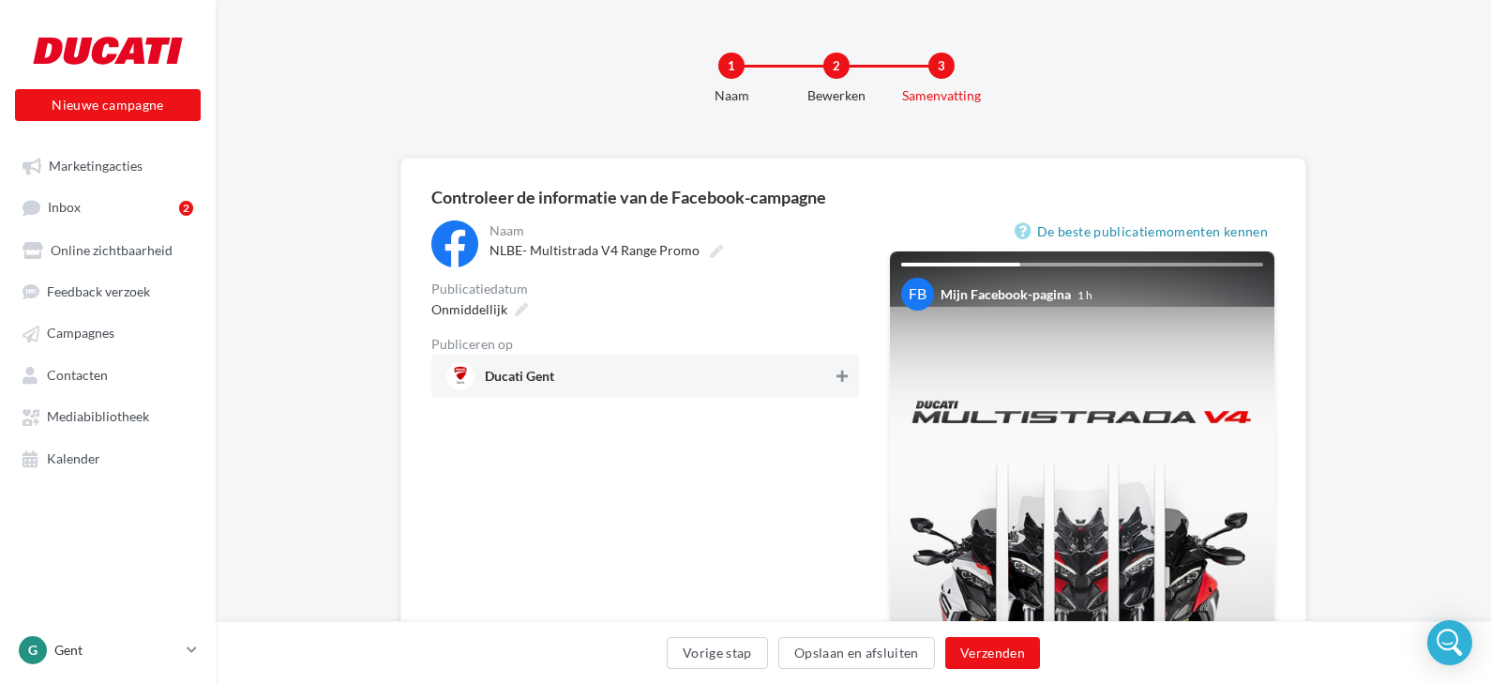
click at [843, 378] on icon at bounding box center [842, 376] width 11 height 13
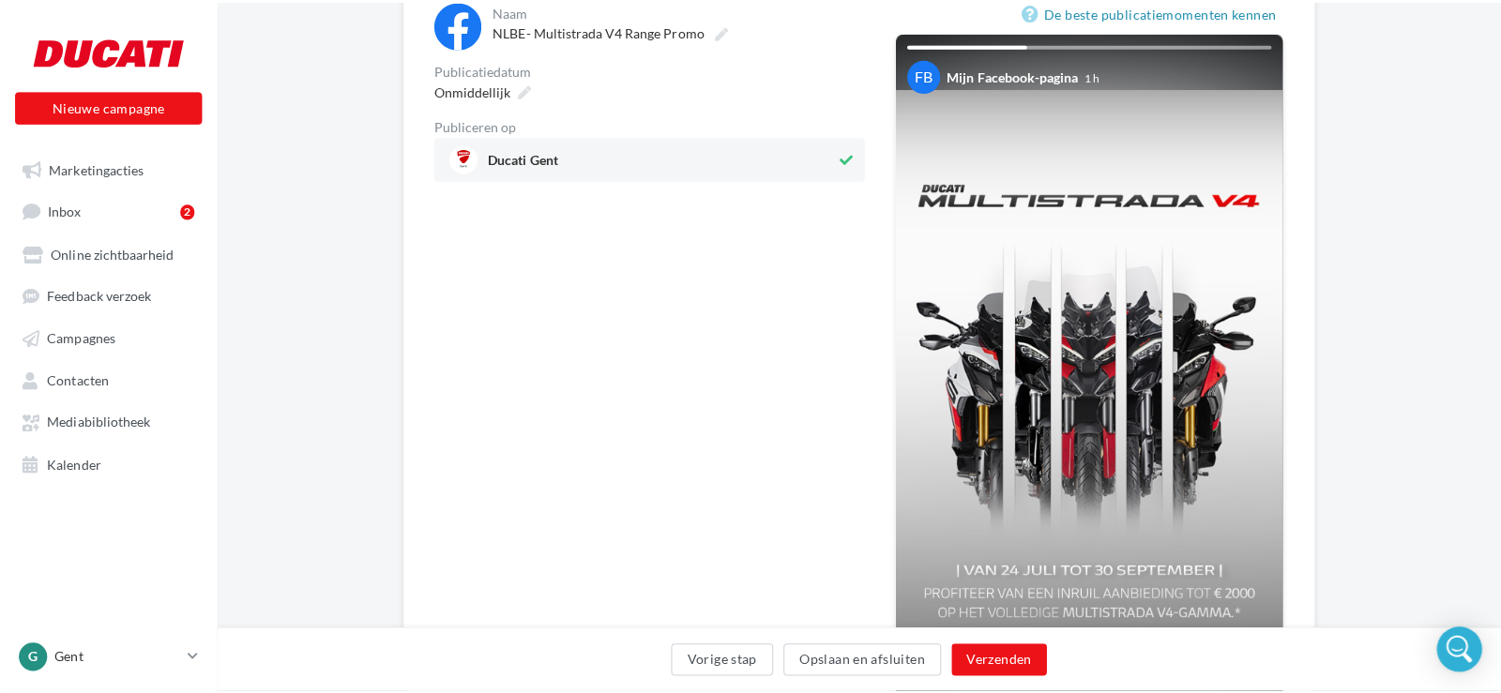
scroll to position [225, 0]
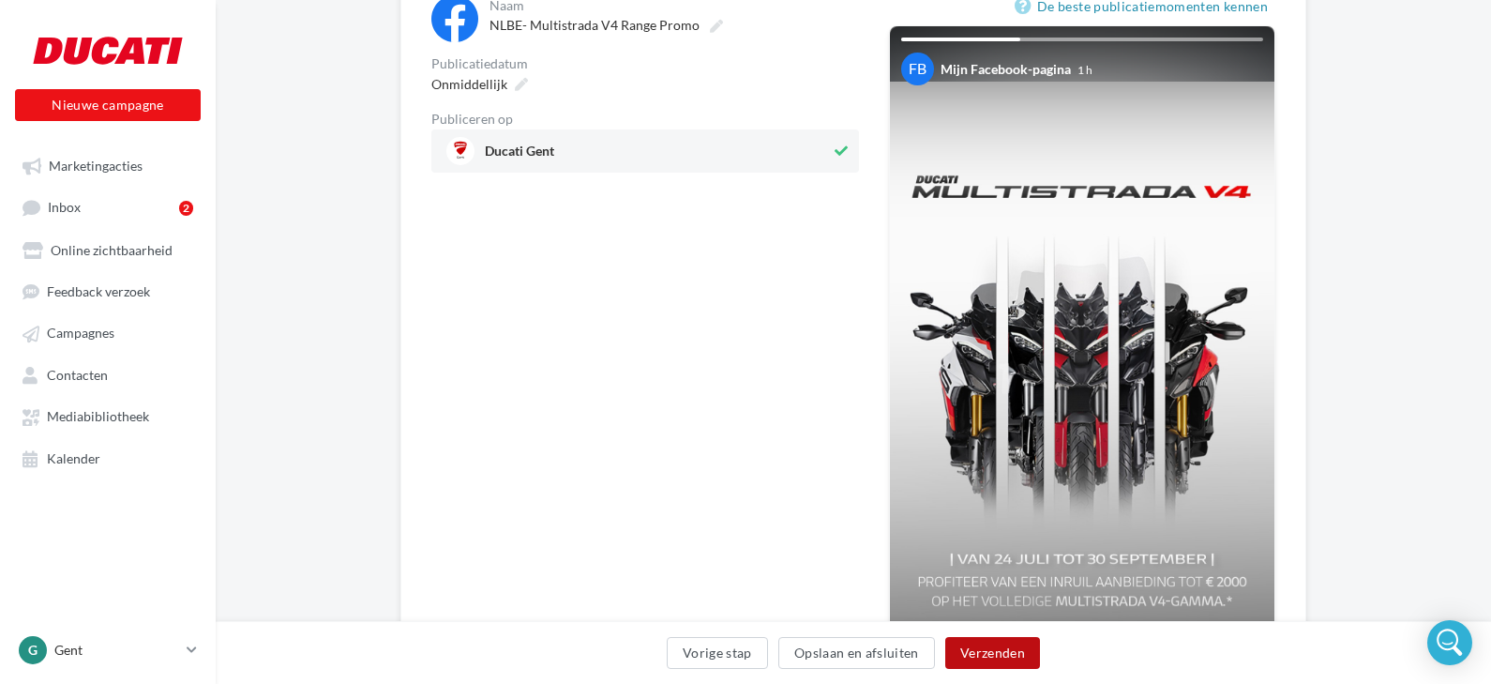
click at [983, 651] on button "Verzenden" at bounding box center [992, 653] width 95 height 32
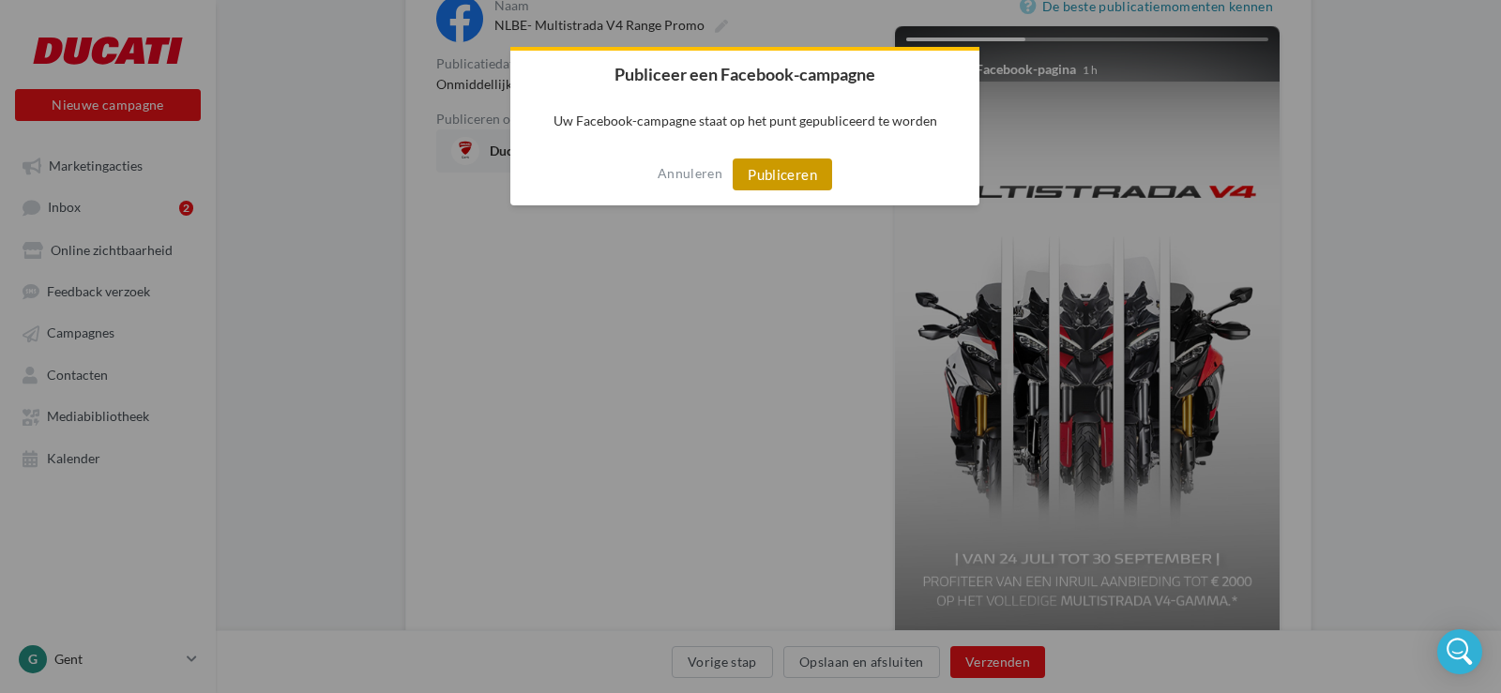
click at [786, 180] on button "Publiceren" at bounding box center [782, 175] width 99 height 32
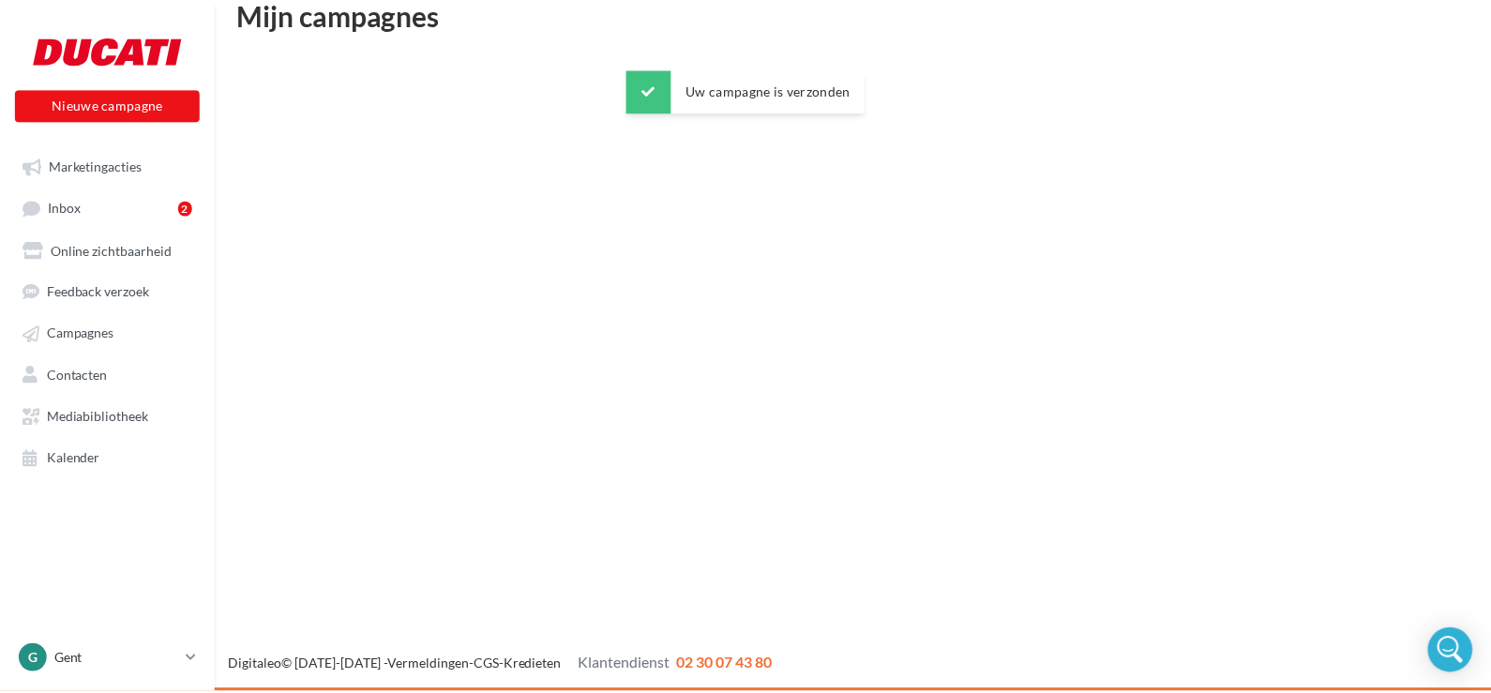
scroll to position [30, 0]
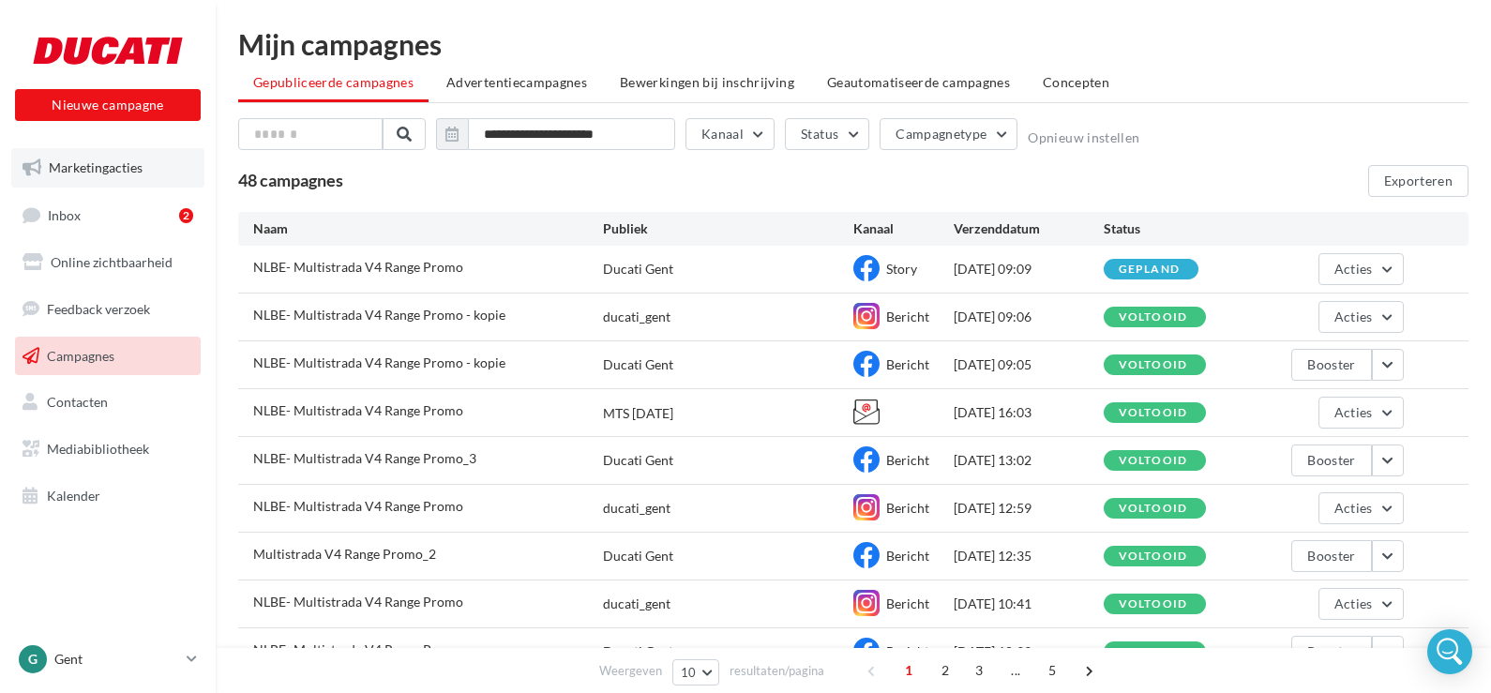
click at [89, 174] on span "Marketingacties" at bounding box center [96, 167] width 94 height 16
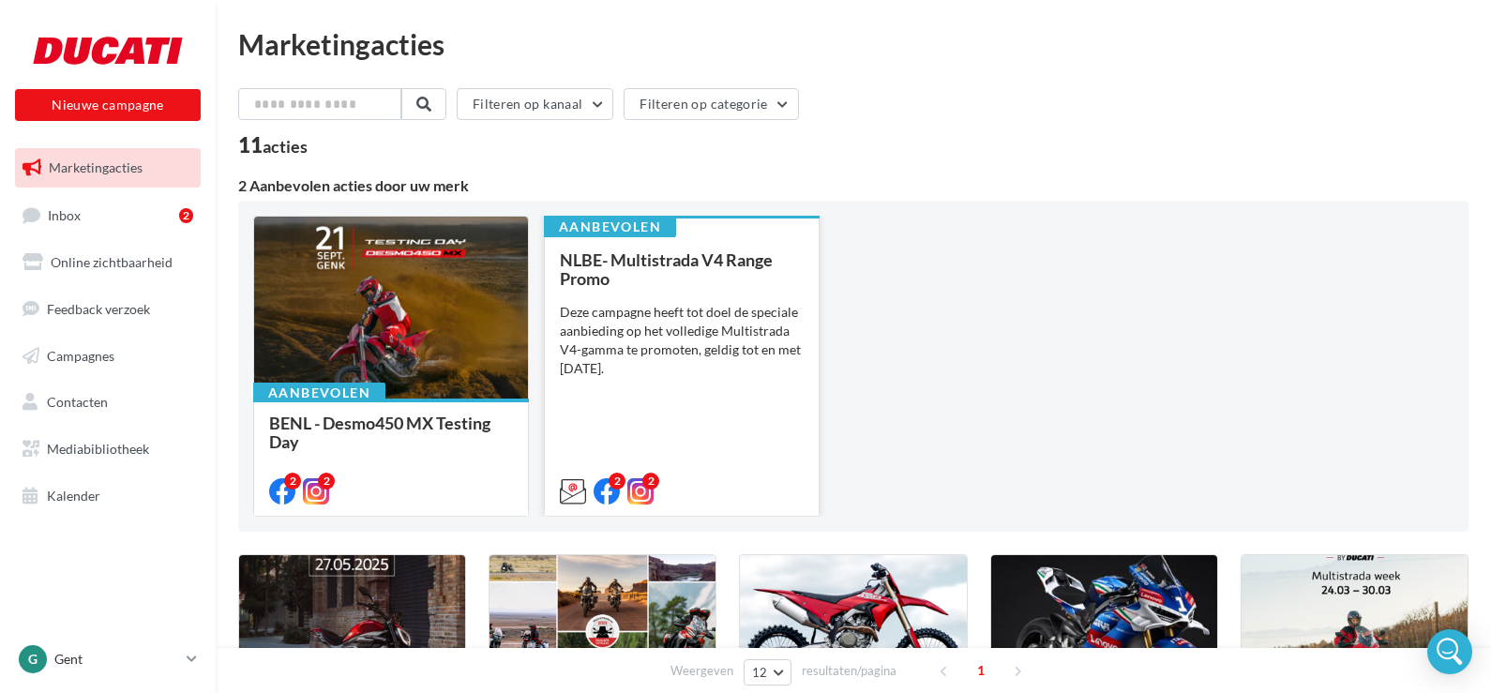
click at [704, 301] on div "NLBE- Multistrada V4 Range Promo Deze campagne heeft tot doel de speciale aanbi…" at bounding box center [682, 374] width 244 height 249
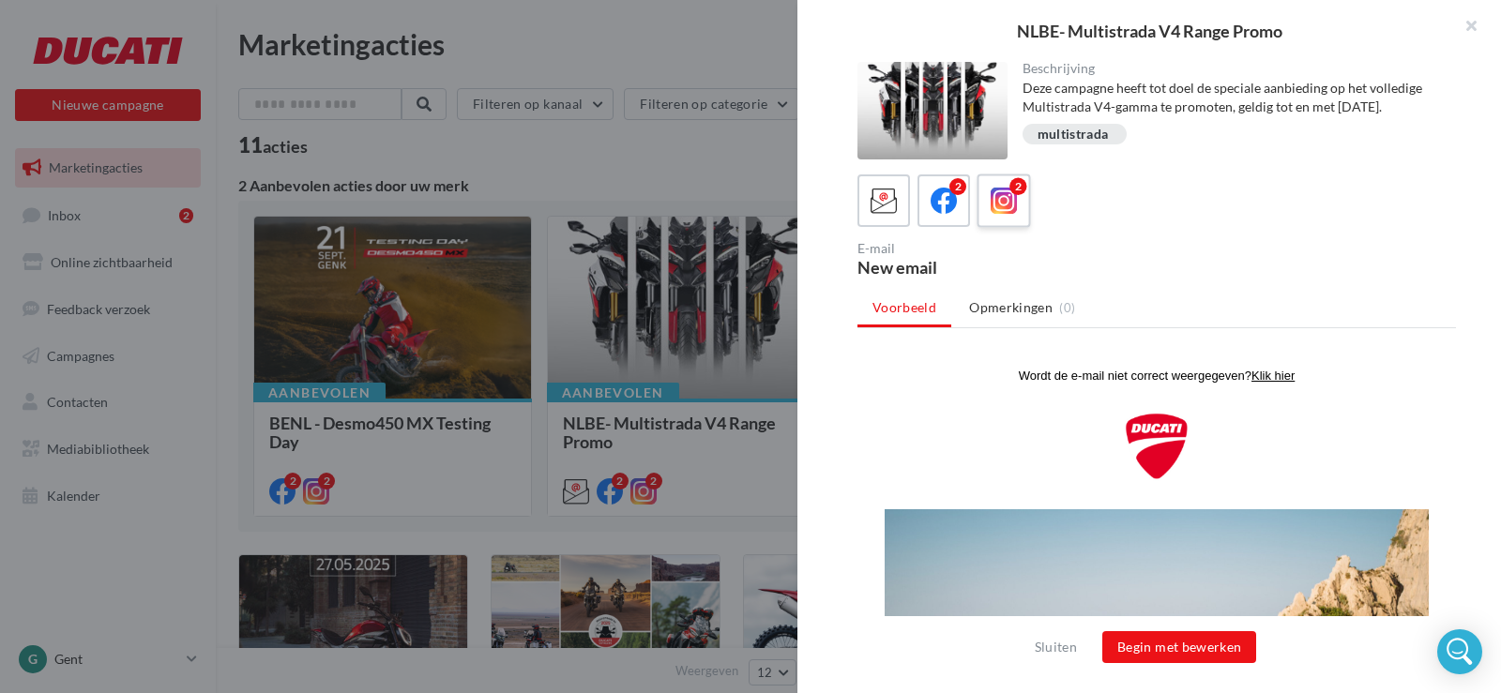
click at [1013, 202] on icon at bounding box center [1004, 201] width 27 height 27
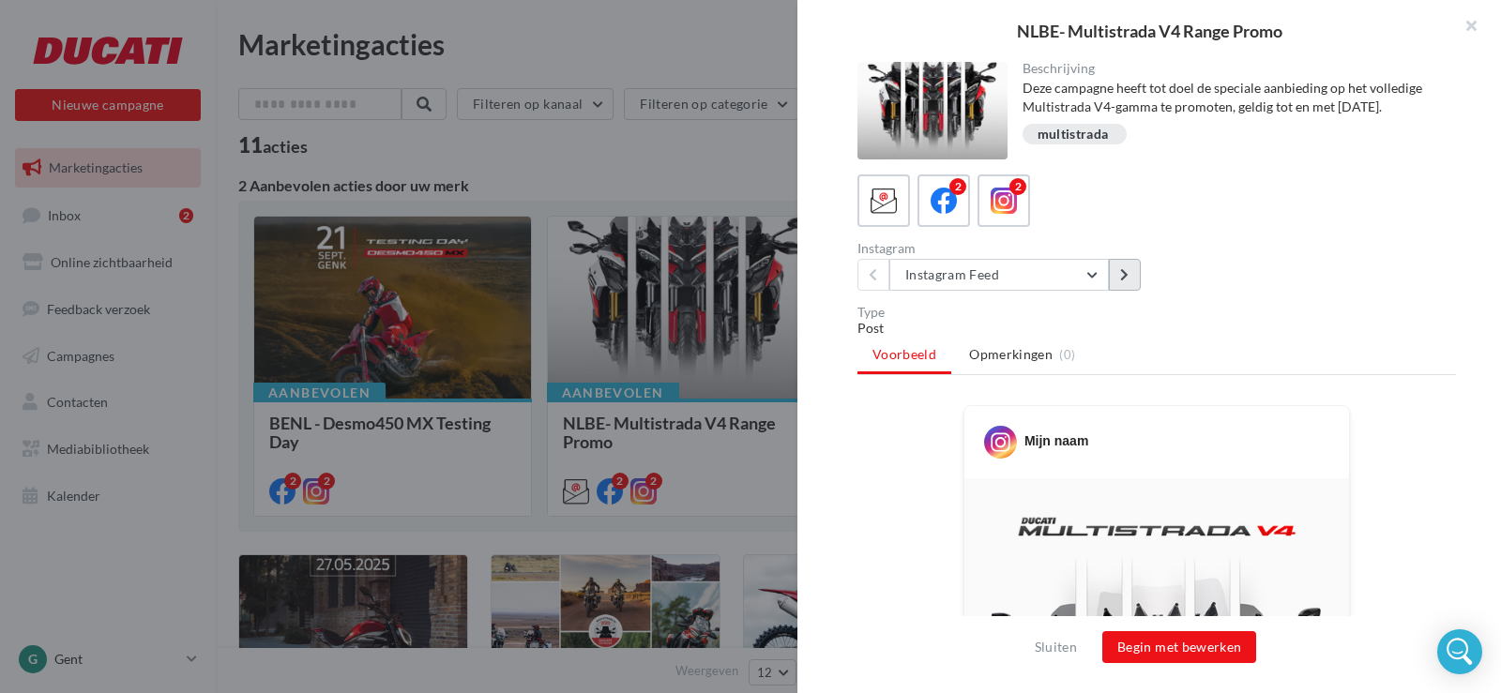
click at [1122, 279] on icon at bounding box center [1124, 274] width 8 height 13
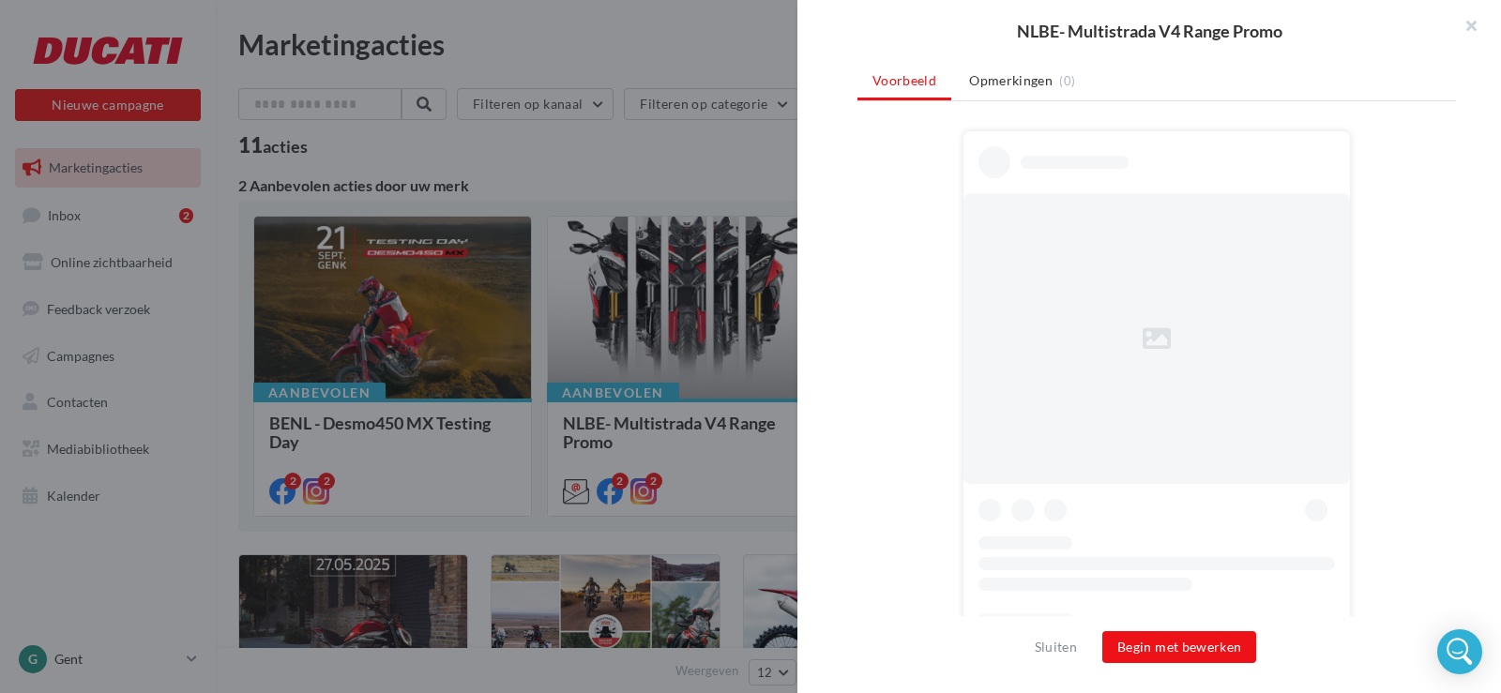
scroll to position [278, 0]
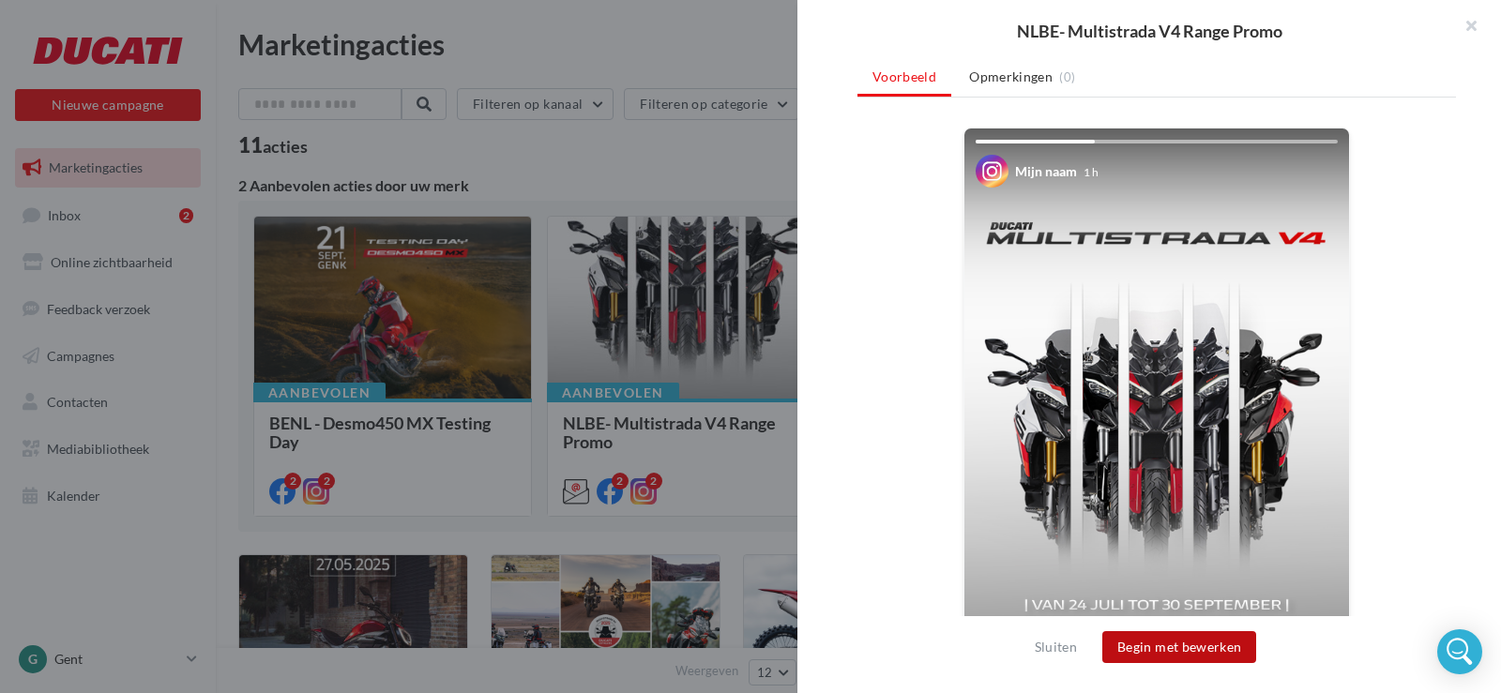
click at [1163, 657] on button "Begin met bewerken" at bounding box center [1179, 647] width 154 height 32
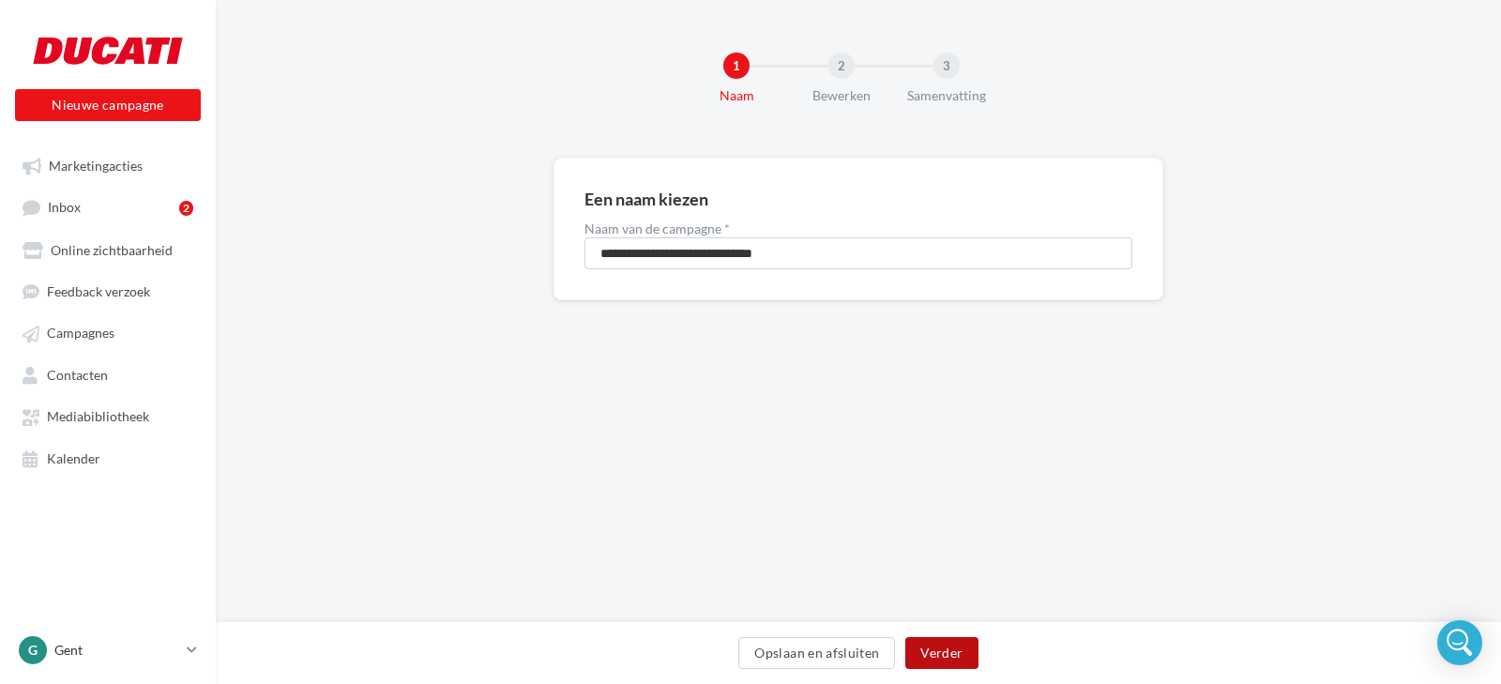
click at [952, 653] on button "Verder" at bounding box center [941, 653] width 72 height 32
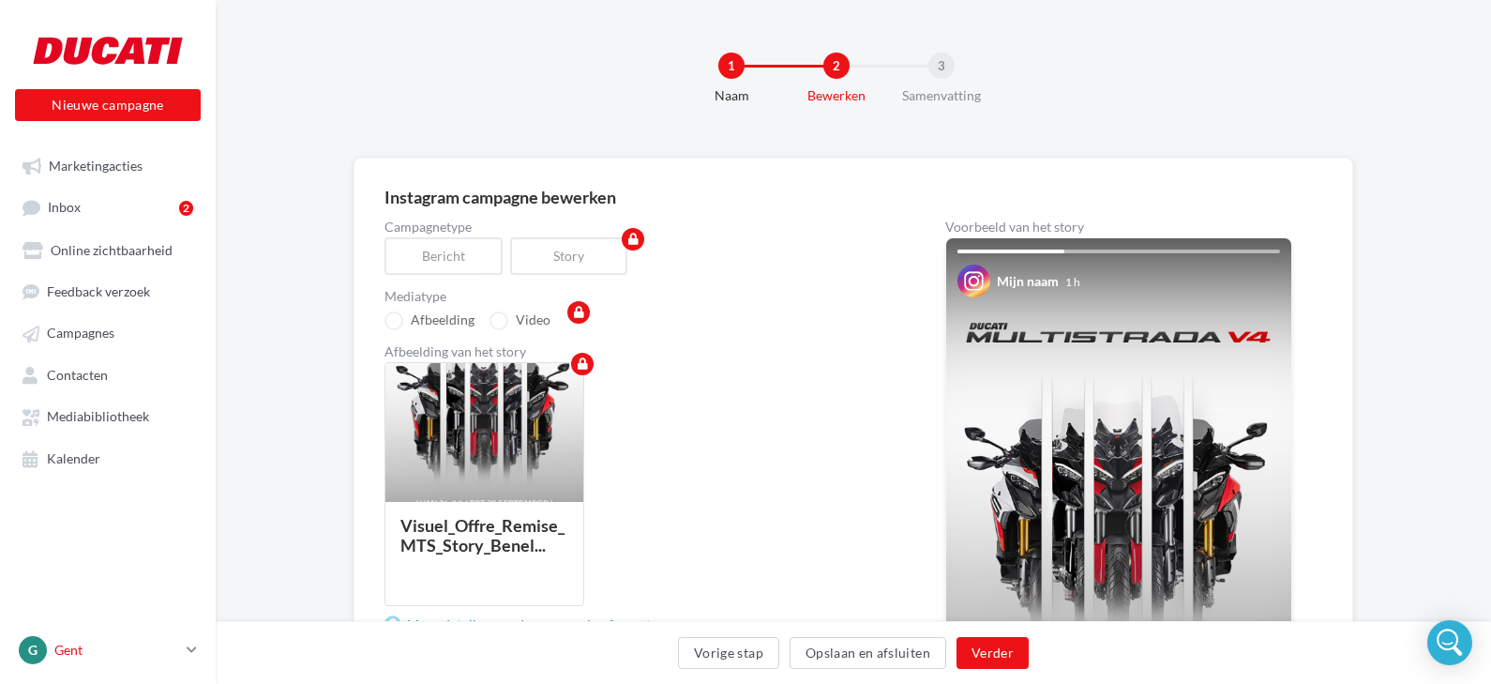
click at [63, 659] on p "Gent" at bounding box center [116, 650] width 125 height 19
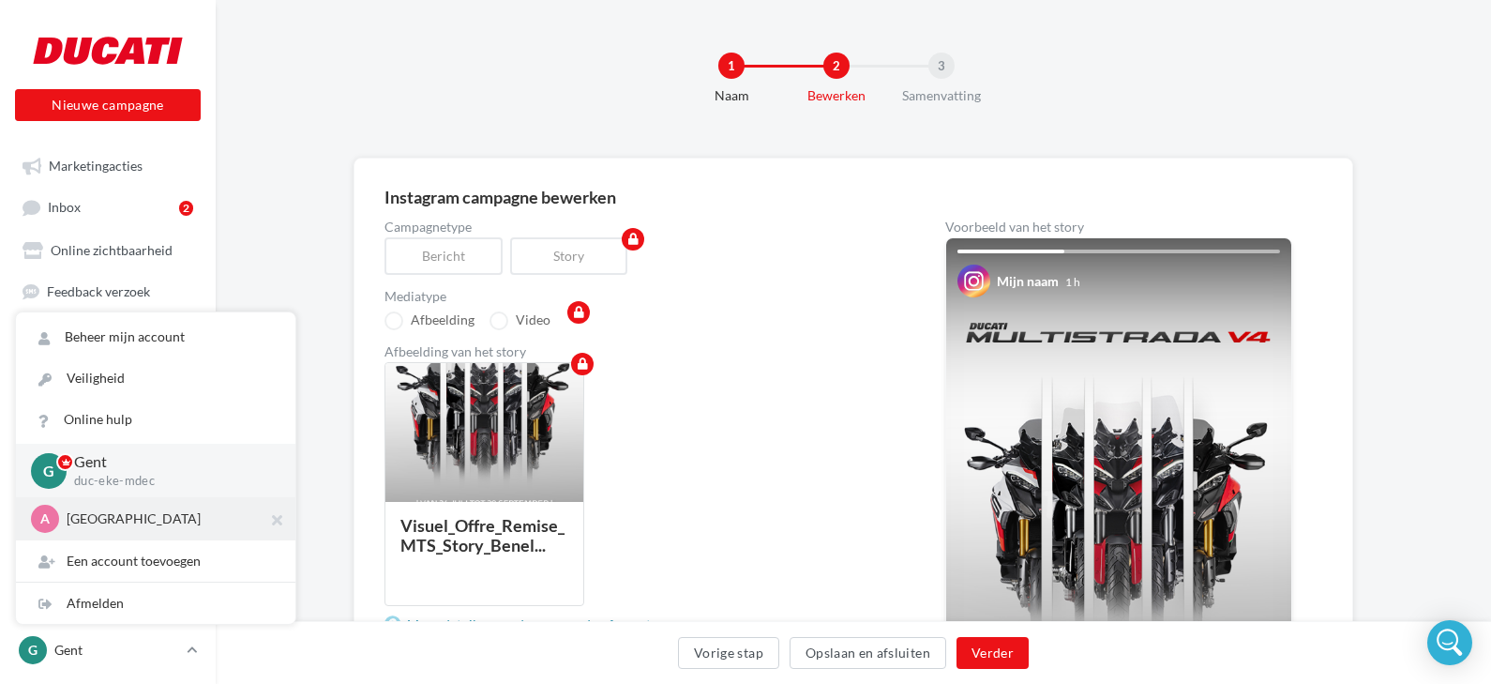
click at [83, 528] on p "[GEOGRAPHIC_DATA]" at bounding box center [170, 518] width 206 height 19
